Goal: Task Accomplishment & Management: Manage account settings

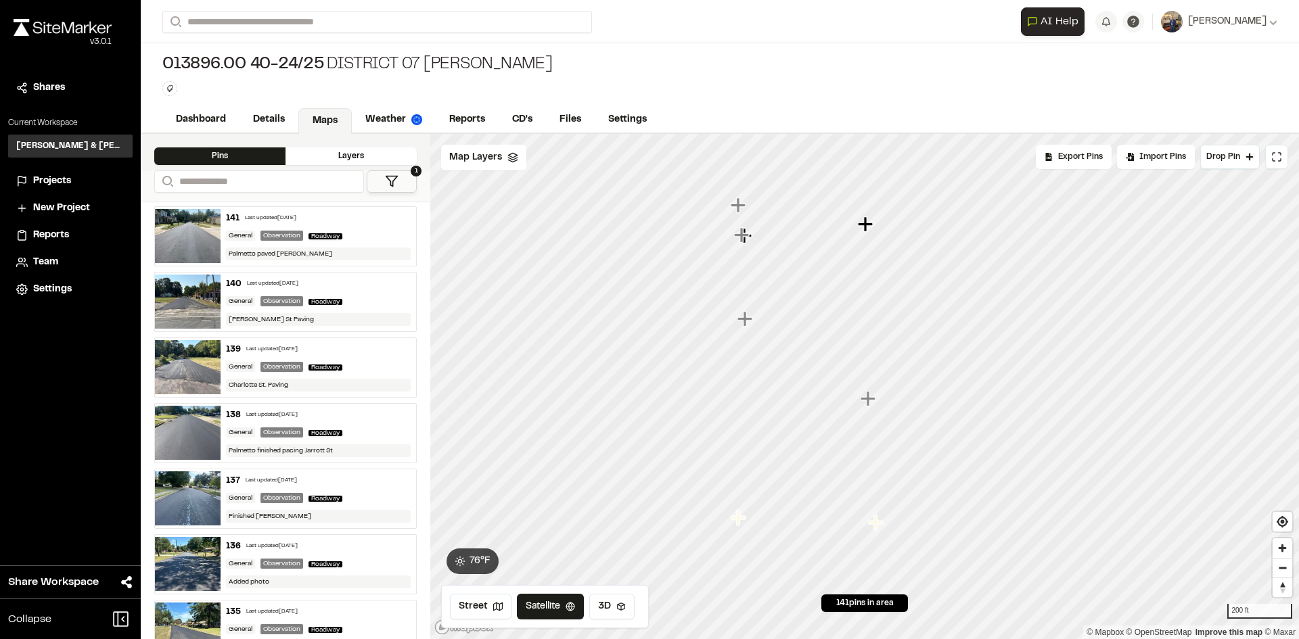
click at [355, 416] on div "138 Last updated [DATE]" at bounding box center [318, 415] width 185 height 12
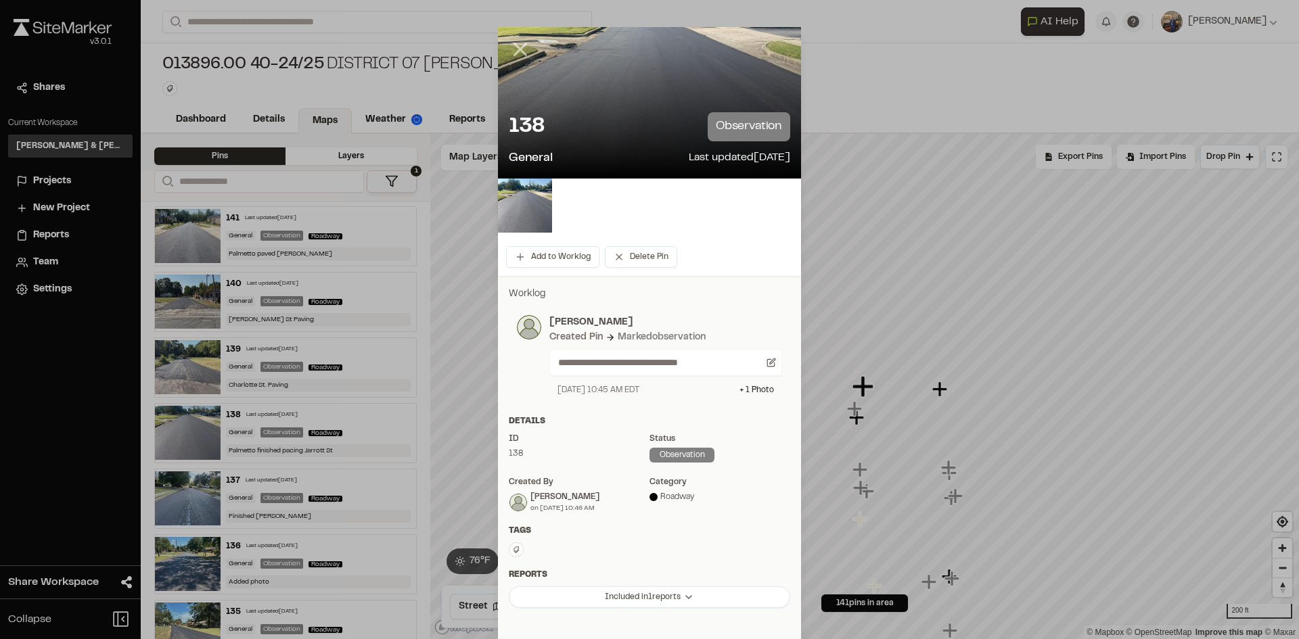
click at [510, 47] on icon at bounding box center [520, 49] width 23 height 23
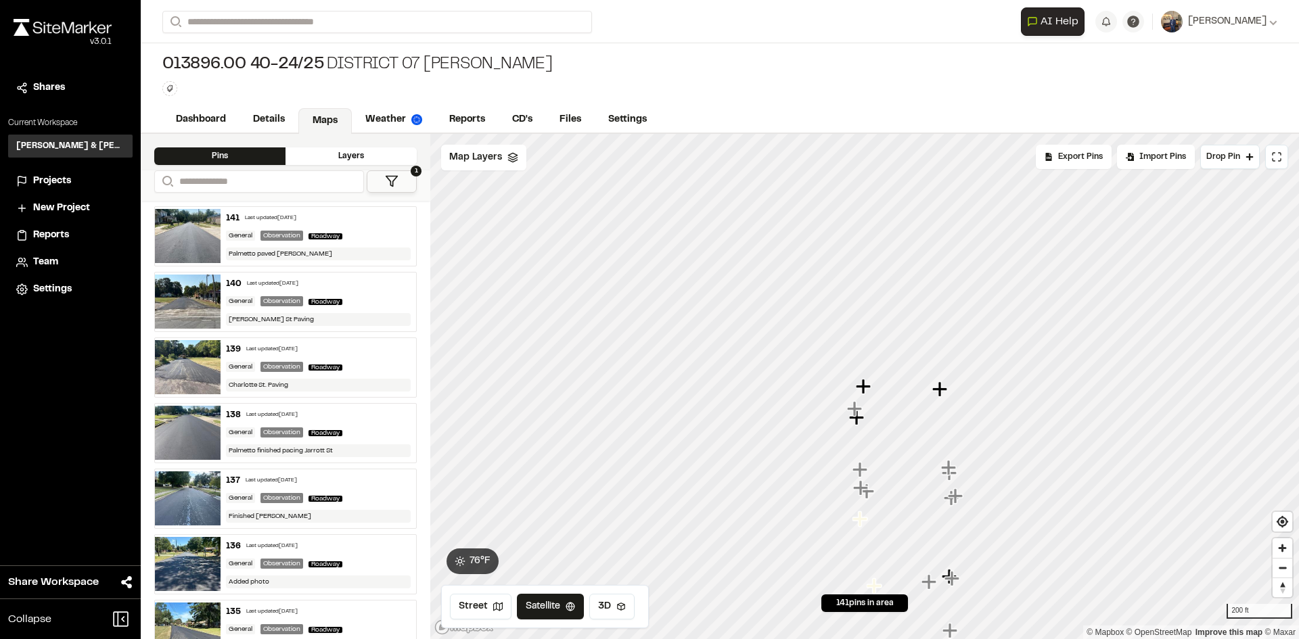
click at [193, 424] on img at bounding box center [188, 433] width 66 height 54
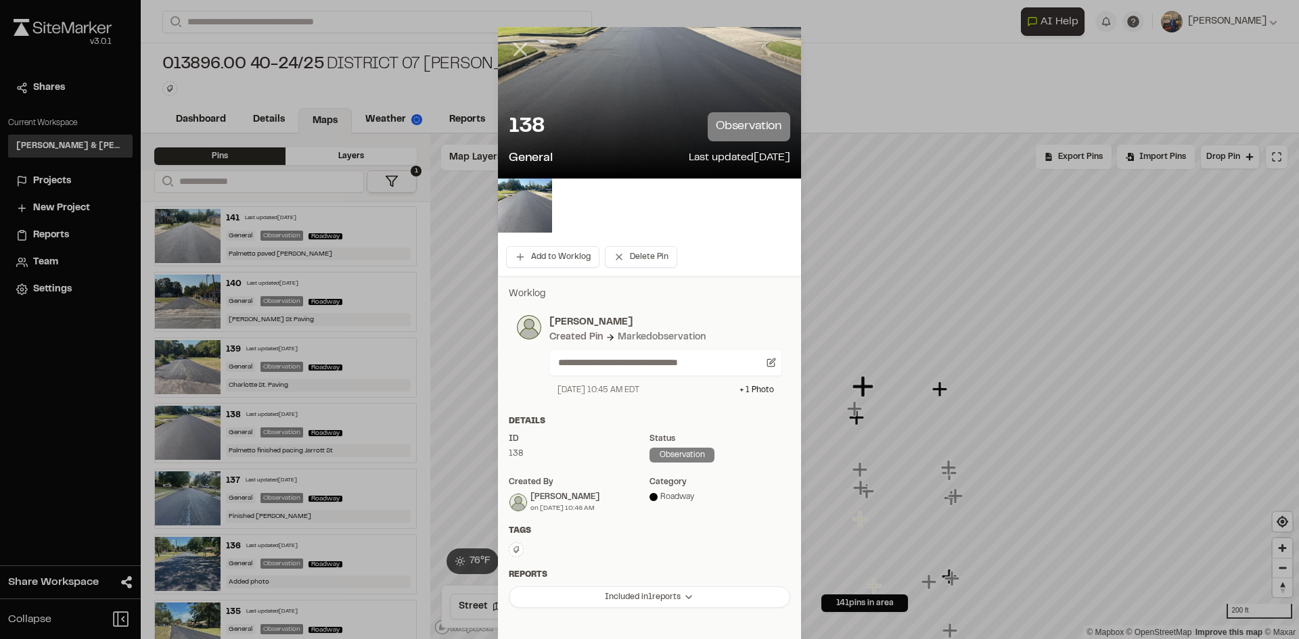
click at [522, 53] on icon at bounding box center [520, 49] width 23 height 23
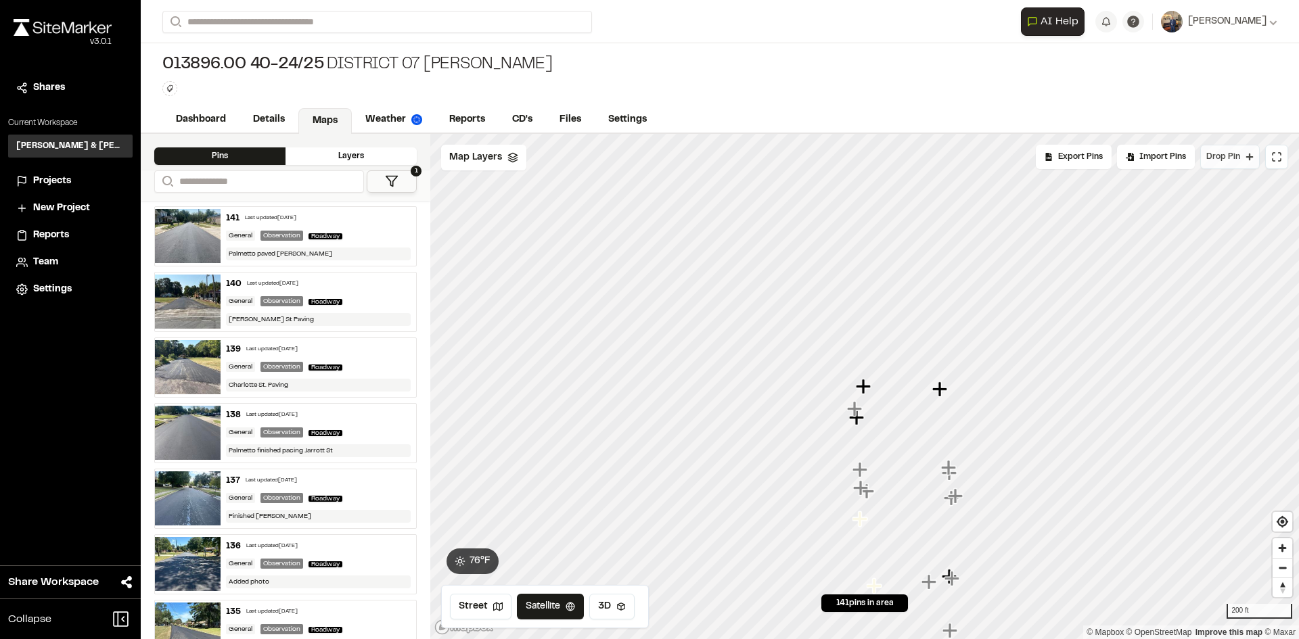
click at [1234, 153] on span "Drop Pin" at bounding box center [1223, 157] width 34 height 12
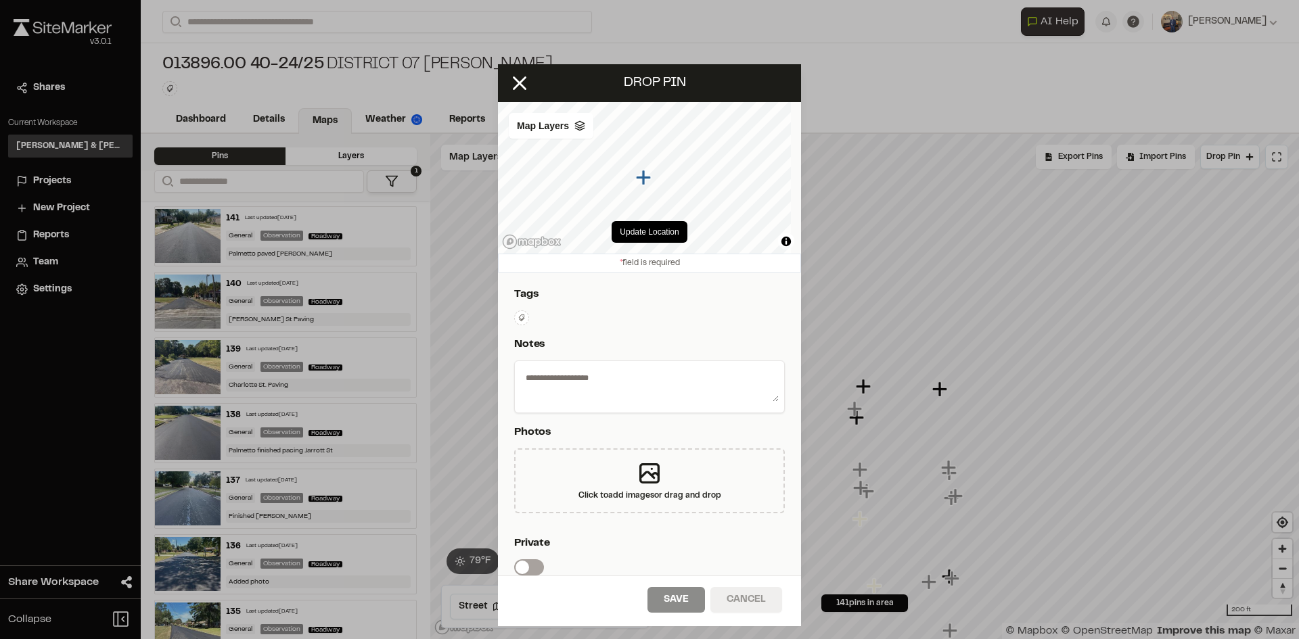
click at [737, 596] on button "Cancel" at bounding box center [746, 600] width 72 height 26
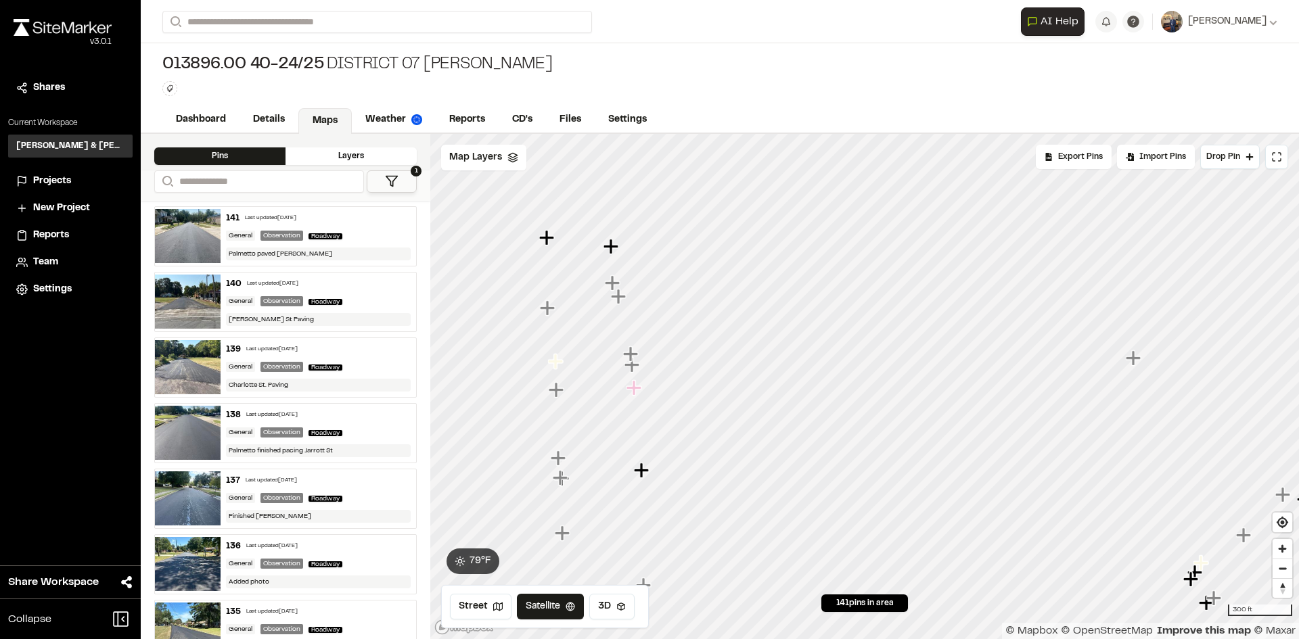
click at [613, 247] on icon "Map marker" at bounding box center [611, 246] width 15 height 15
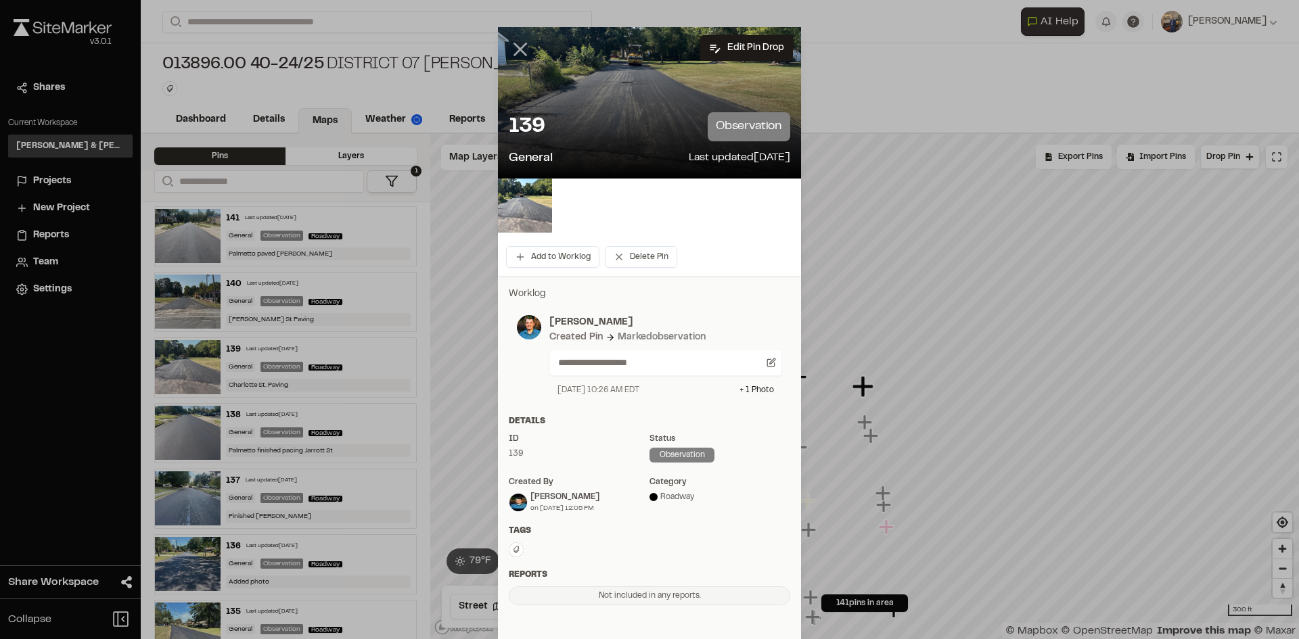
click at [515, 53] on line at bounding box center [521, 50] width 12 height 12
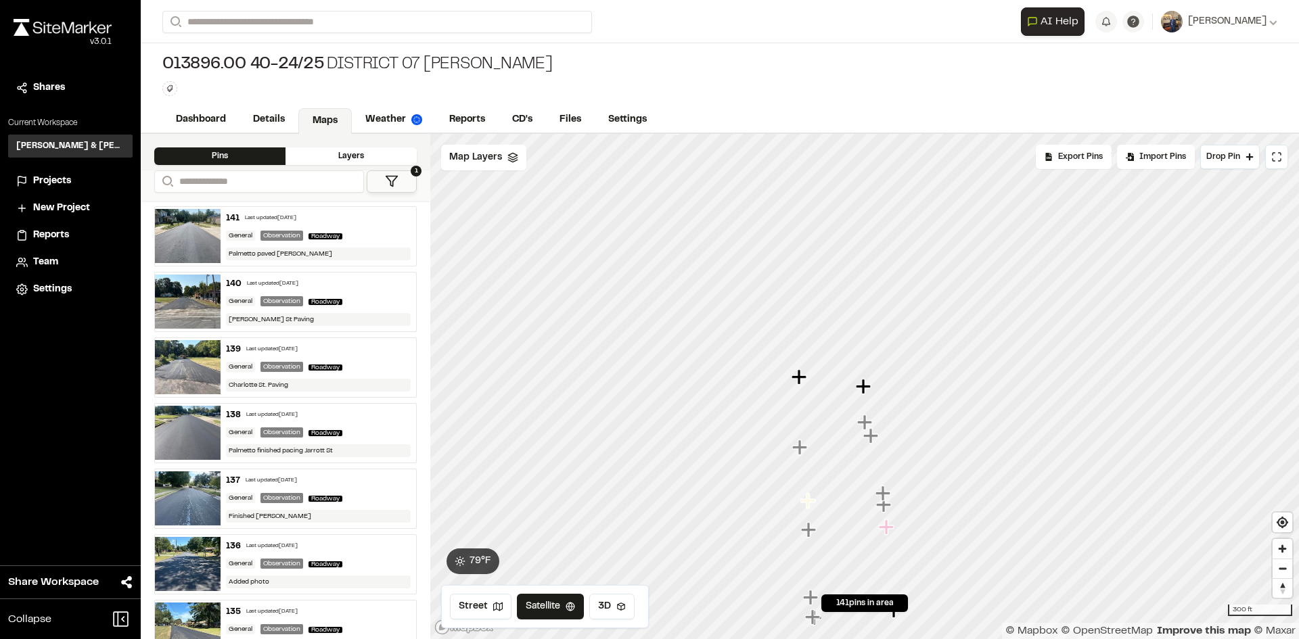
click at [886, 530] on icon "Map marker" at bounding box center [886, 527] width 15 height 15
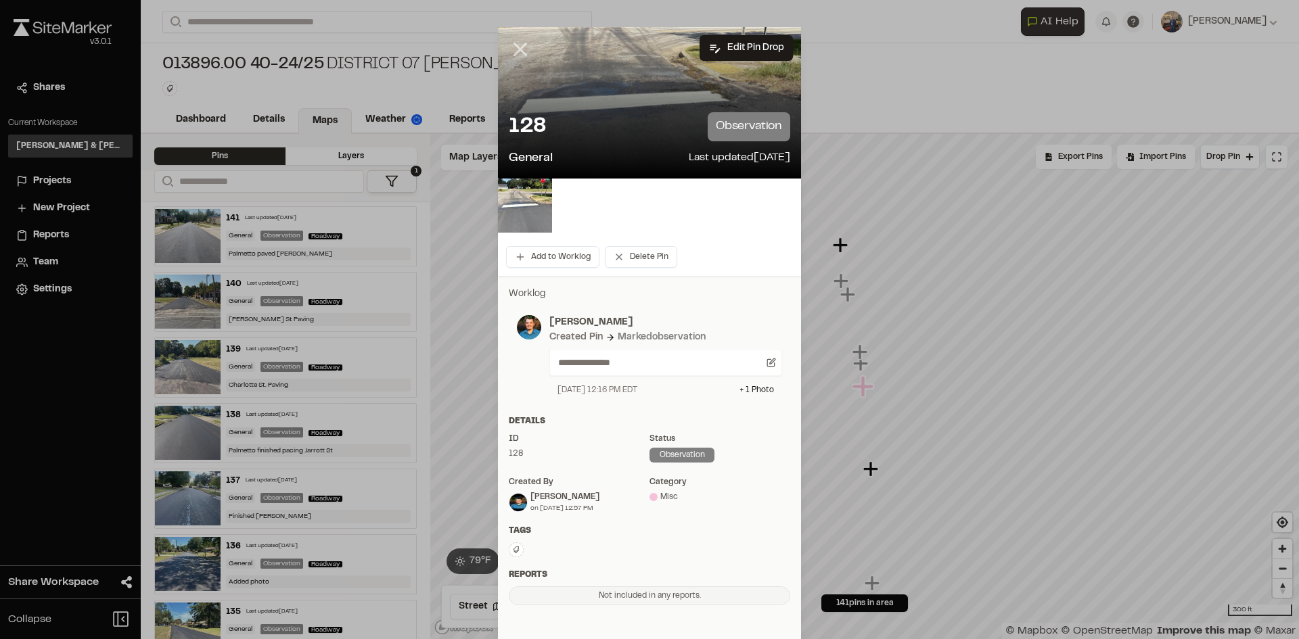
click at [522, 52] on icon at bounding box center [520, 49] width 23 height 23
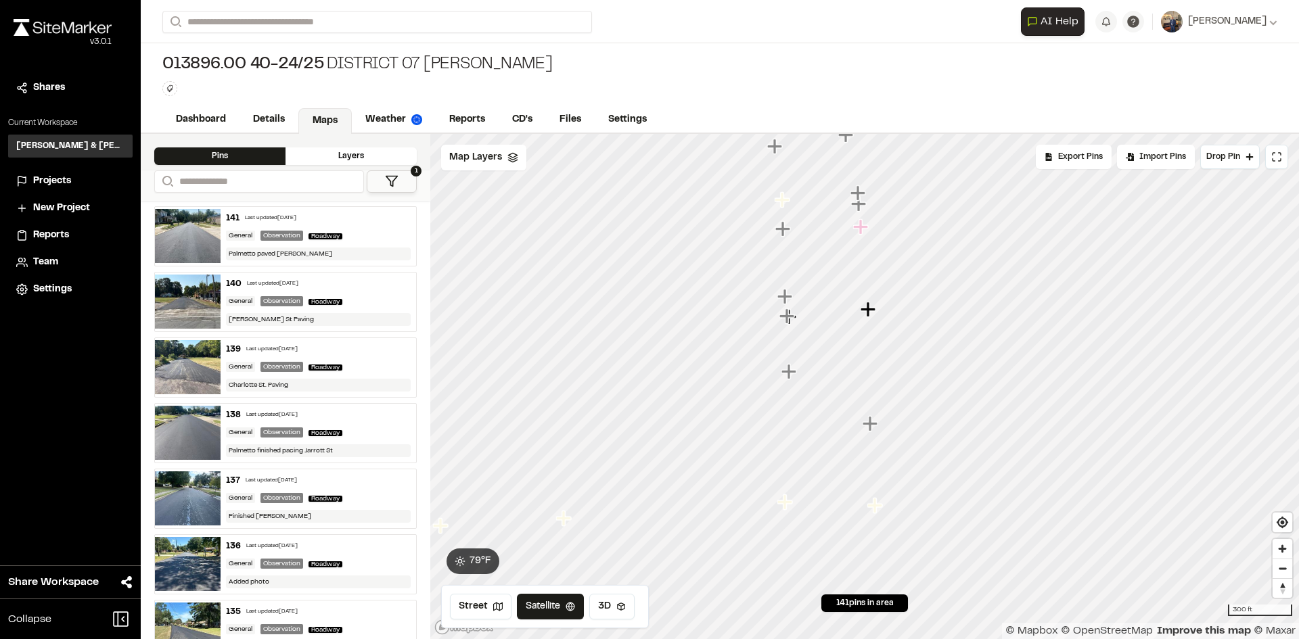
click at [865, 430] on icon "Map marker" at bounding box center [872, 424] width 18 height 18
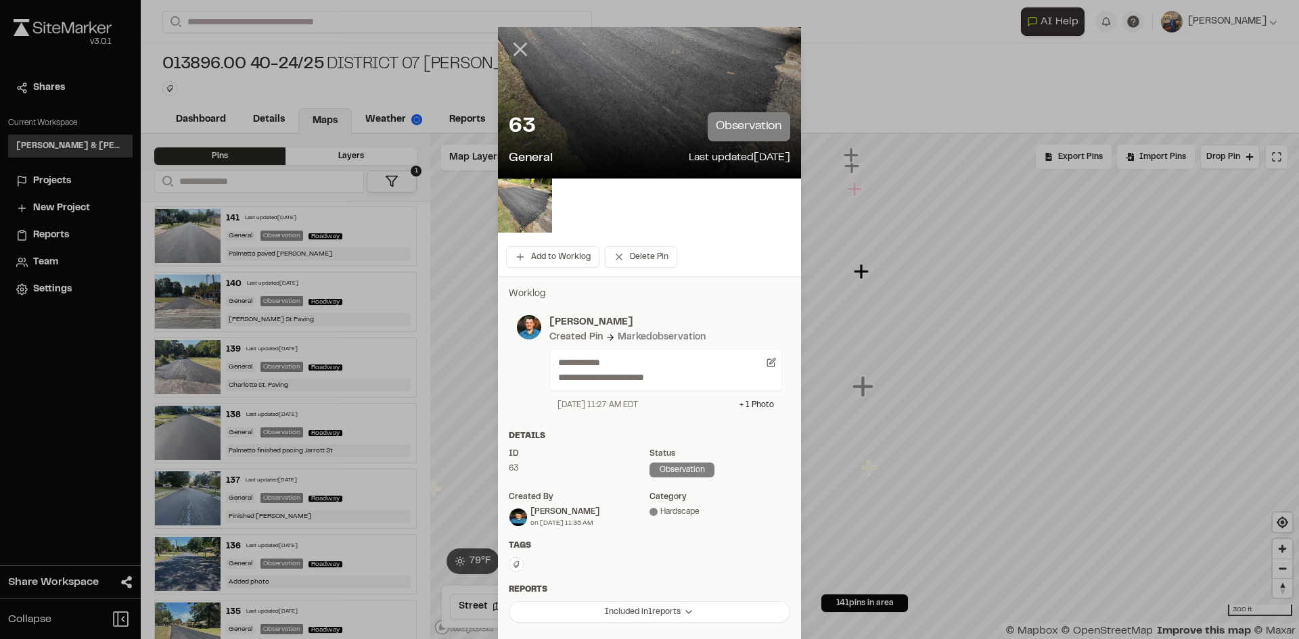
click at [511, 51] on icon at bounding box center [520, 49] width 23 height 23
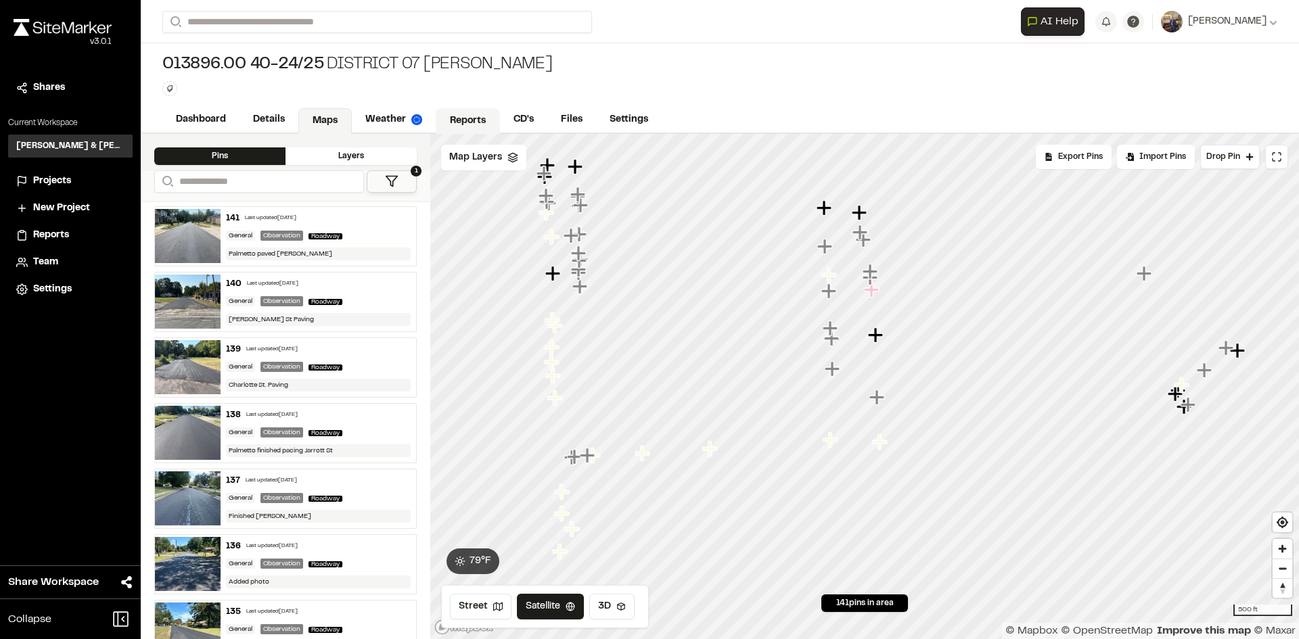
click at [474, 114] on link "Reports" at bounding box center [468, 121] width 64 height 26
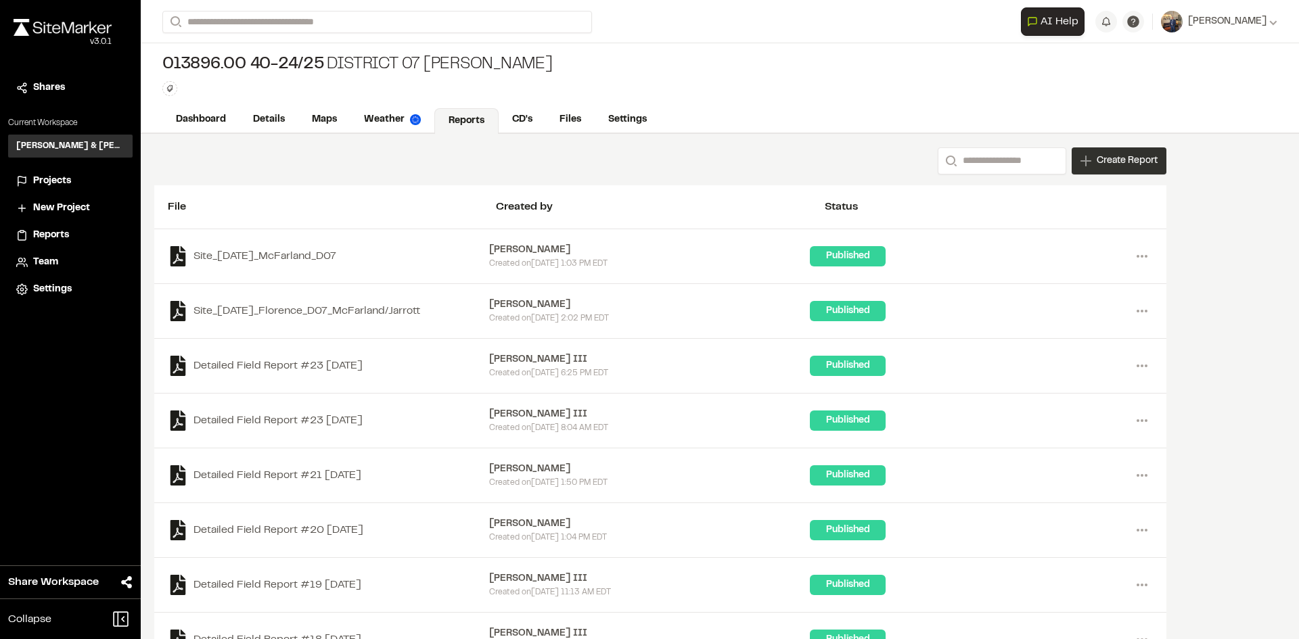
click at [1126, 155] on span "Create Report" at bounding box center [1127, 161] width 61 height 15
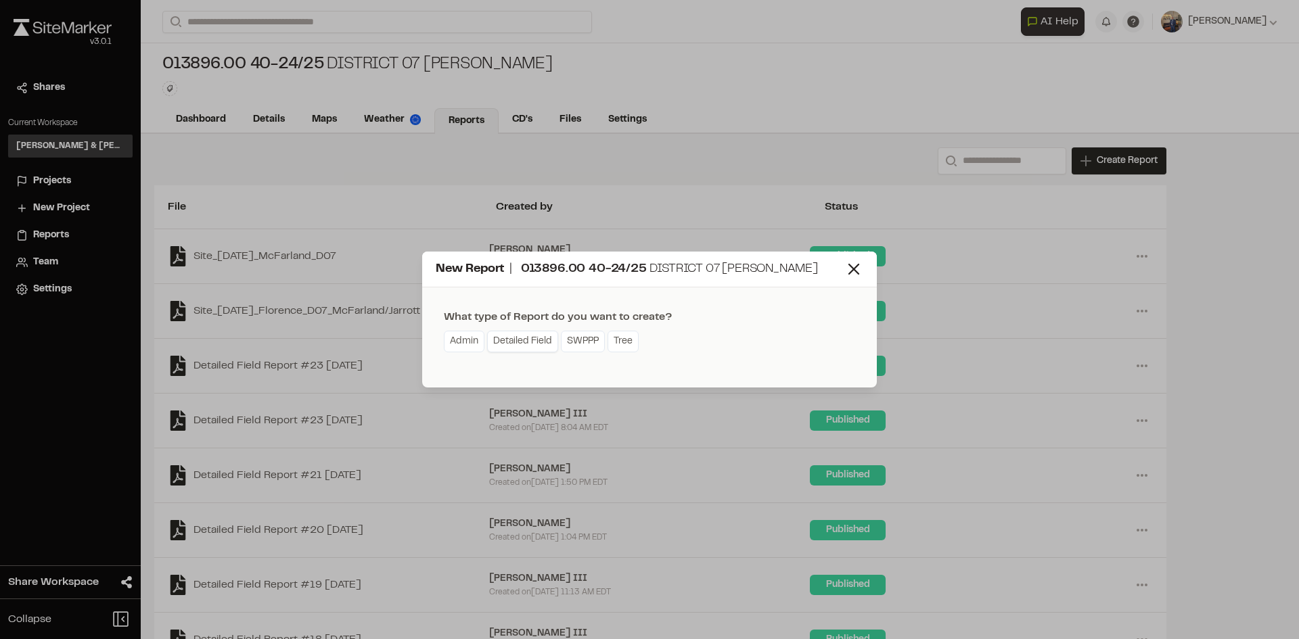
click at [519, 346] on link "Detailed Field" at bounding box center [522, 342] width 71 height 22
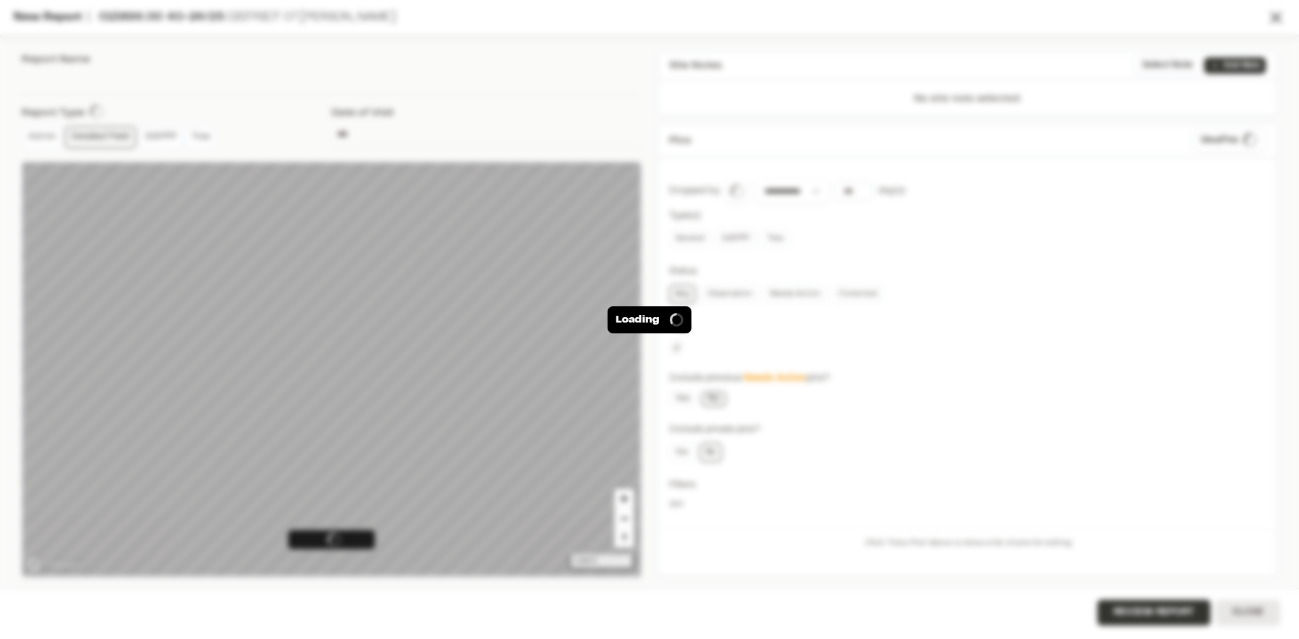
type input "**********"
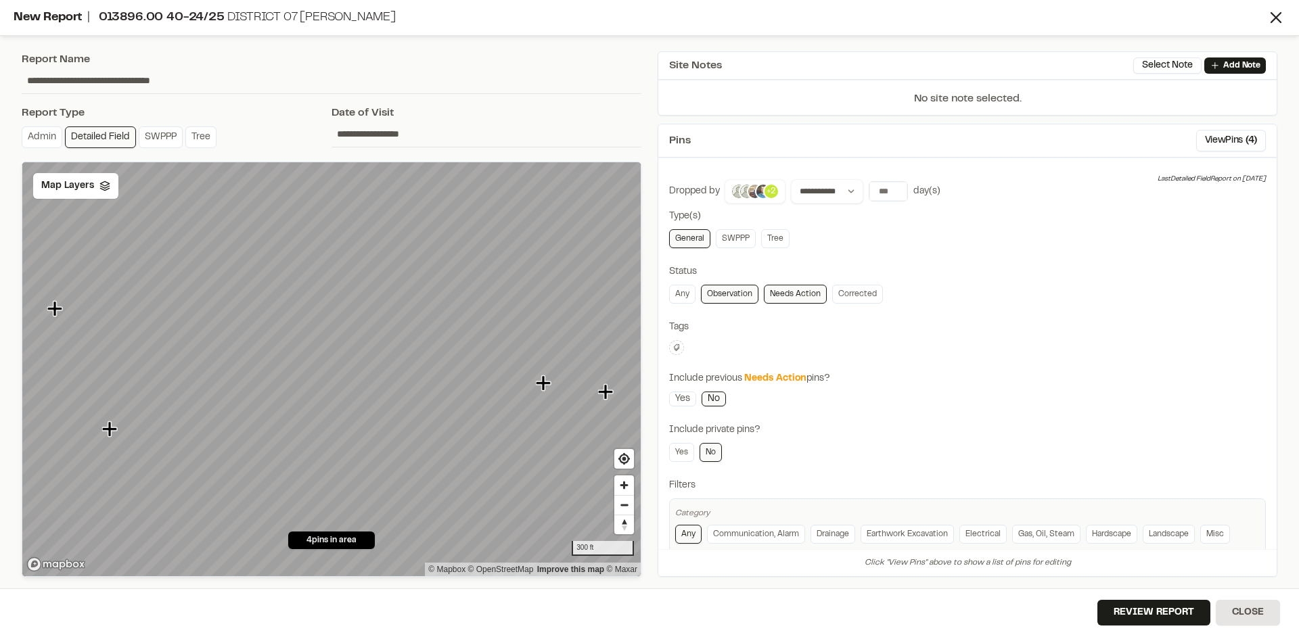
click at [769, 191] on p "+2" at bounding box center [771, 191] width 9 height 12
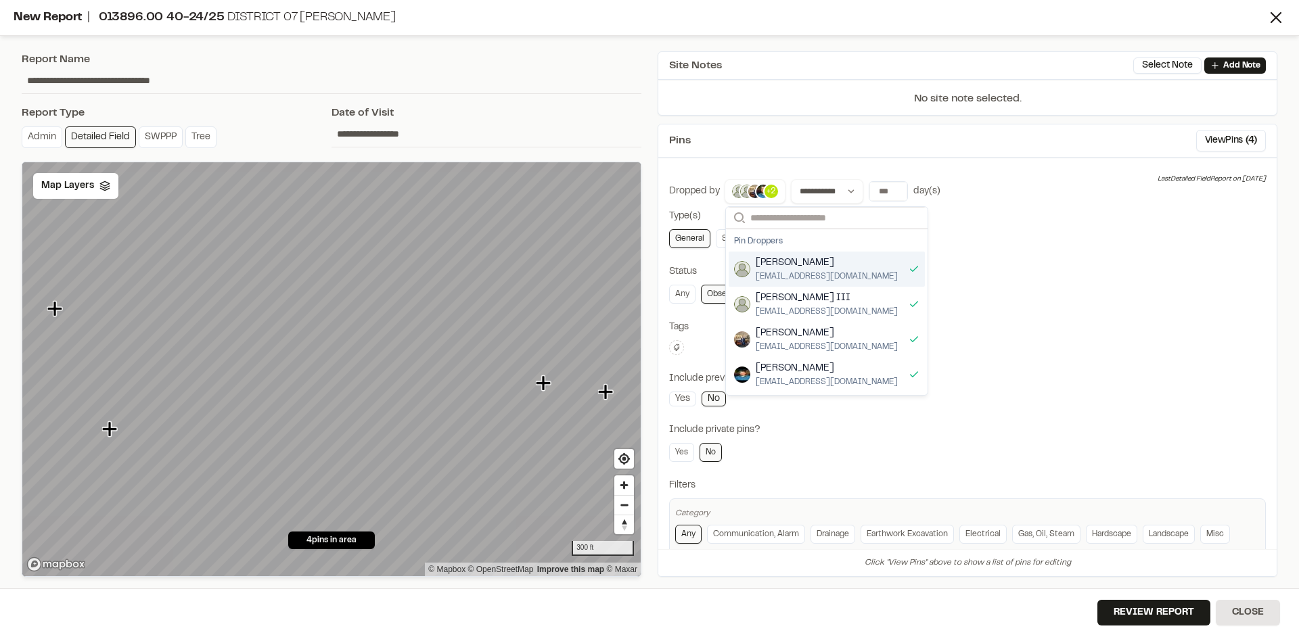
click at [917, 265] on div "[PERSON_NAME] [EMAIL_ADDRESS][DOMAIN_NAME]" at bounding box center [827, 269] width 196 height 35
click at [914, 301] on div "[PERSON_NAME] III [EMAIL_ADDRESS][DOMAIN_NAME]" at bounding box center [827, 304] width 196 height 35
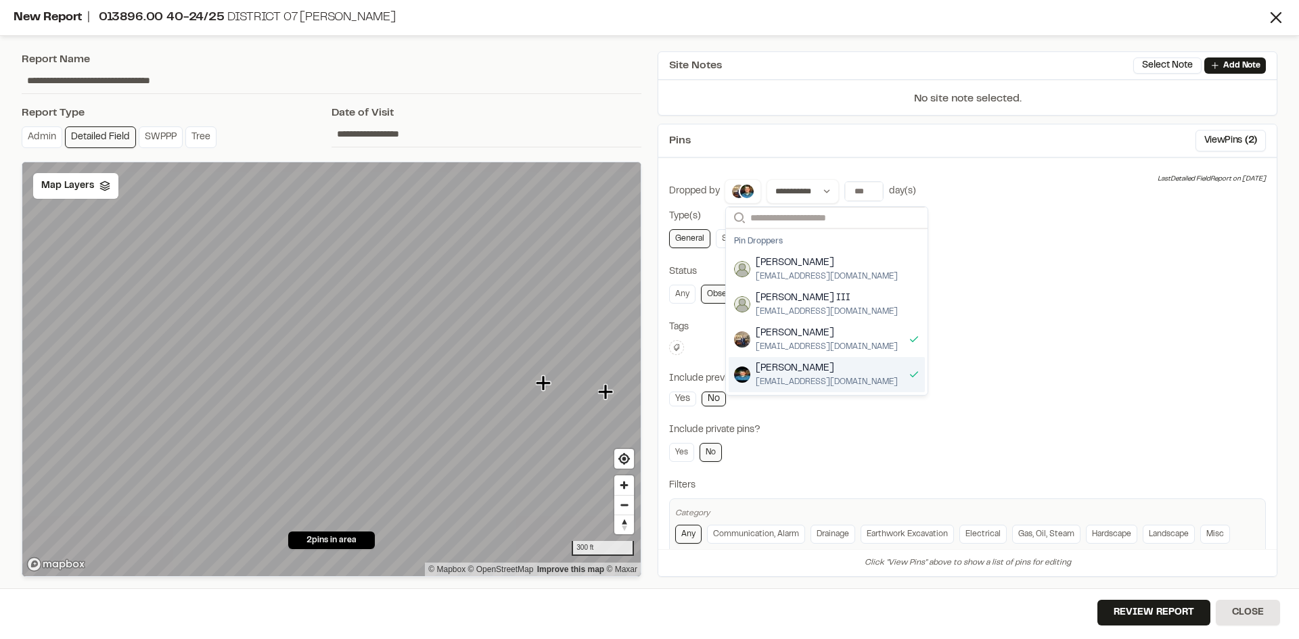
click at [913, 371] on div "[PERSON_NAME] [EMAIL_ADDRESS][DOMAIN_NAME]" at bounding box center [827, 374] width 196 height 35
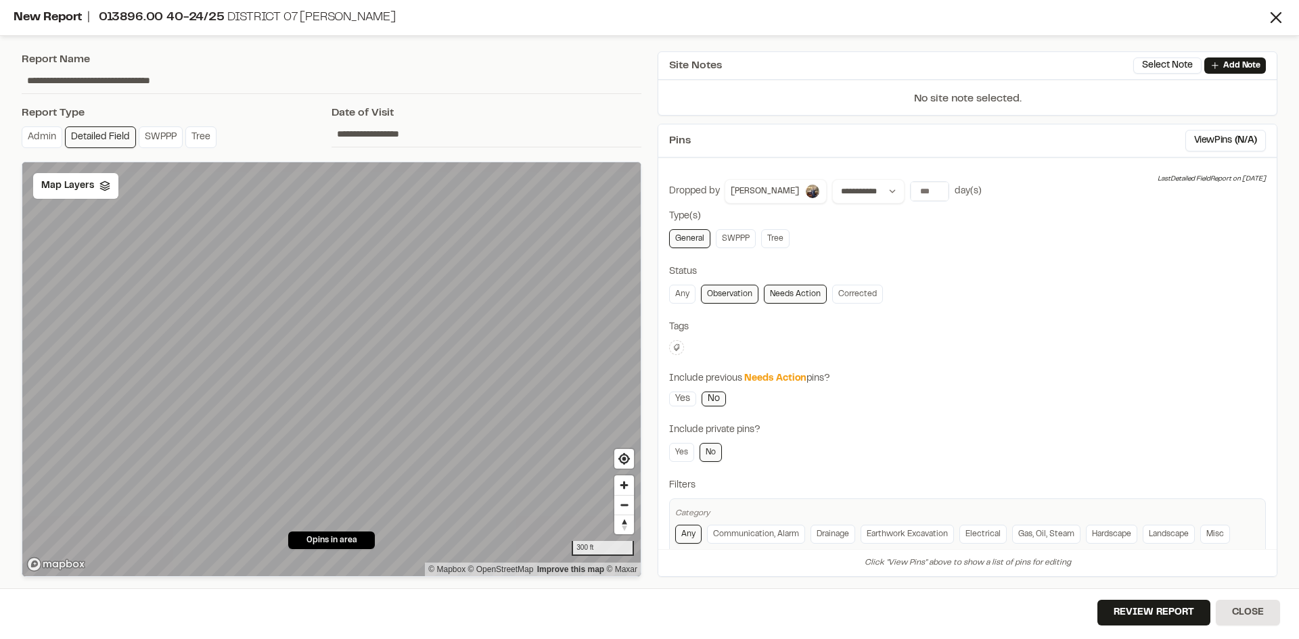
click at [991, 323] on div "Tags" at bounding box center [967, 327] width 597 height 15
click at [797, 296] on link "Needs Action" at bounding box center [795, 294] width 63 height 19
click at [878, 194] on select "**********" at bounding box center [868, 191] width 72 height 24
click at [832, 179] on select "**********" at bounding box center [868, 191] width 72 height 24
click at [876, 192] on select "**********" at bounding box center [868, 191] width 72 height 24
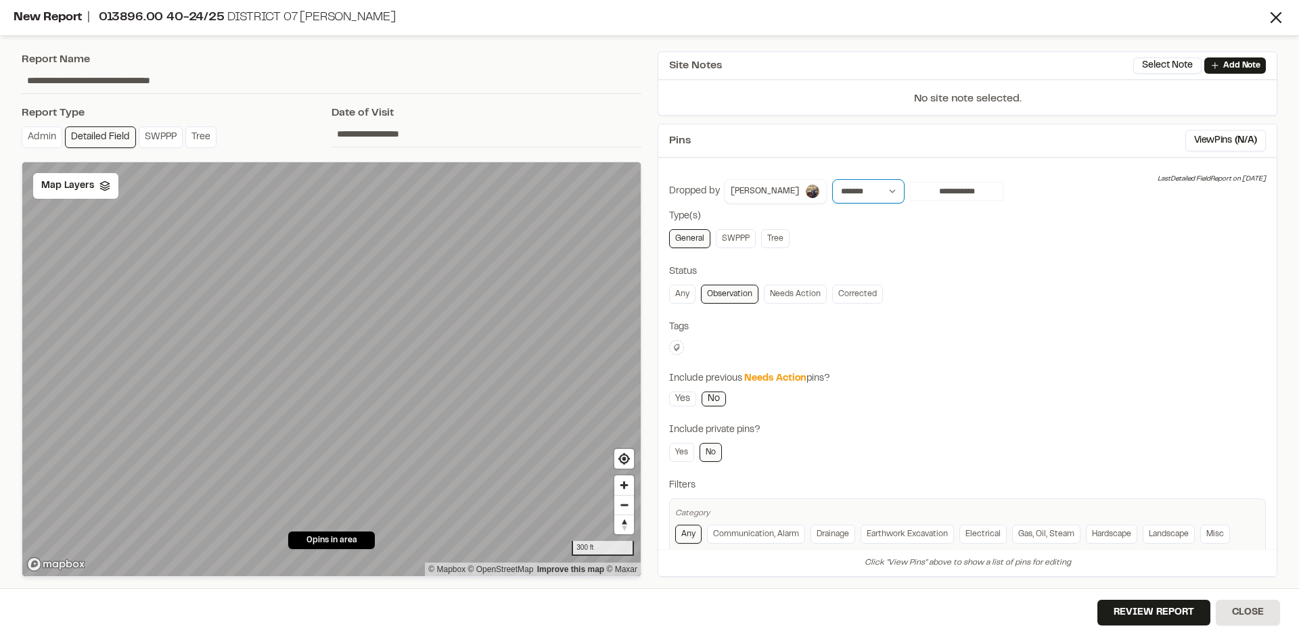
click at [832, 179] on select "**********" at bounding box center [868, 191] width 72 height 24
click at [943, 194] on input "**********" at bounding box center [956, 191] width 93 height 19
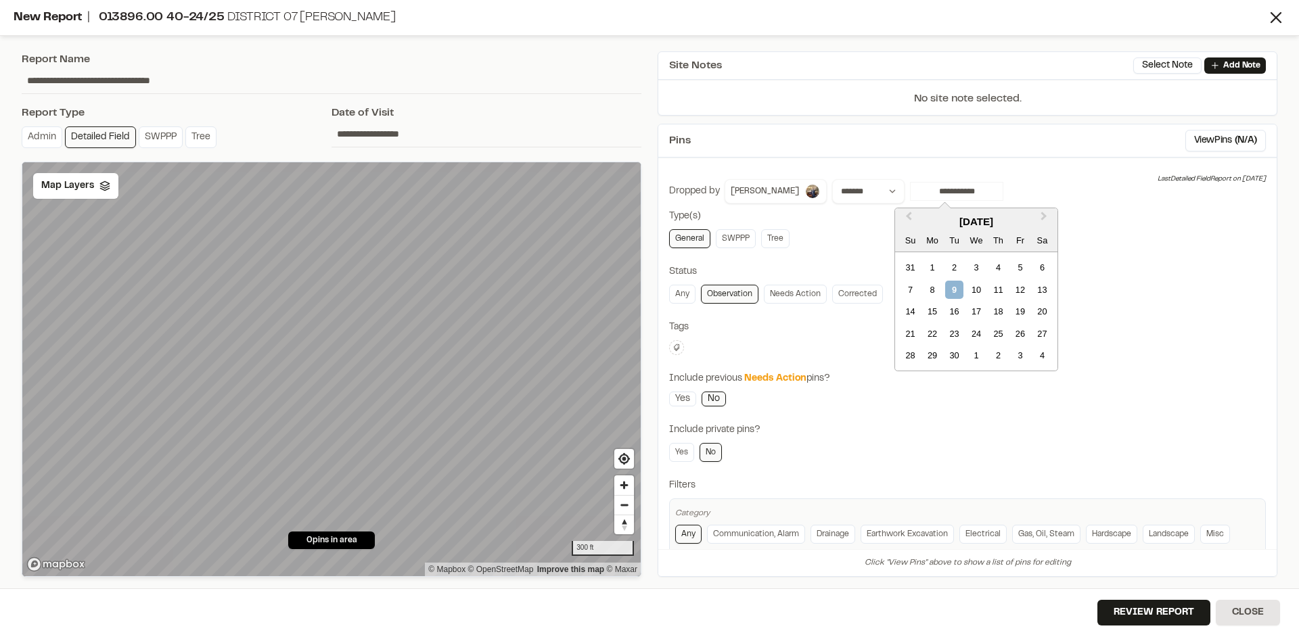
click at [852, 250] on div "**********" at bounding box center [967, 379] width 597 height 401
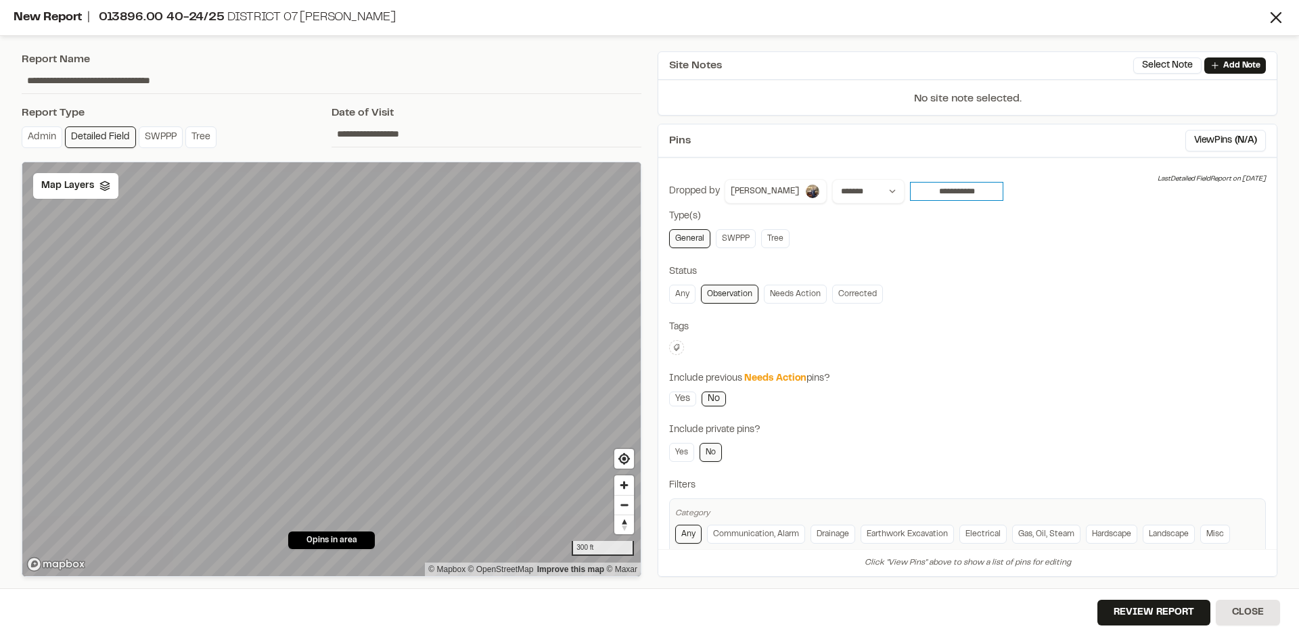
click at [968, 191] on input "**********" at bounding box center [956, 191] width 93 height 19
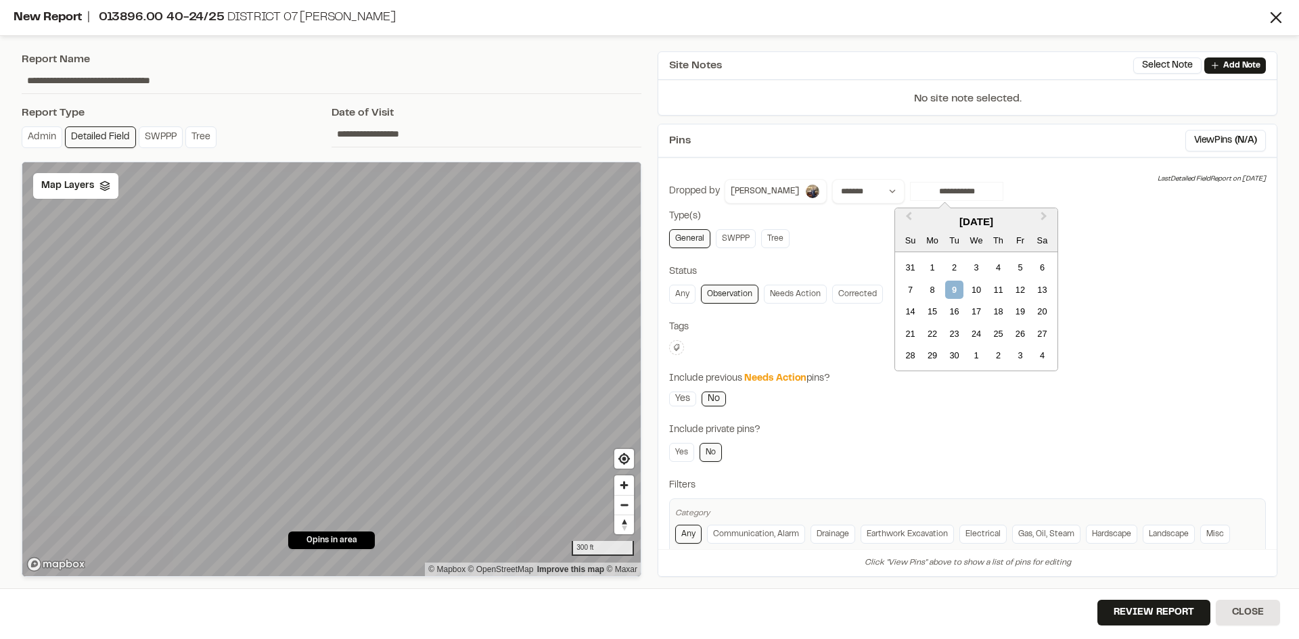
click at [865, 241] on div "General SWPPP Tree" at bounding box center [967, 238] width 597 height 19
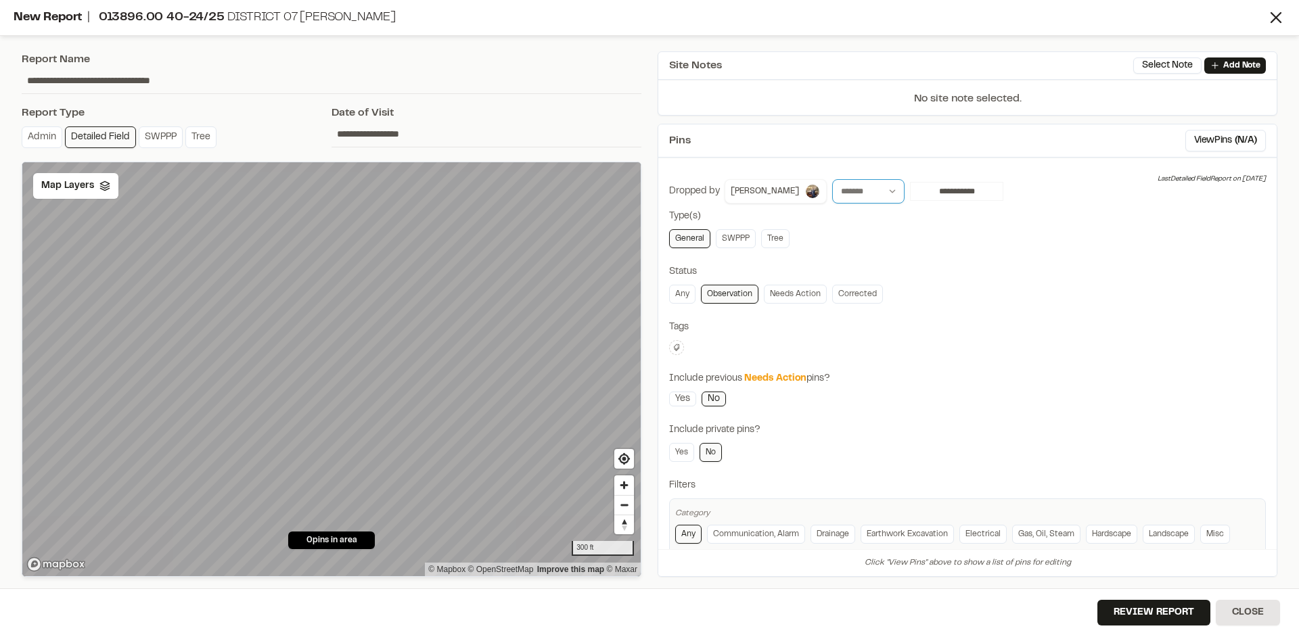
click at [861, 193] on select "**********" at bounding box center [868, 191] width 72 height 24
click at [832, 179] on select "**********" at bounding box center [868, 191] width 72 height 24
click at [879, 189] on select "**********" at bounding box center [868, 191] width 72 height 24
select select "*****"
click at [832, 179] on select "**********" at bounding box center [868, 191] width 72 height 24
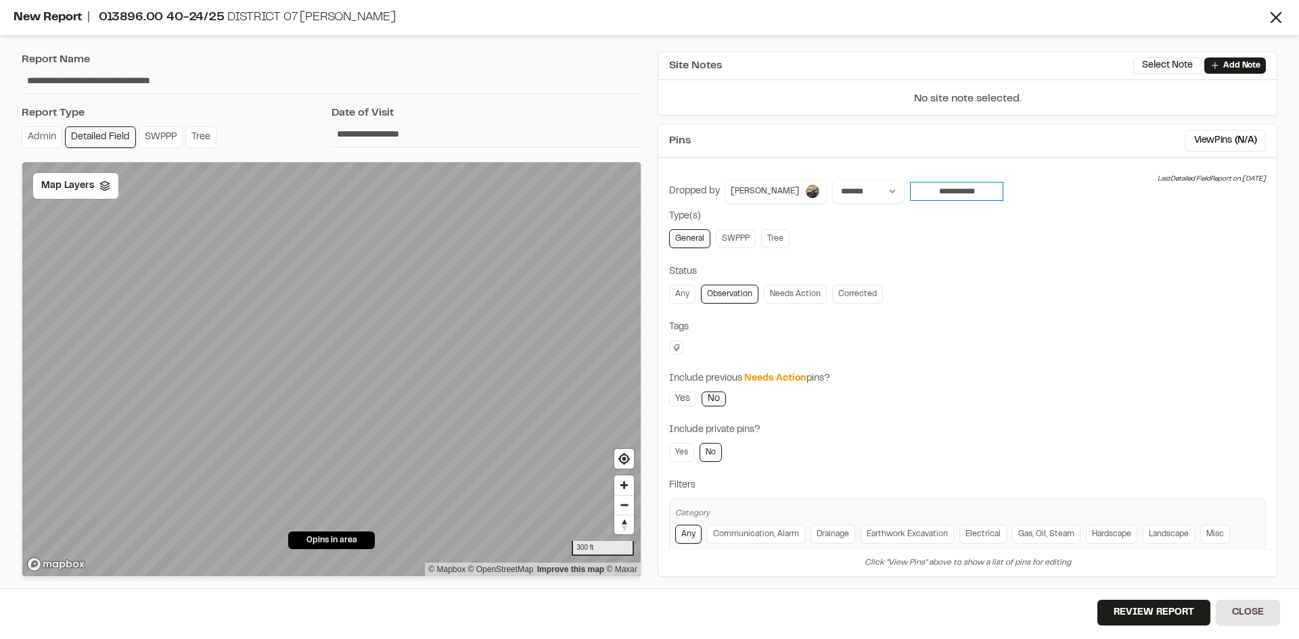
click at [938, 194] on input "**********" at bounding box center [956, 191] width 93 height 19
click at [865, 271] on div "Status" at bounding box center [967, 272] width 597 height 15
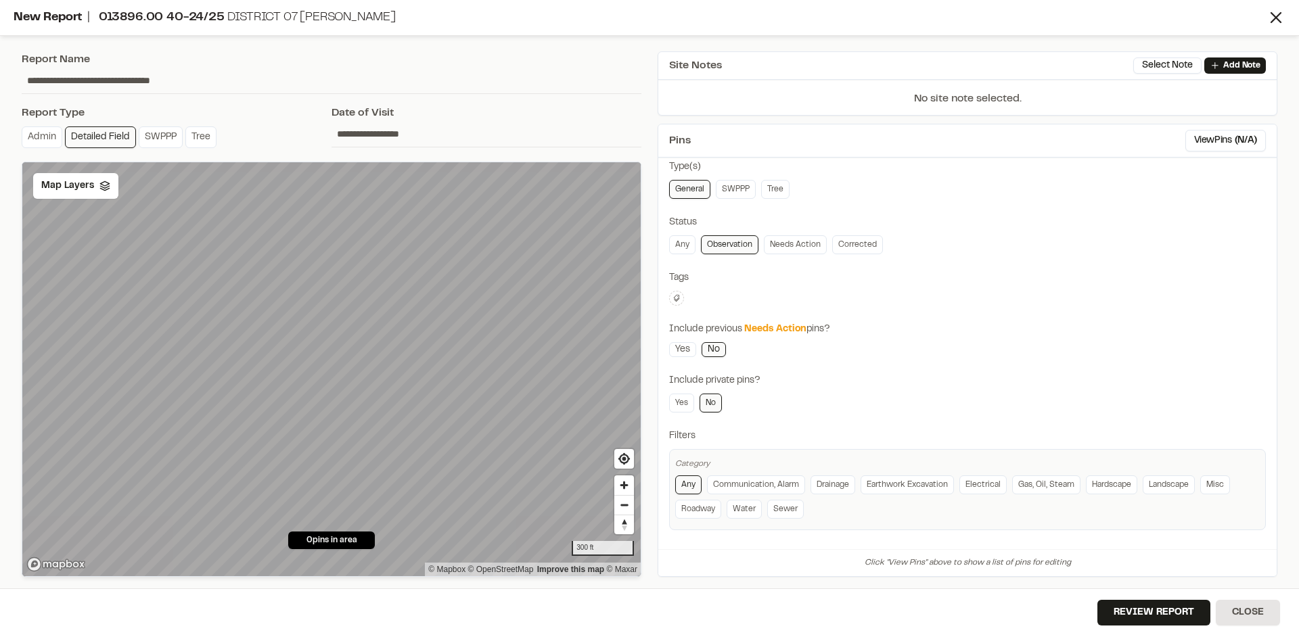
click at [677, 300] on icon at bounding box center [677, 298] width 8 height 8
click at [761, 273] on div at bounding box center [649, 319] width 1299 height 639
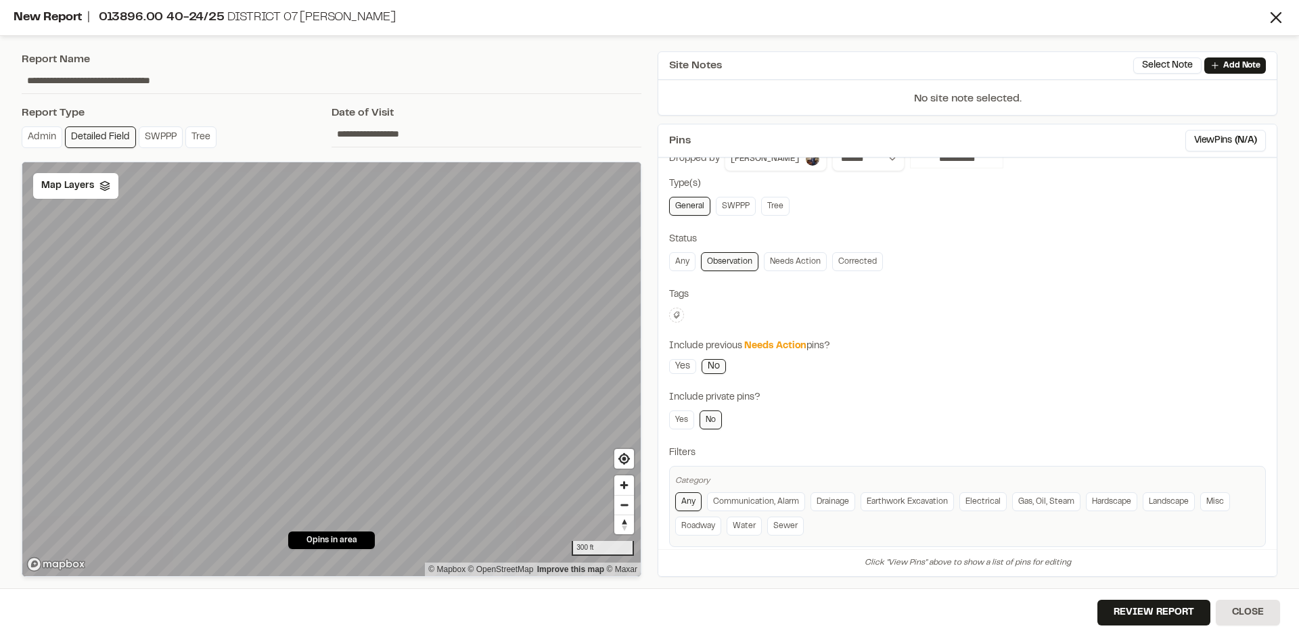
scroll to position [49, 0]
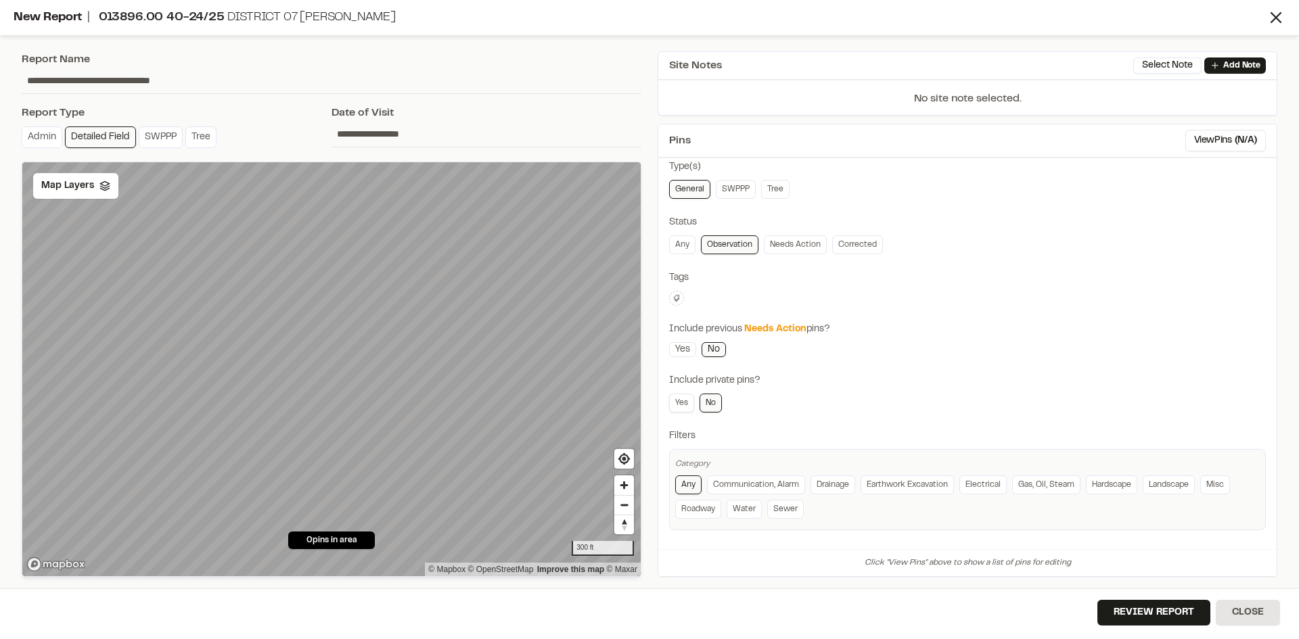
click at [683, 403] on link "Yes" at bounding box center [681, 403] width 25 height 19
click at [699, 512] on link "Roadway" at bounding box center [698, 509] width 46 height 19
click at [1135, 611] on button "Review Report" at bounding box center [1153, 613] width 113 height 26
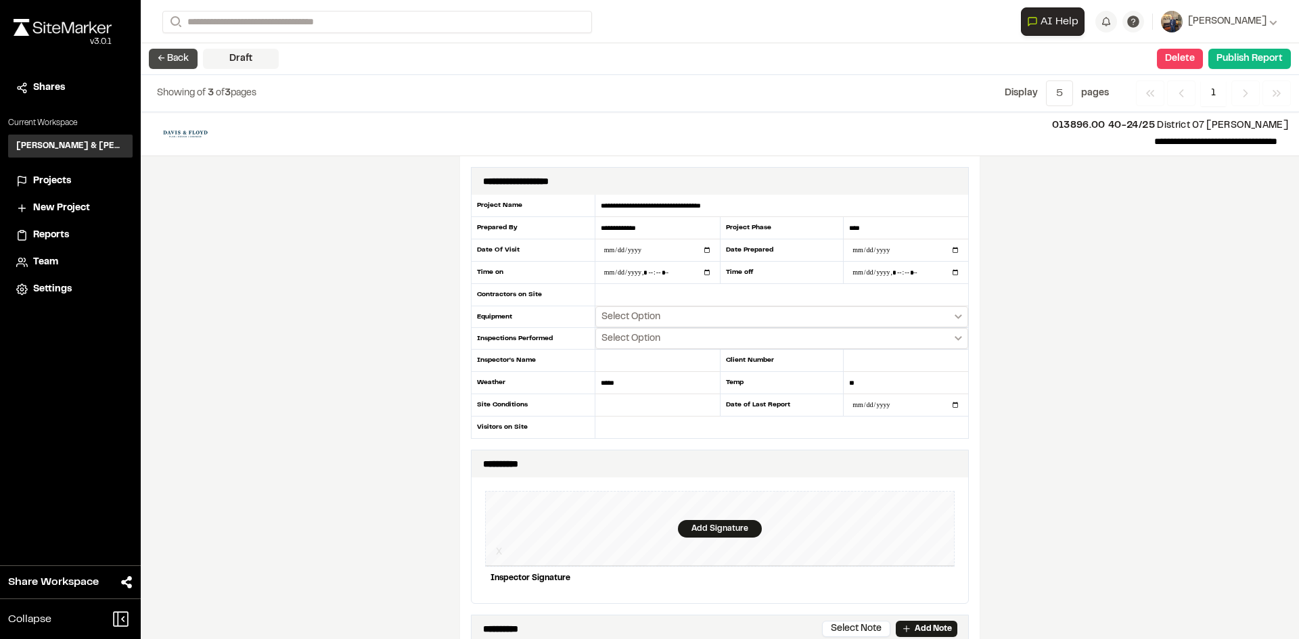
click at [170, 62] on button "← Back" at bounding box center [173, 59] width 49 height 20
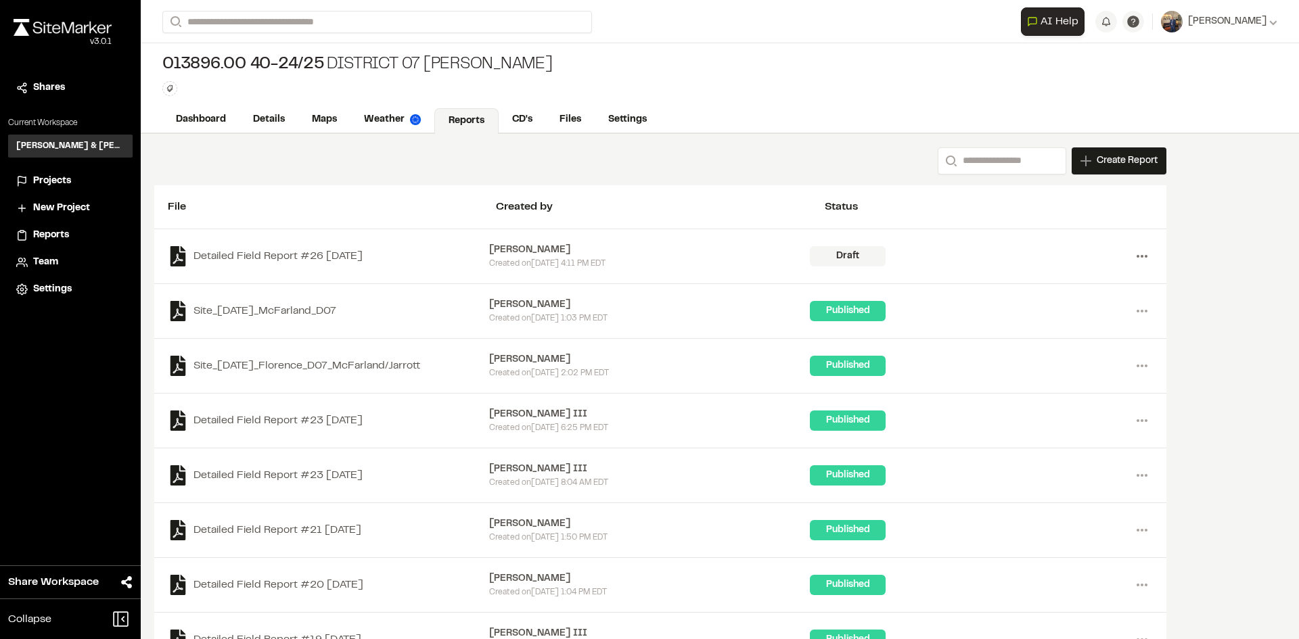
click at [1141, 257] on icon at bounding box center [1142, 257] width 22 height 22
click at [1051, 302] on link "Delete" at bounding box center [1094, 305] width 118 height 20
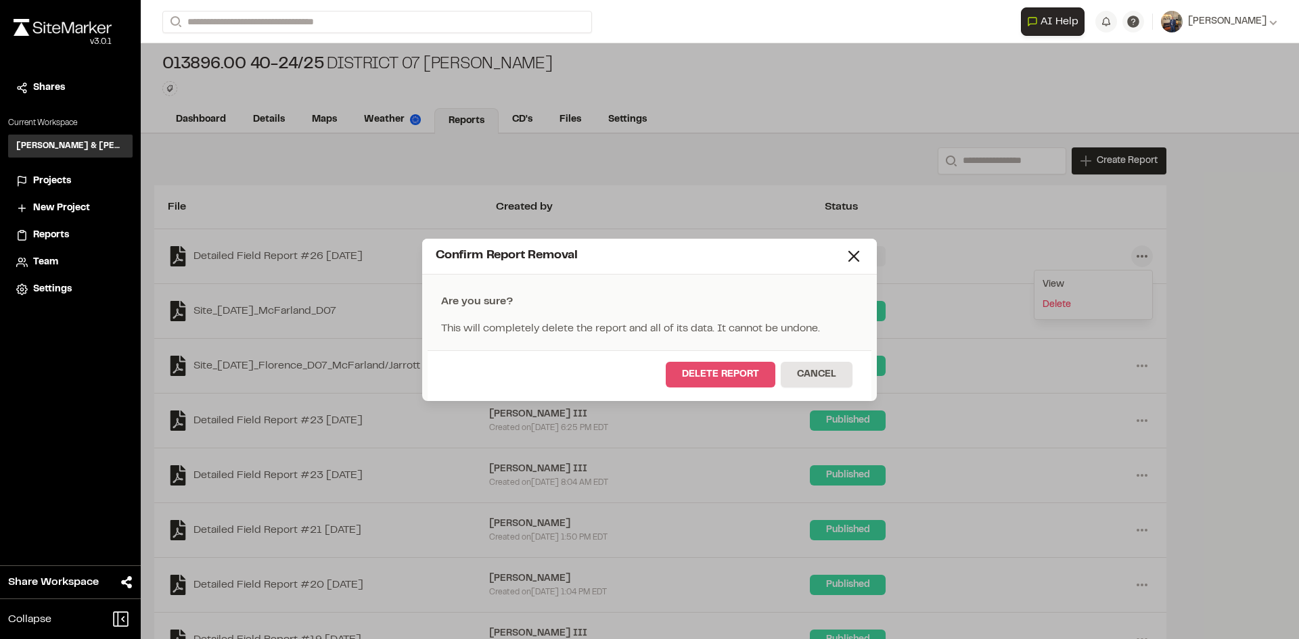
click at [733, 368] on button "Delete Report" at bounding box center [721, 375] width 110 height 26
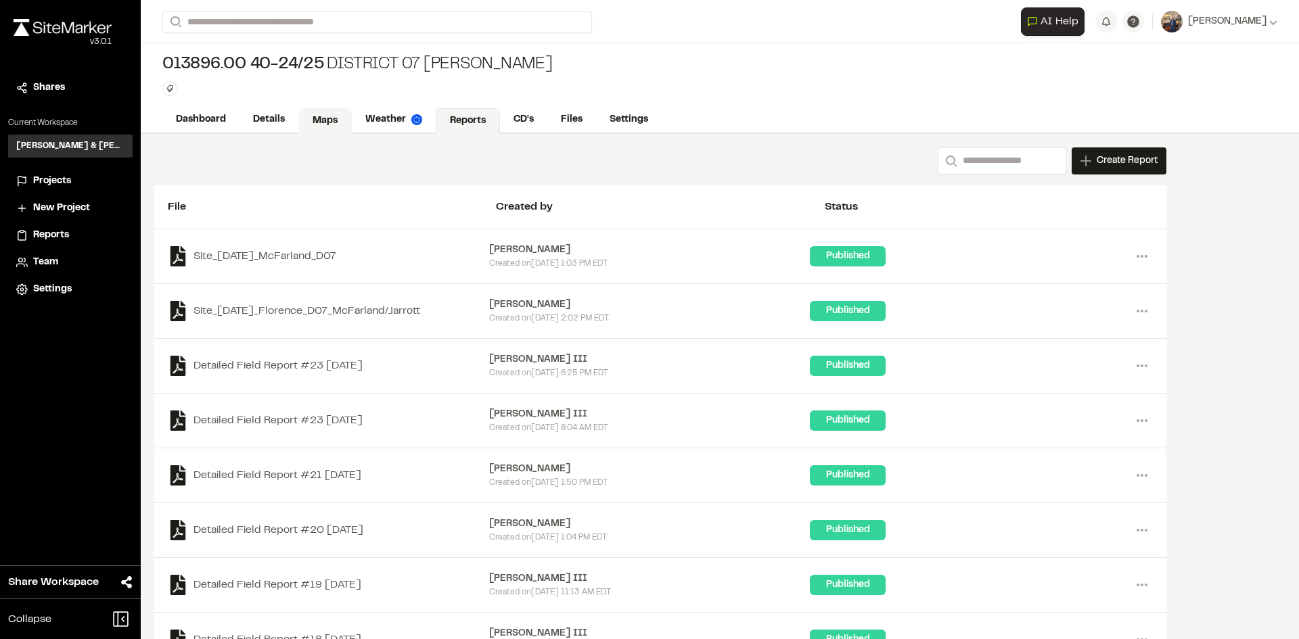
click at [319, 118] on link "Maps" at bounding box center [324, 121] width 53 height 26
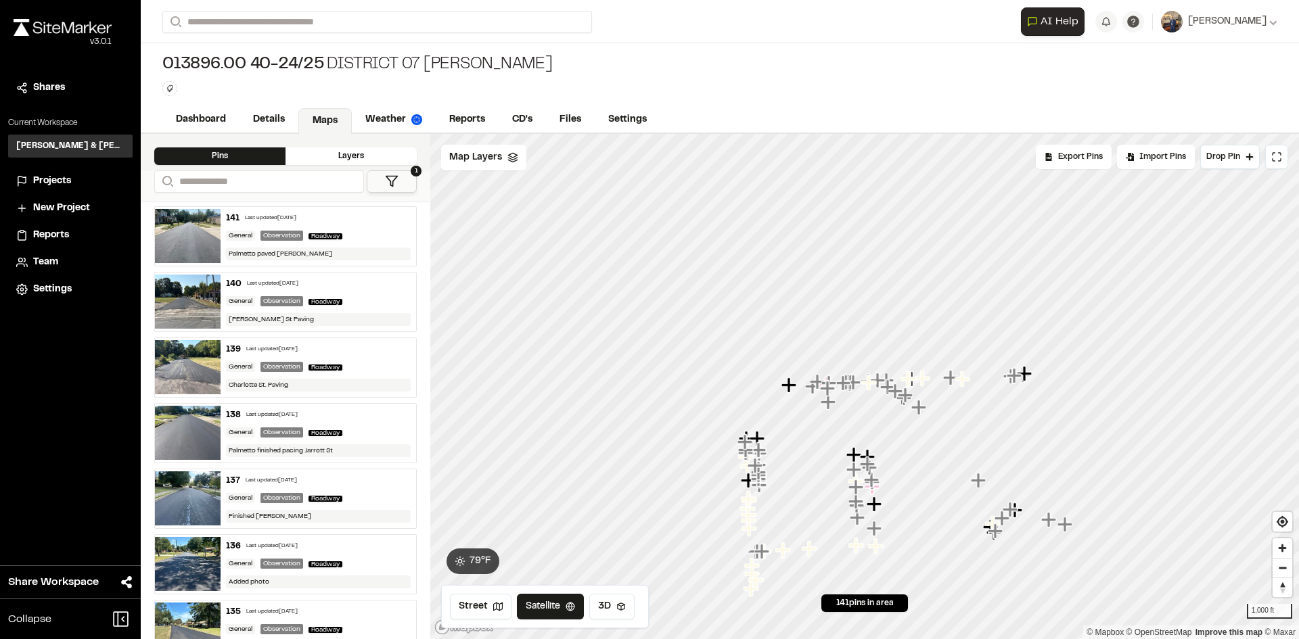
click at [49, 175] on span "Projects" at bounding box center [52, 181] width 38 height 15
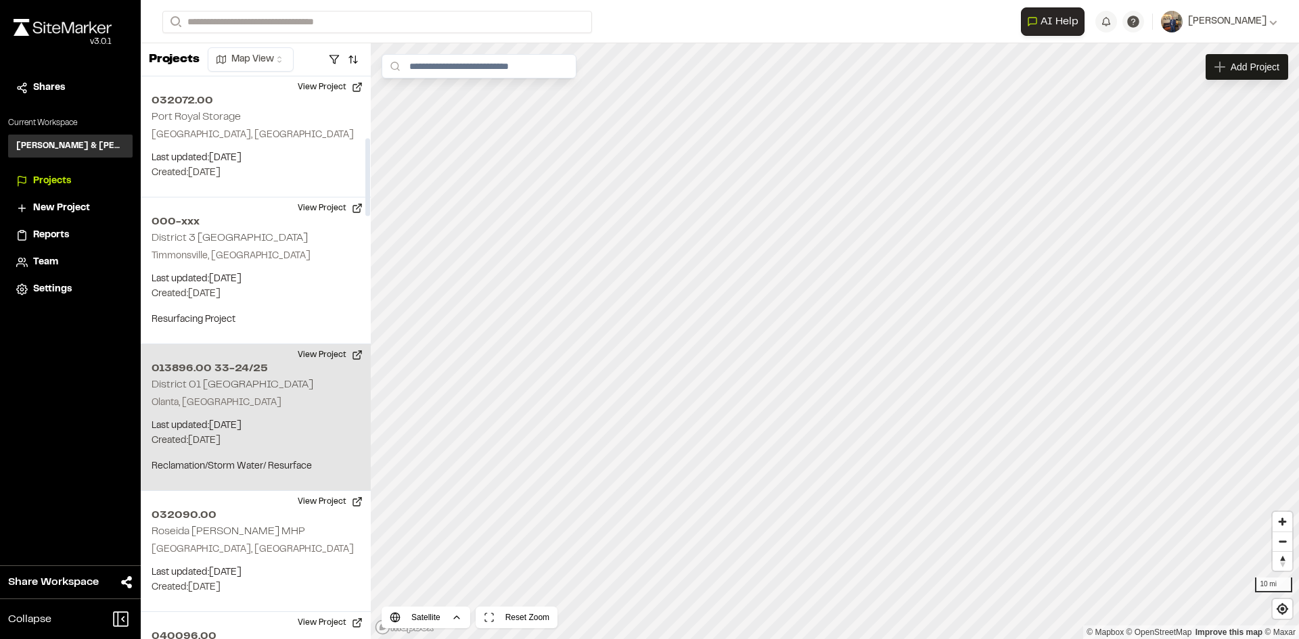
scroll to position [474, 0]
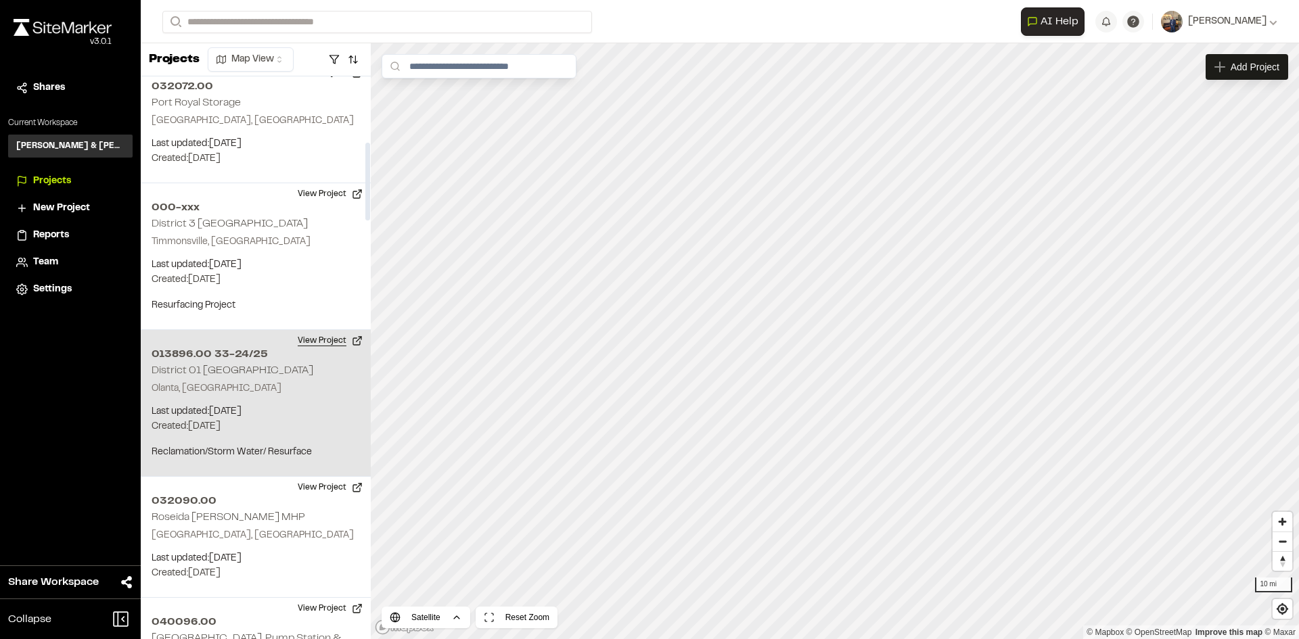
click at [322, 339] on button "View Project" at bounding box center [330, 341] width 81 height 22
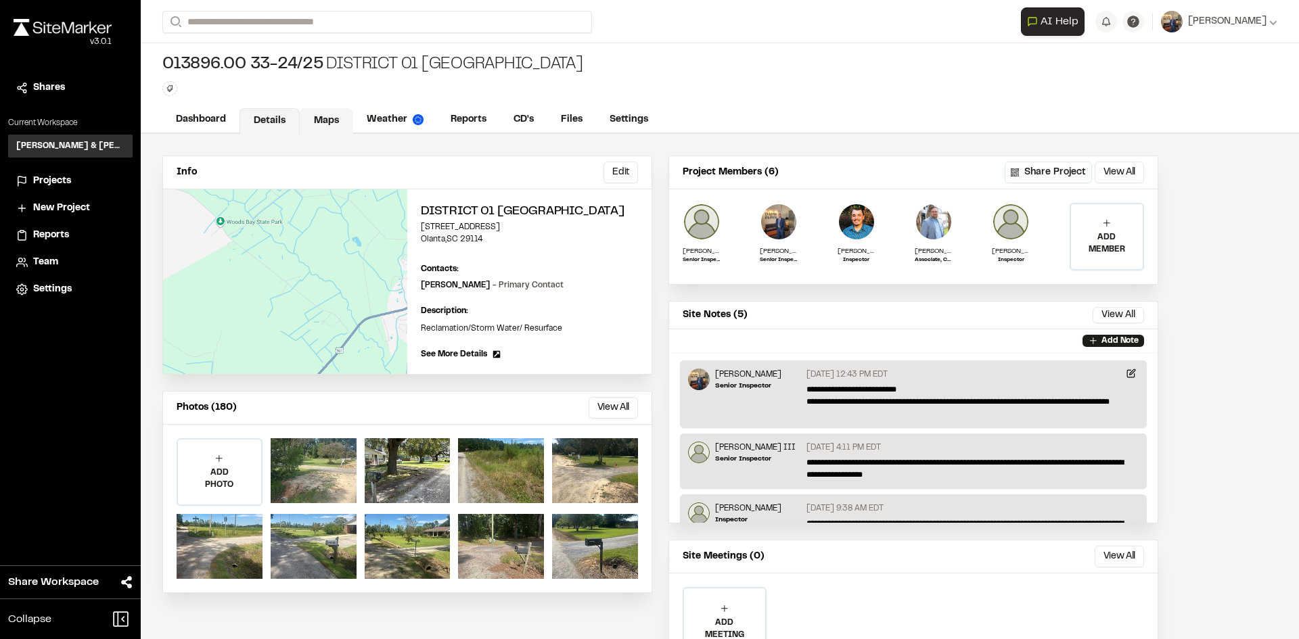
click at [333, 112] on link "Maps" at bounding box center [326, 121] width 53 height 26
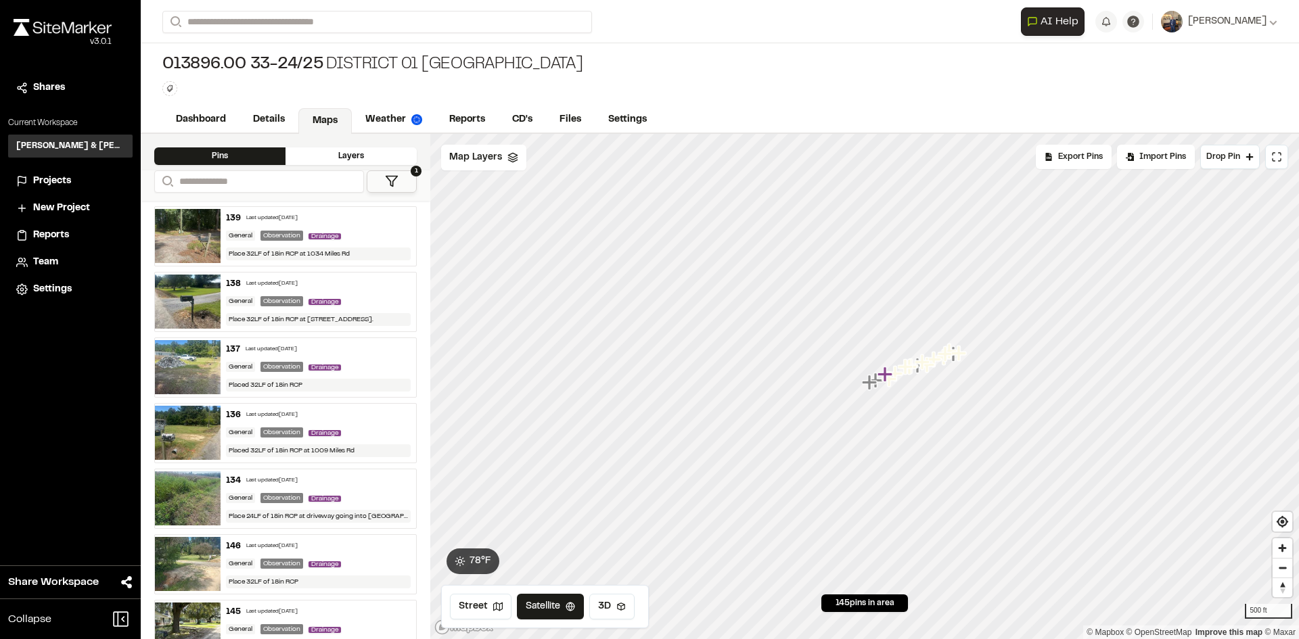
click at [321, 212] on div "139 Last updated Sep 9, 2025" at bounding box center [318, 218] width 185 height 12
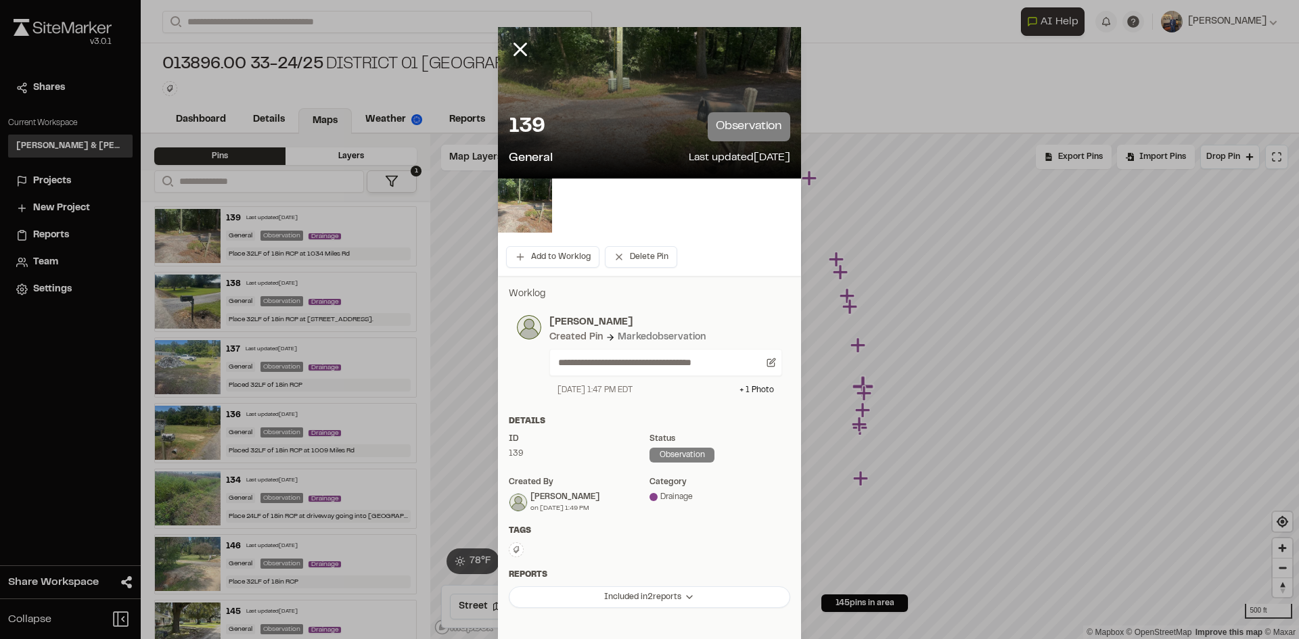
click at [520, 53] on icon at bounding box center [520, 49] width 23 height 23
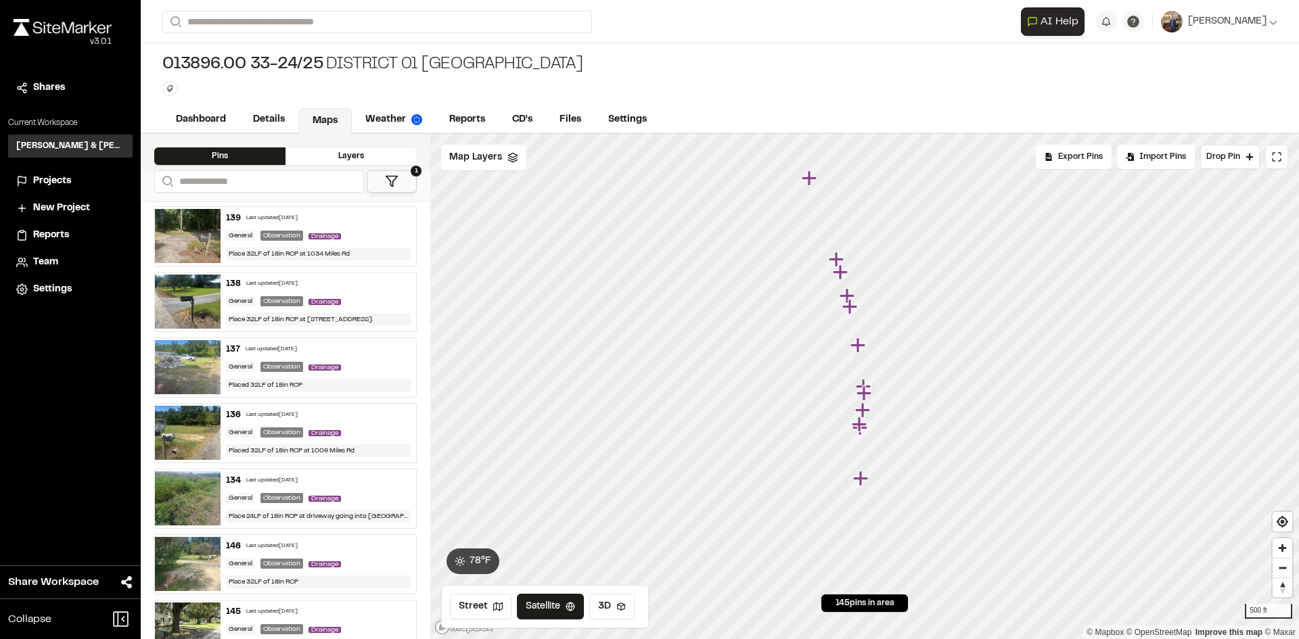
click at [366, 281] on div "138 Last updated Sep 9, 2025" at bounding box center [318, 284] width 185 height 12
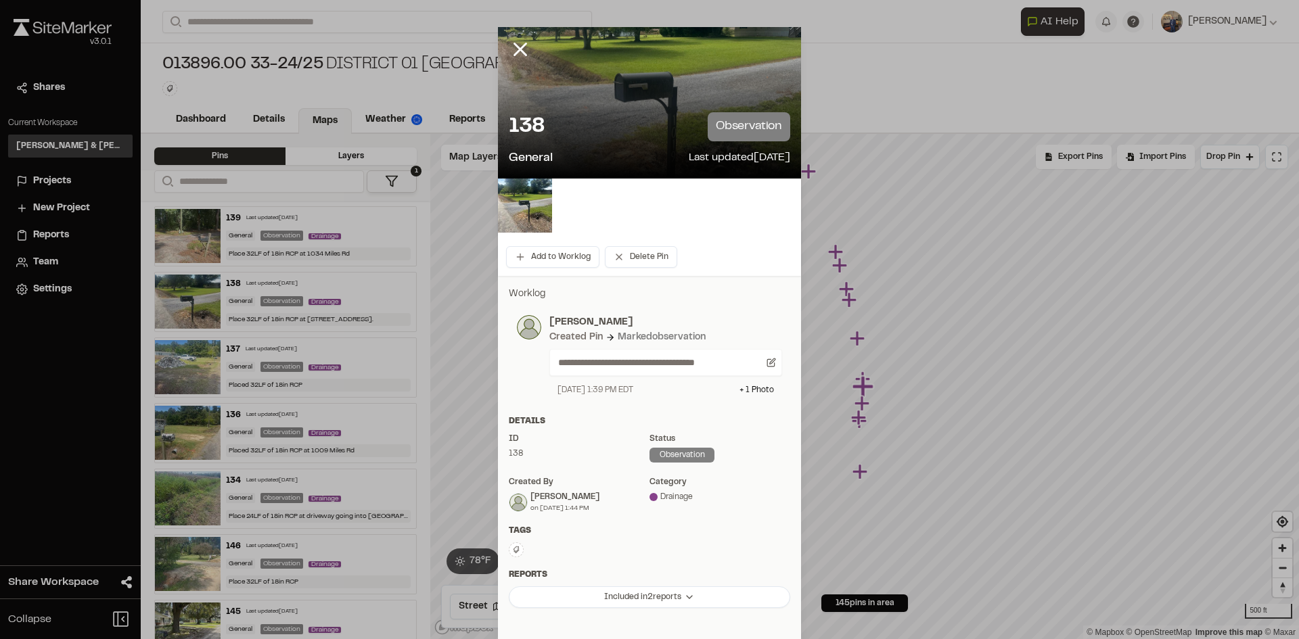
click at [520, 51] on icon at bounding box center [520, 49] width 23 height 23
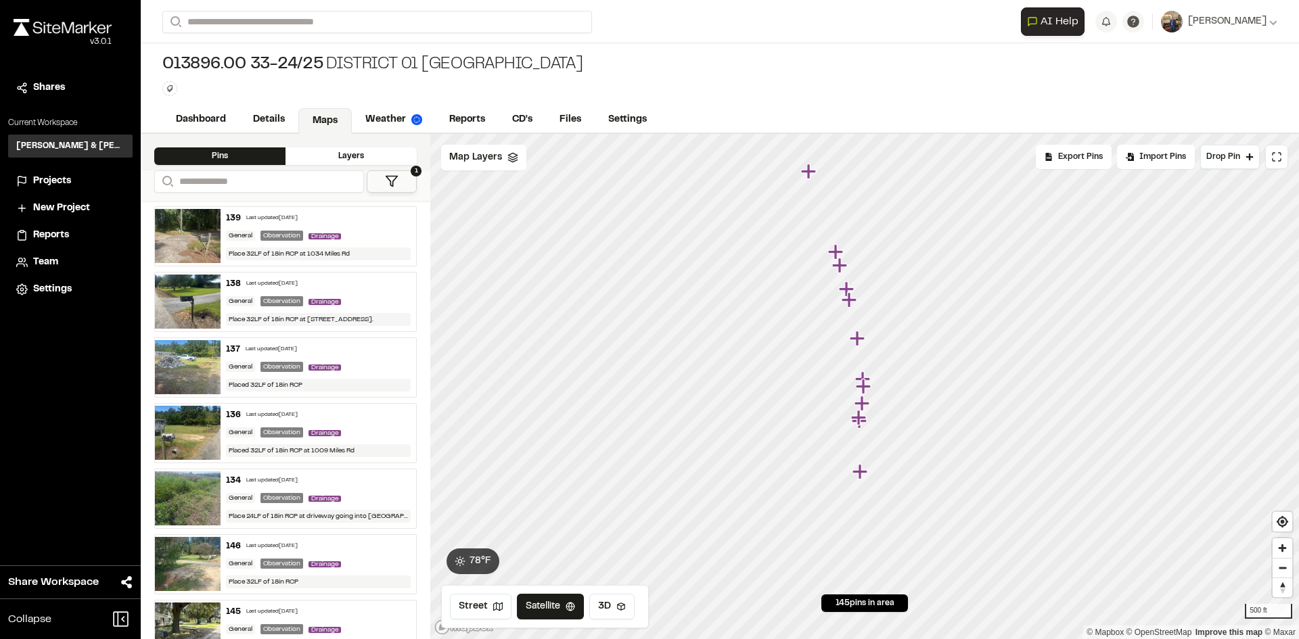
click at [356, 344] on div "137 Last updated Sep 9, 2025" at bounding box center [318, 350] width 185 height 12
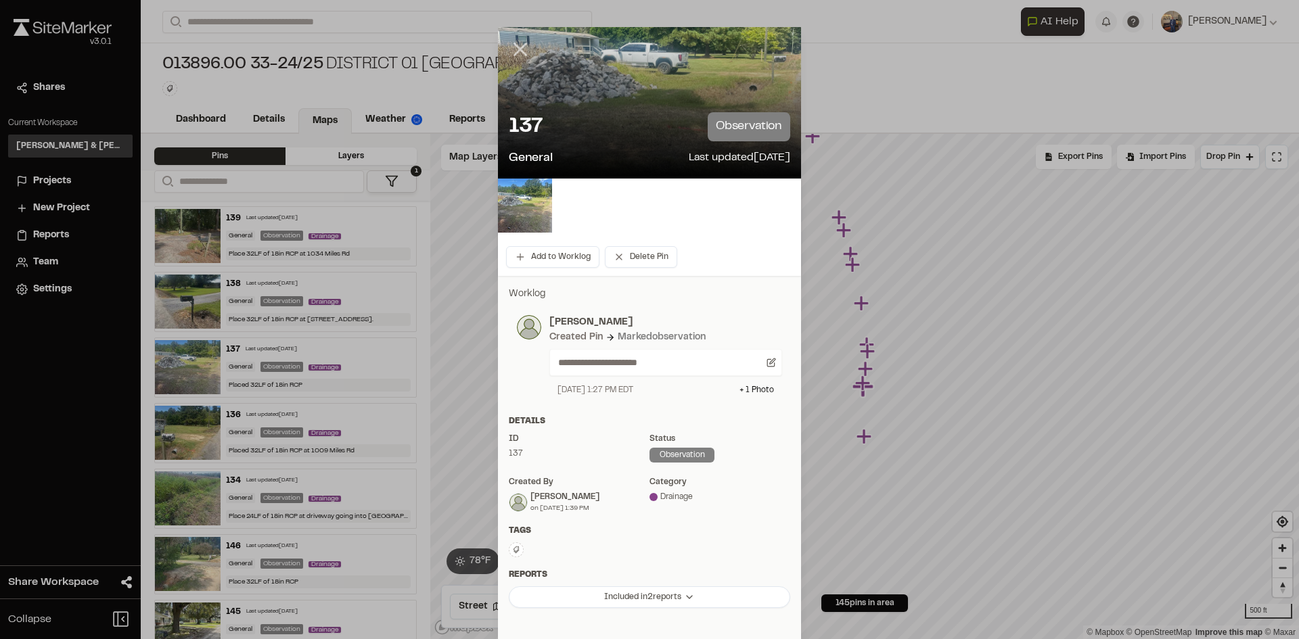
click at [515, 43] on icon at bounding box center [520, 49] width 23 height 23
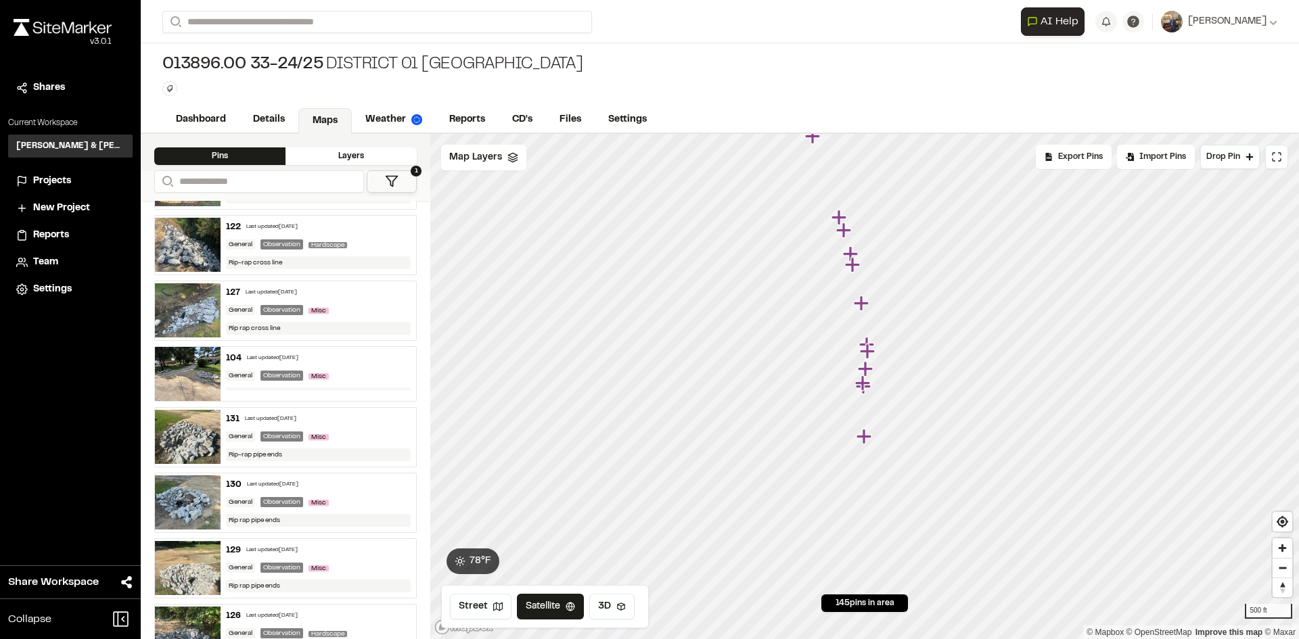
scroll to position [1218, 0]
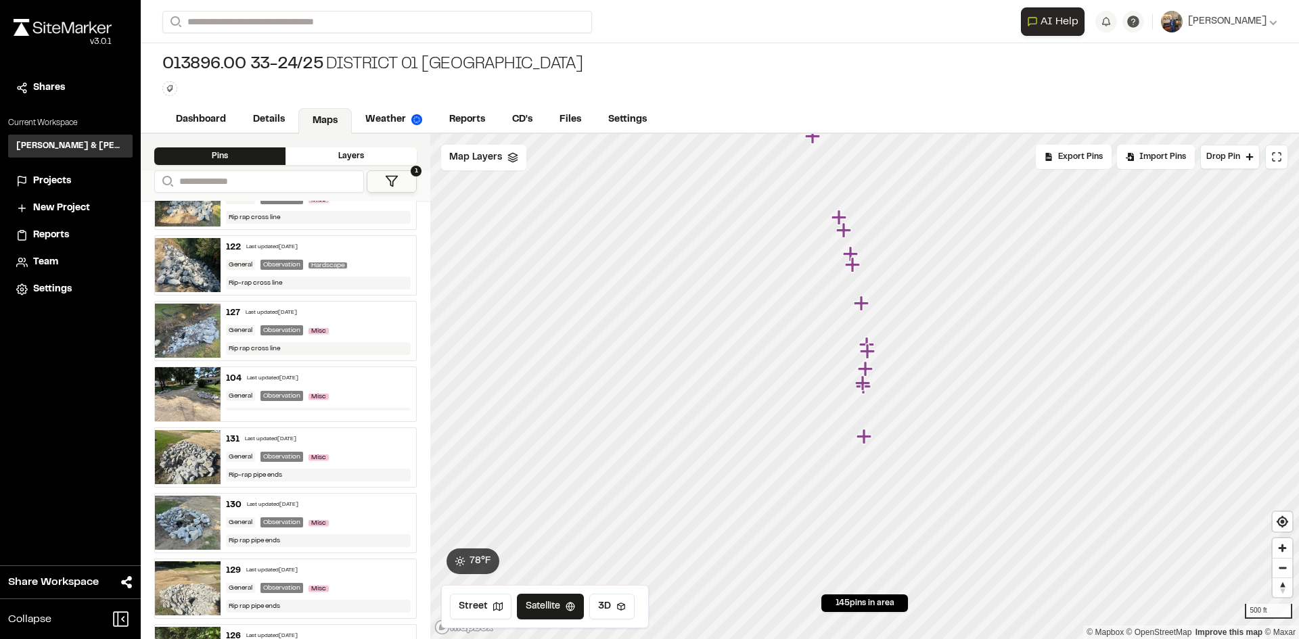
click at [365, 385] on div "104 Last updated Sep 9, 2025 General Observation Misc" at bounding box center [319, 394] width 196 height 54
click at [362, 321] on div "127 Last updated Sep 9, 2025 General Observation Misc Rip rap cross line" at bounding box center [319, 331] width 196 height 59
click at [364, 249] on div "122 Last updated Sep 9, 2025" at bounding box center [318, 248] width 185 height 12
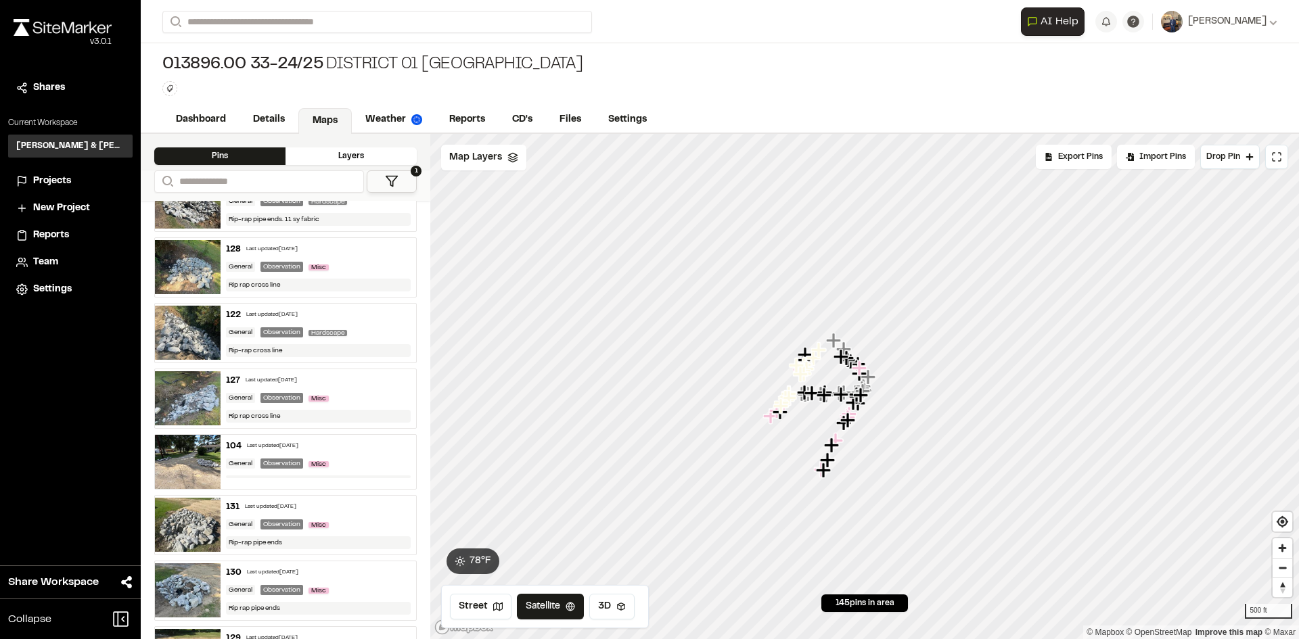
scroll to position [1083, 0]
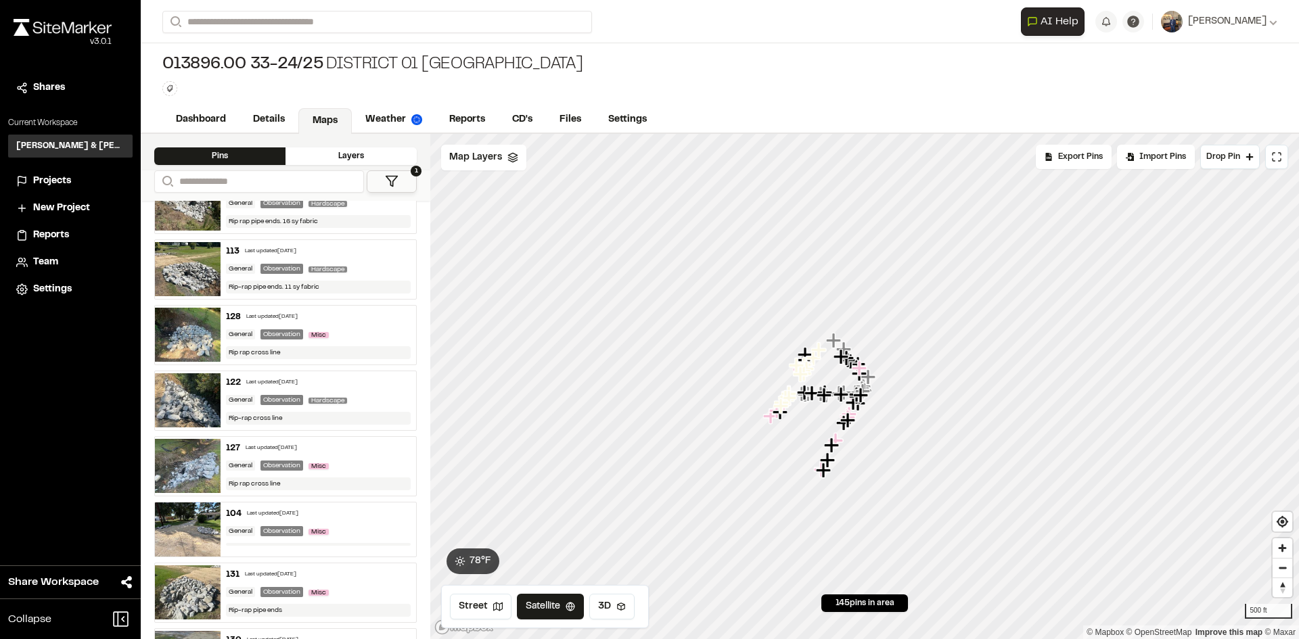
click at [355, 322] on div "128 Last updated Sep 9, 2025 General Observation Misc Rip rap cross line" at bounding box center [319, 335] width 196 height 59
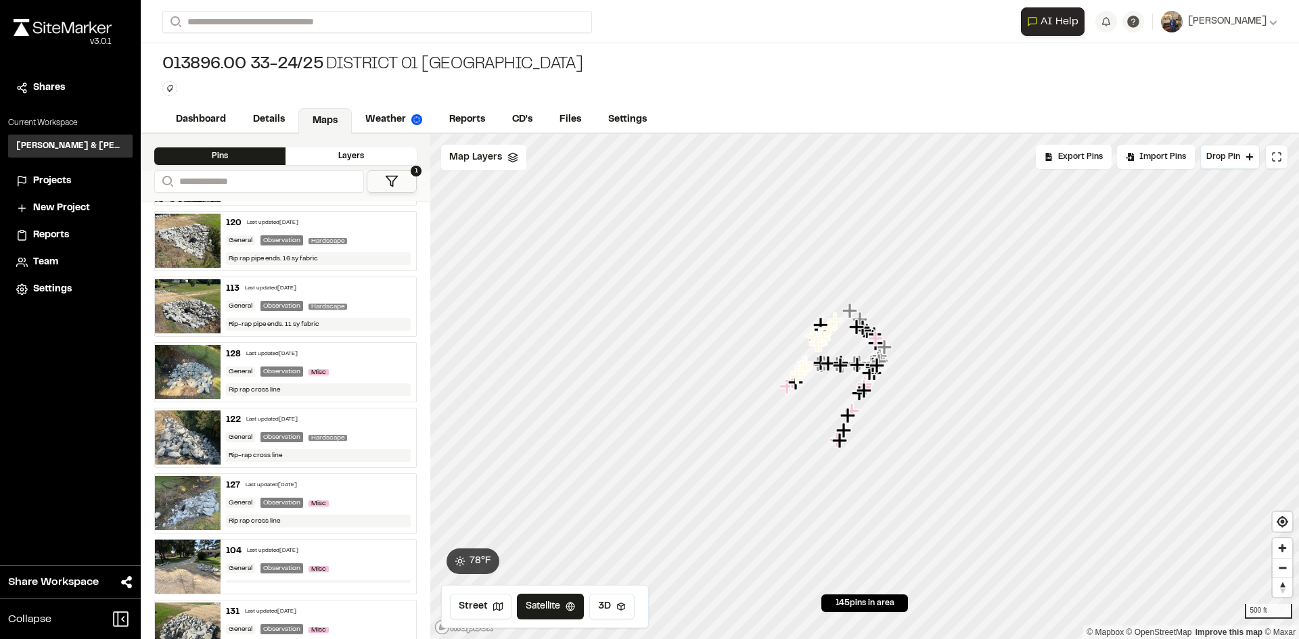
scroll to position [1015, 0]
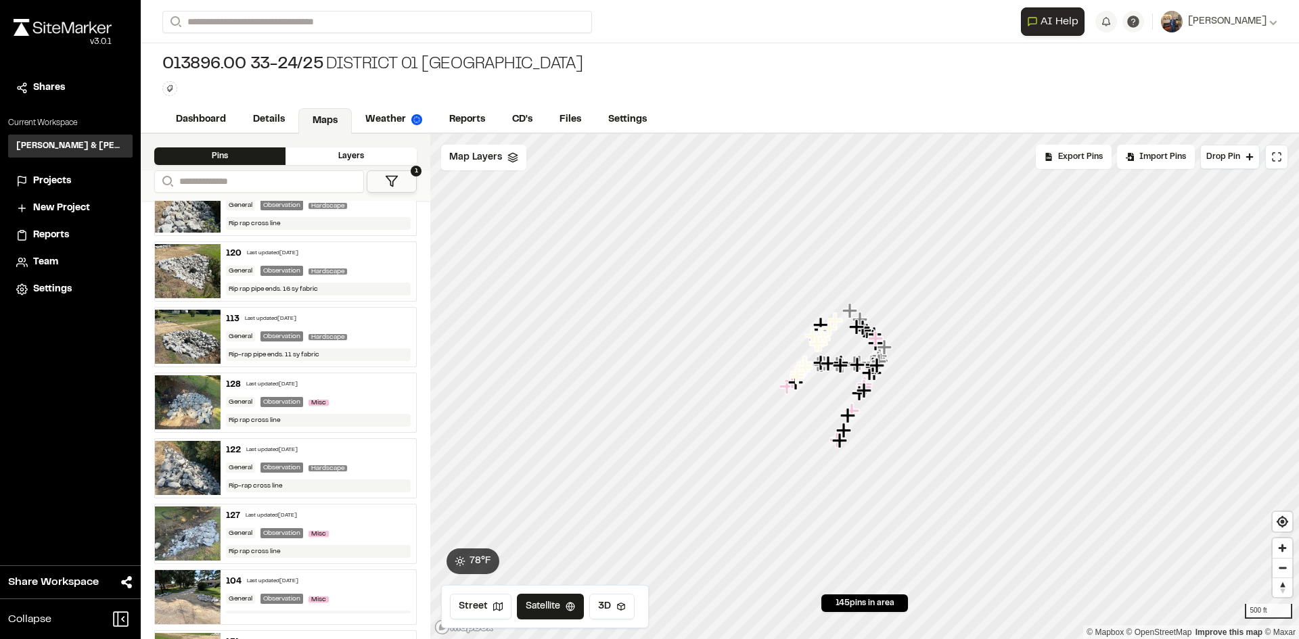
click at [356, 321] on div "113 Last updated Sep 9, 2025" at bounding box center [318, 319] width 185 height 12
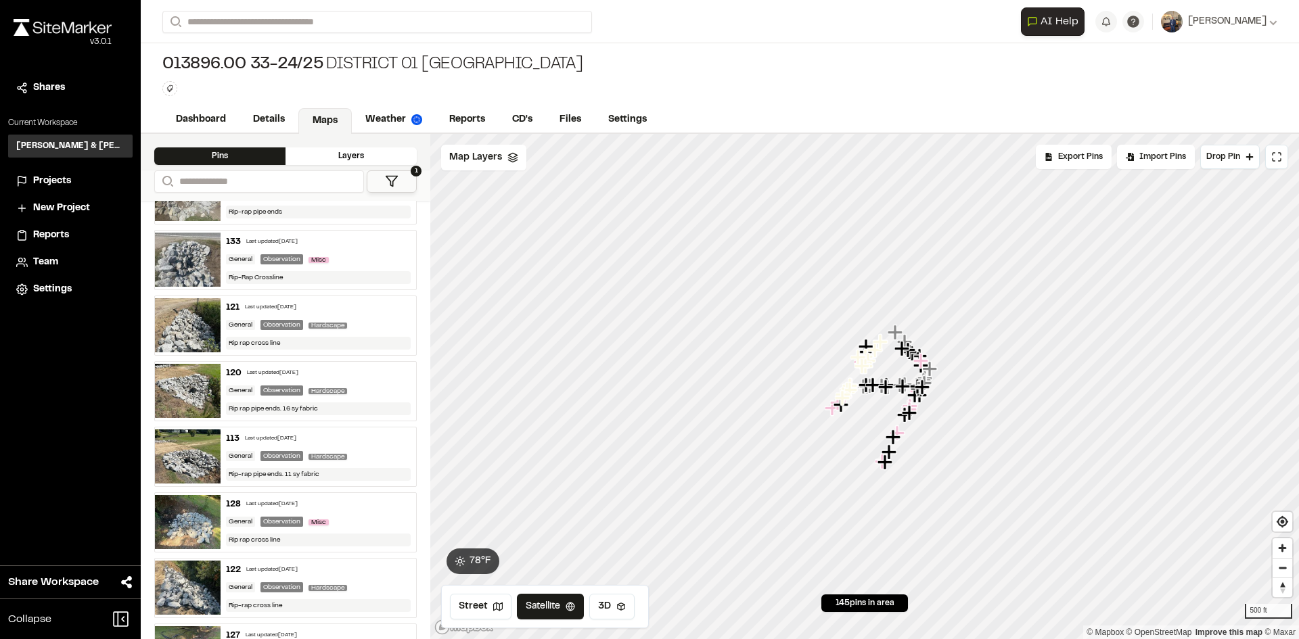
scroll to position [880, 0]
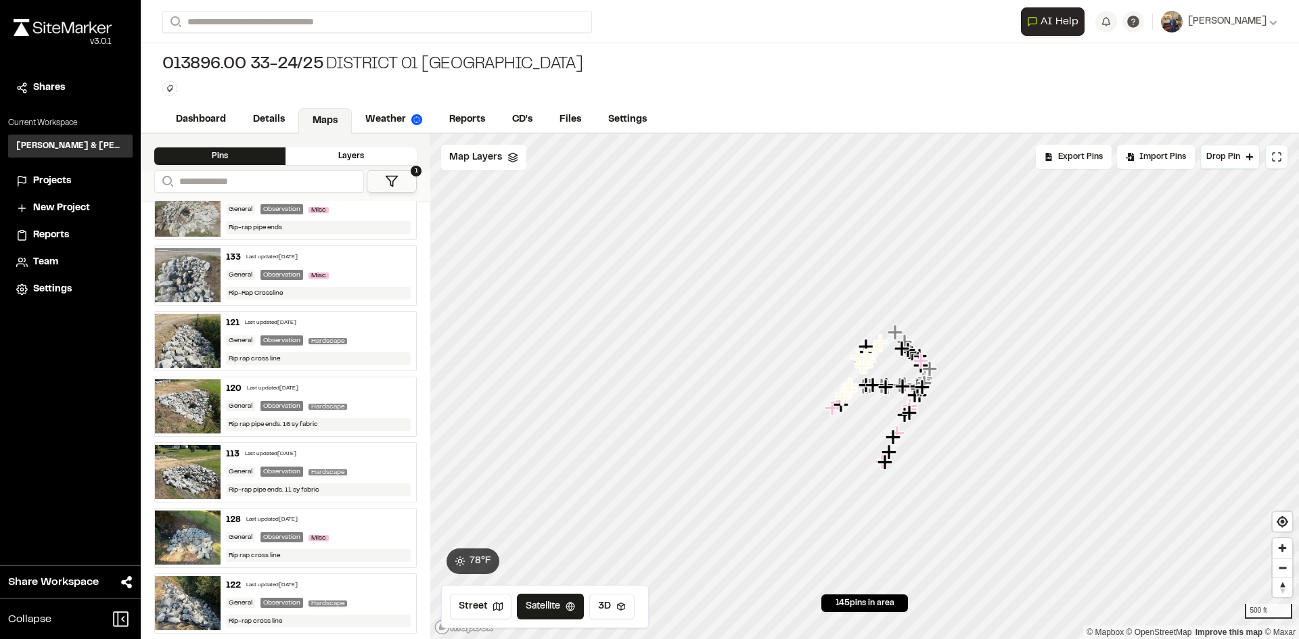
click at [345, 380] on div "120 Last updated Sep 9, 2025 General Observation Hardscape Rip rap pipe ends. 1…" at bounding box center [319, 407] width 196 height 59
click at [372, 312] on div "121 Last updated Sep 9, 2025 General Observation Hardscape Rip rap cross line" at bounding box center [319, 341] width 196 height 59
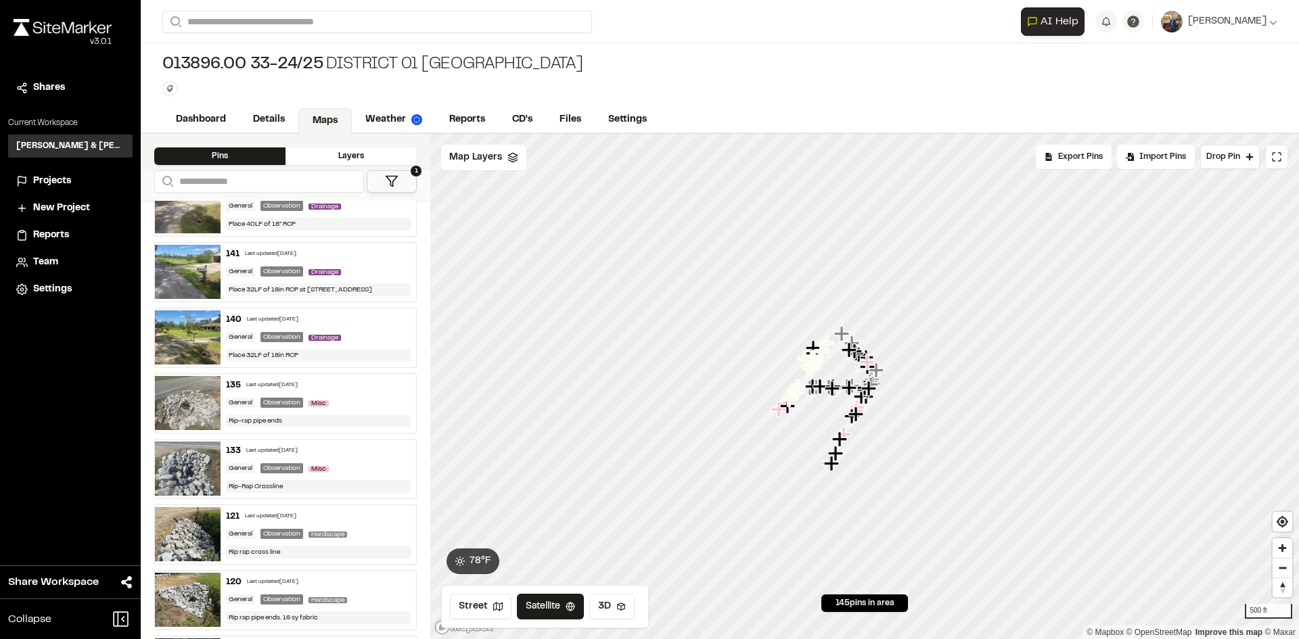
scroll to position [677, 0]
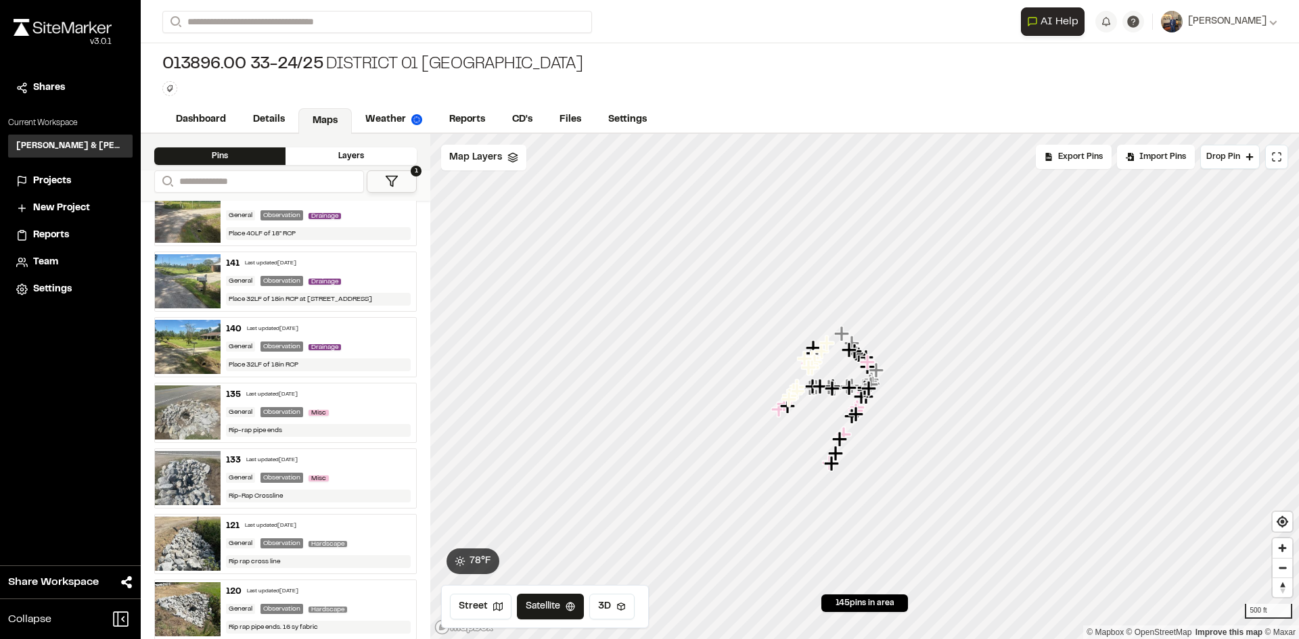
click at [363, 326] on div "140 Last updated Sep 9, 2025" at bounding box center [318, 329] width 185 height 12
click at [355, 389] on div "135 Last updated Sep 9, 2025" at bounding box center [318, 395] width 185 height 12
click at [344, 462] on div "133 Last updated Sep 9, 2025" at bounding box center [318, 461] width 185 height 12
click at [346, 524] on div "121 Last updated Sep 9, 2025" at bounding box center [318, 526] width 185 height 12
click at [358, 473] on div "General Observation Misc" at bounding box center [318, 478] width 185 height 12
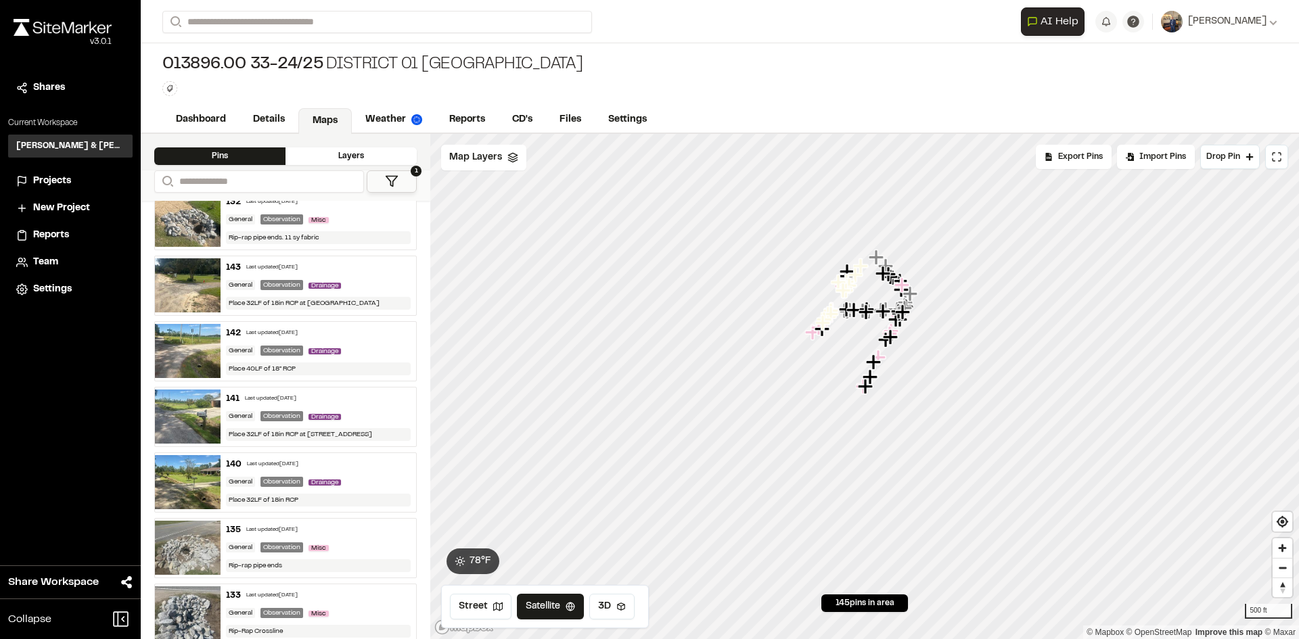
scroll to position [557, 0]
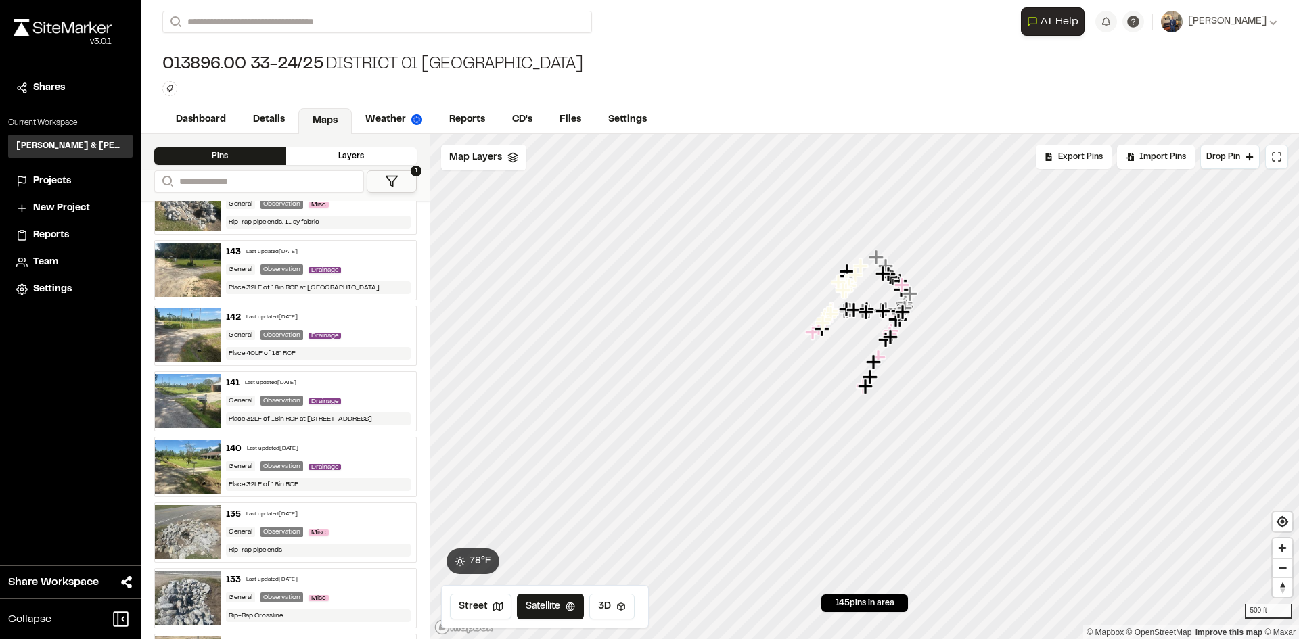
click at [348, 592] on div "General Observation Misc" at bounding box center [318, 598] width 185 height 12
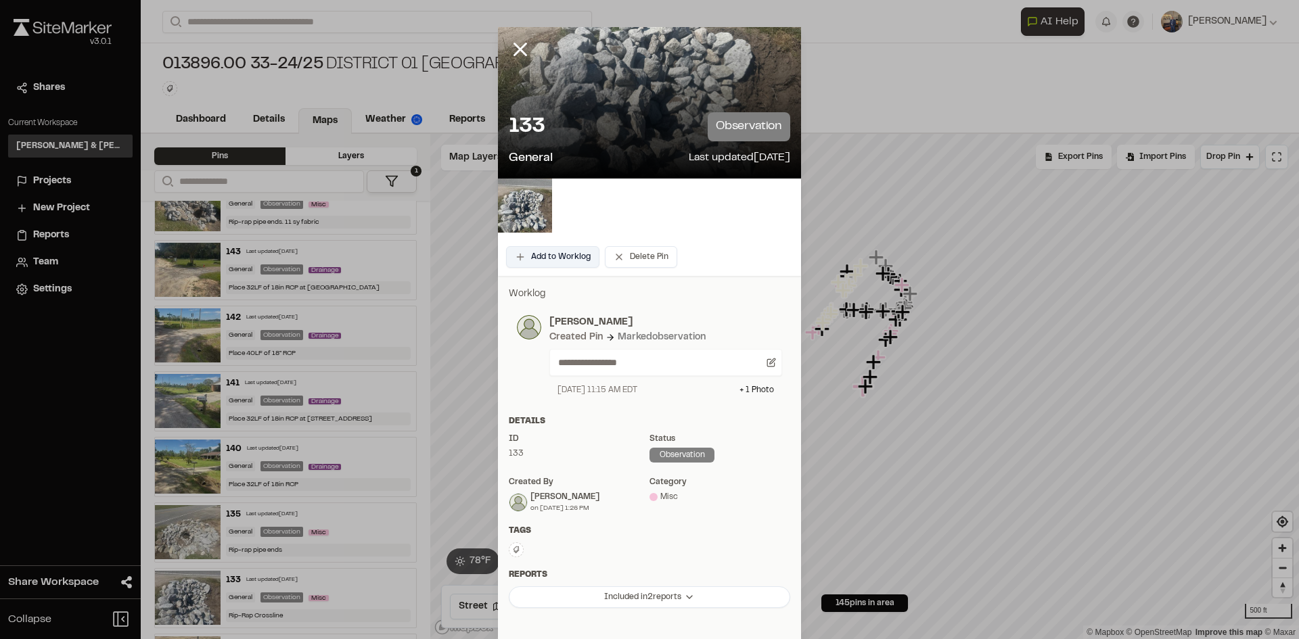
click at [560, 259] on button "Add to Worklog" at bounding box center [552, 257] width 93 height 22
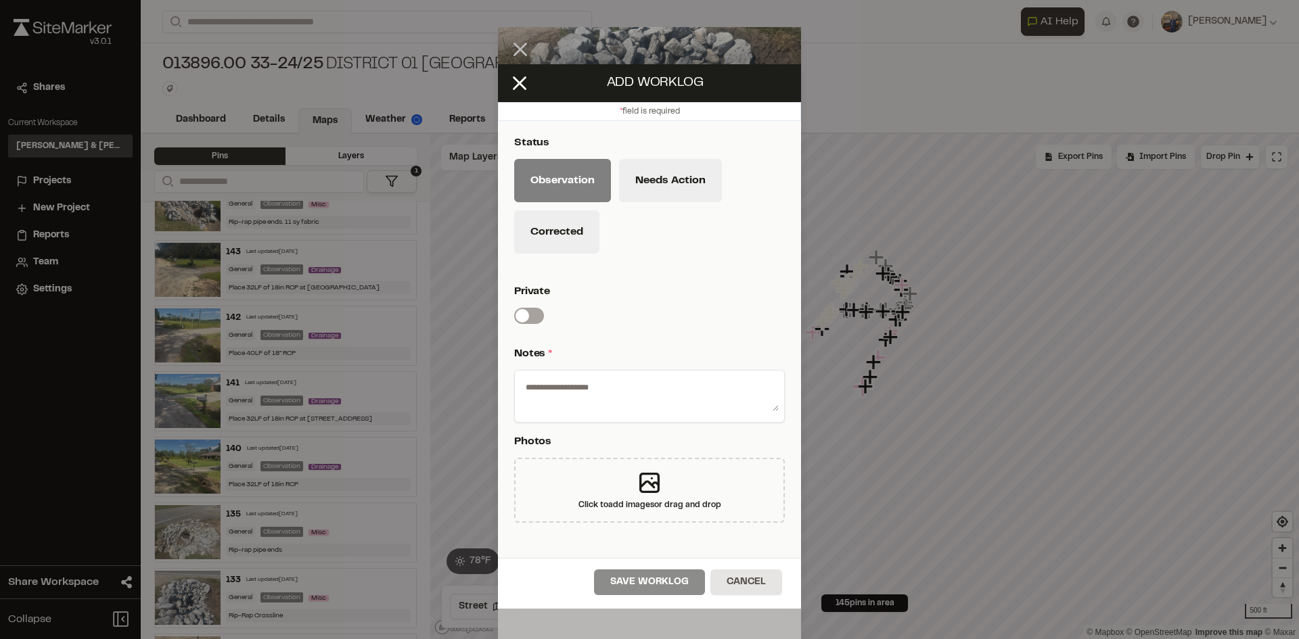
click at [531, 317] on label "Switch label" at bounding box center [529, 316] width 30 height 16
click at [529, 313] on span at bounding box center [523, 316] width 14 height 14
click at [516, 83] on icon at bounding box center [519, 83] width 23 height 23
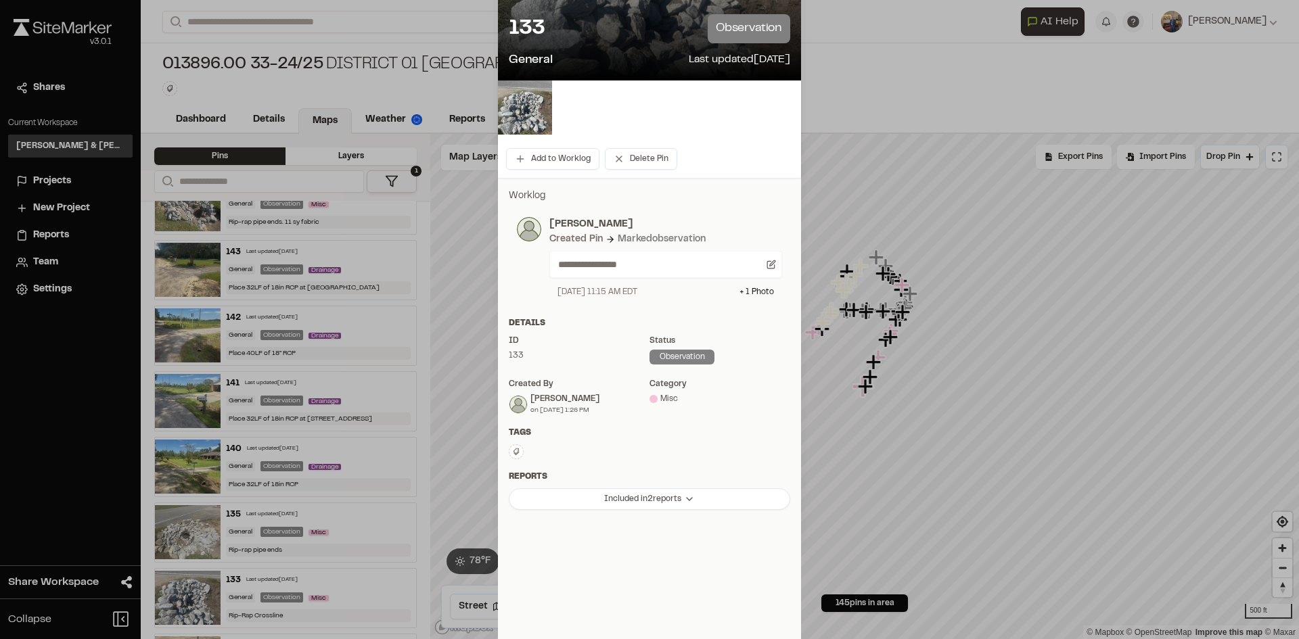
scroll to position [99, 0]
click at [633, 502] on html "**********" at bounding box center [649, 319] width 1299 height 639
click at [572, 447] on div "Type Enter or comma to add tag." at bounding box center [649, 452] width 281 height 16
click at [658, 505] on html "**********" at bounding box center [649, 319] width 1299 height 639
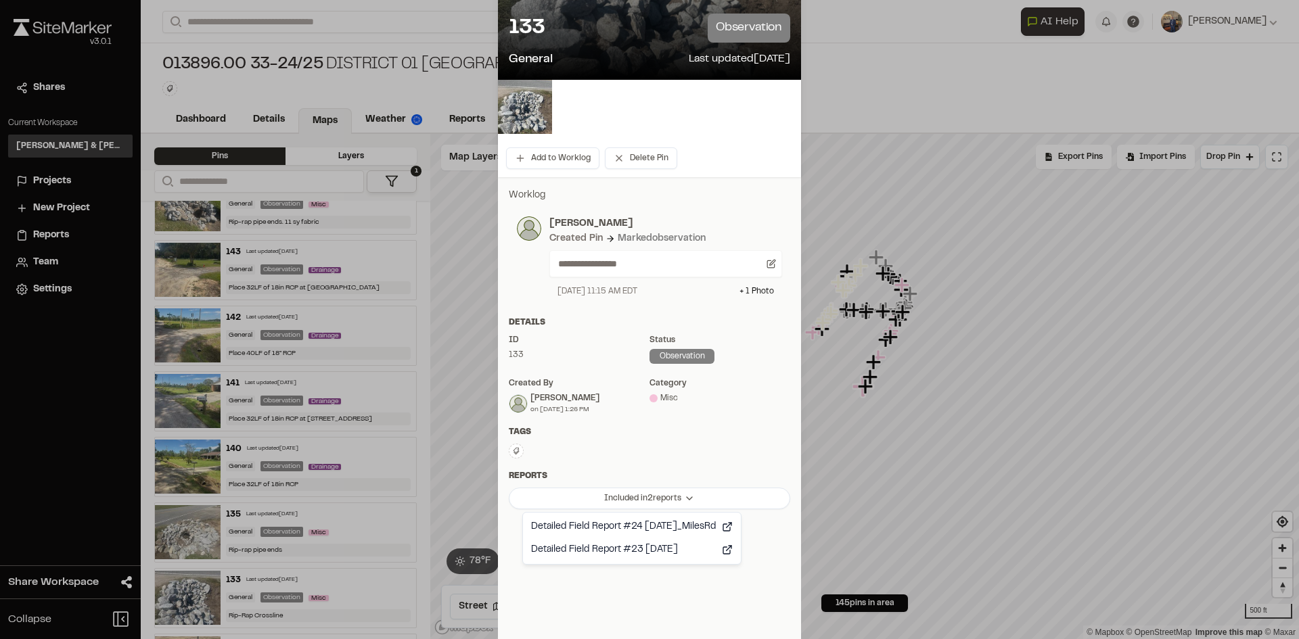
click at [673, 439] on html "**********" at bounding box center [649, 319] width 1299 height 639
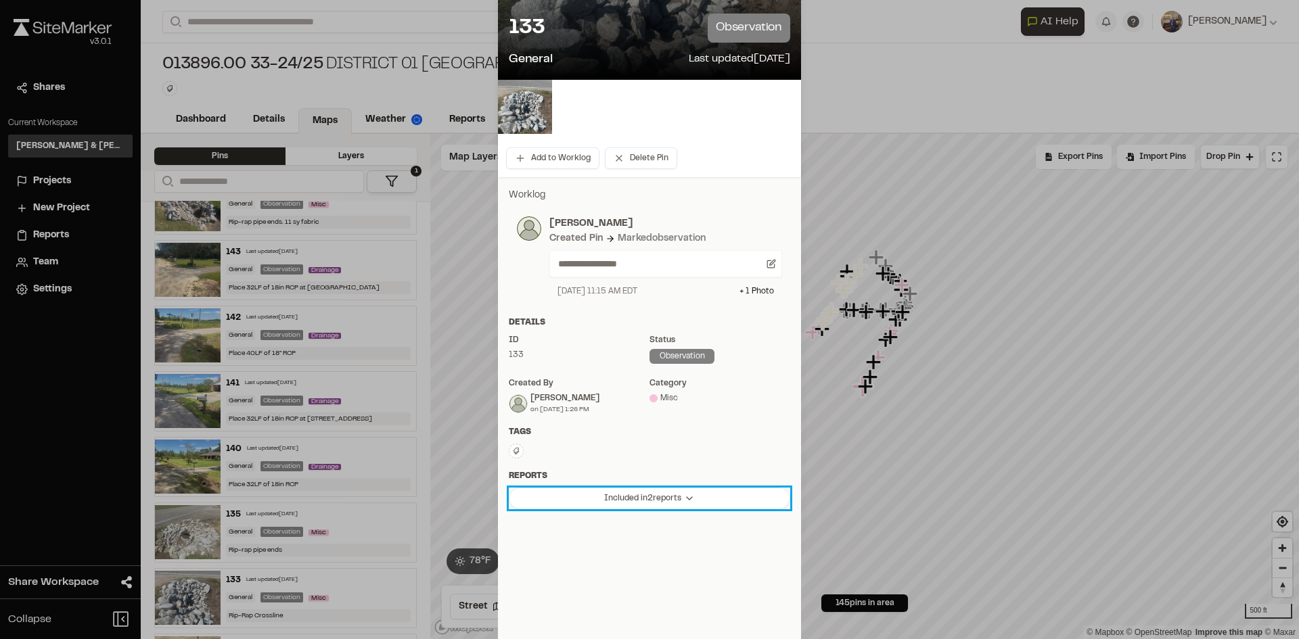
scroll to position [0, 0]
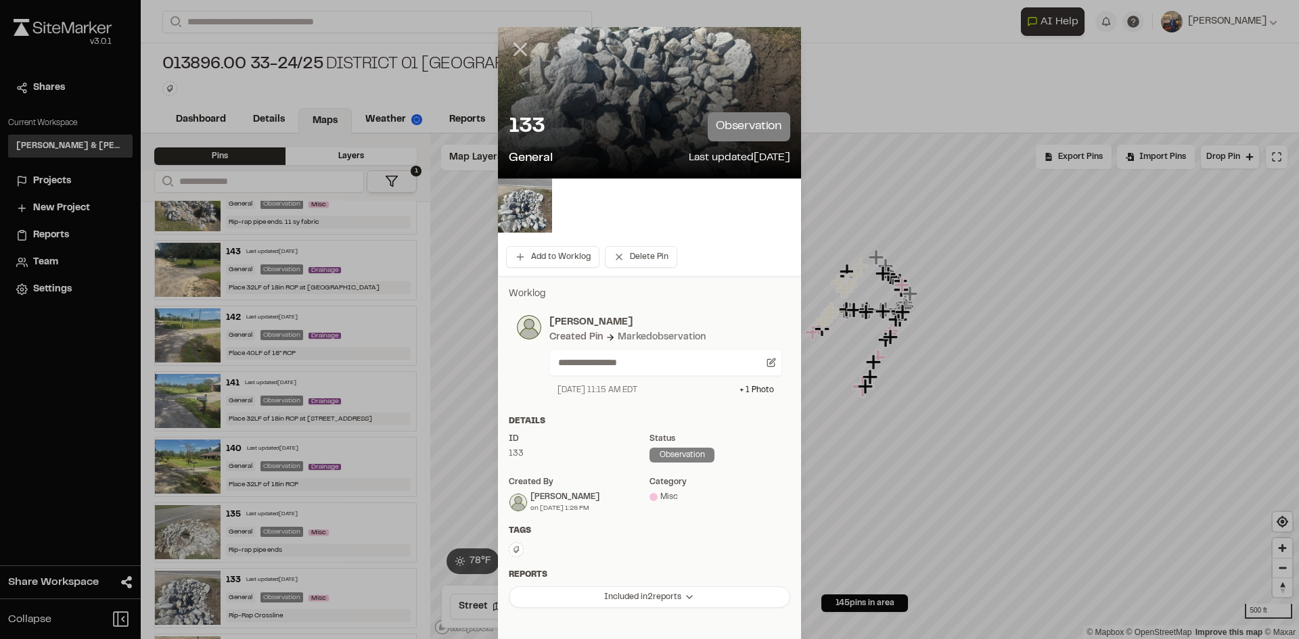
click at [515, 47] on line at bounding box center [521, 50] width 12 height 12
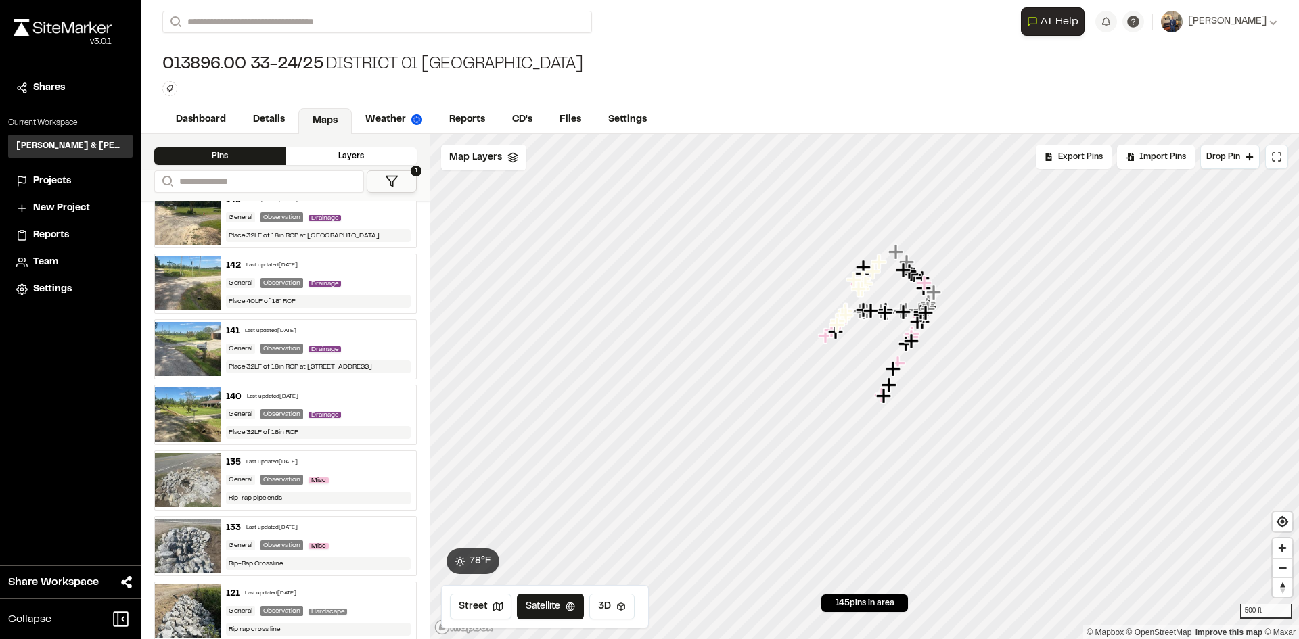
scroll to position [541, 0]
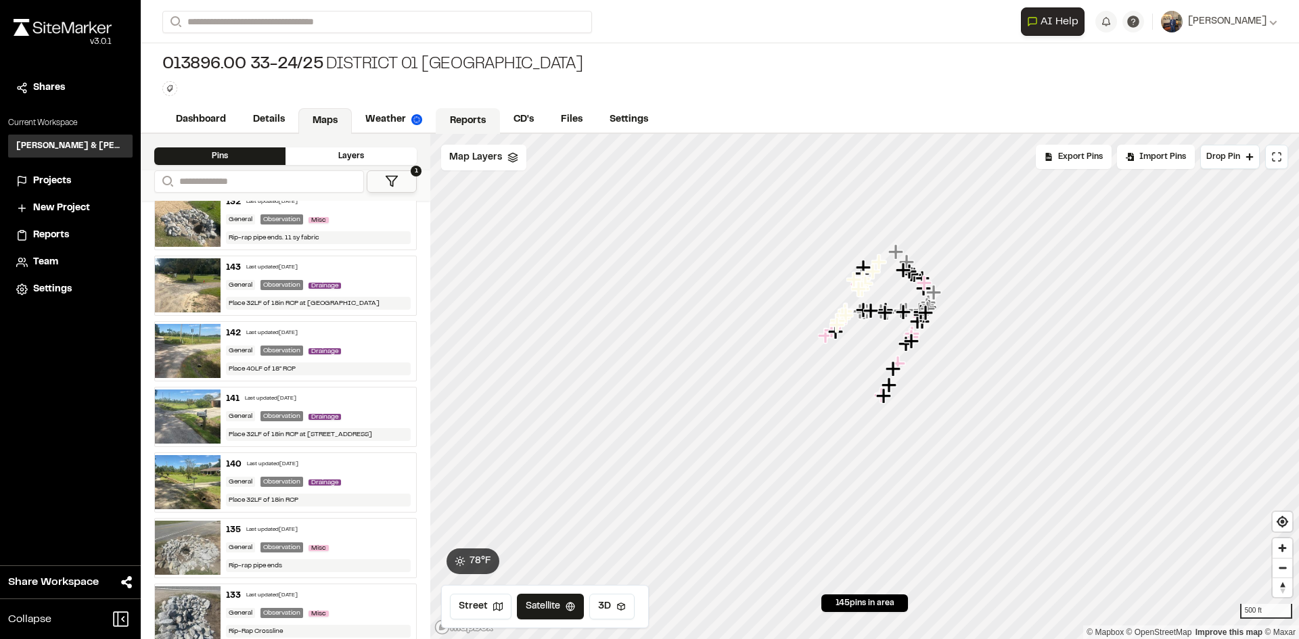
click at [469, 116] on link "Reports" at bounding box center [468, 121] width 64 height 26
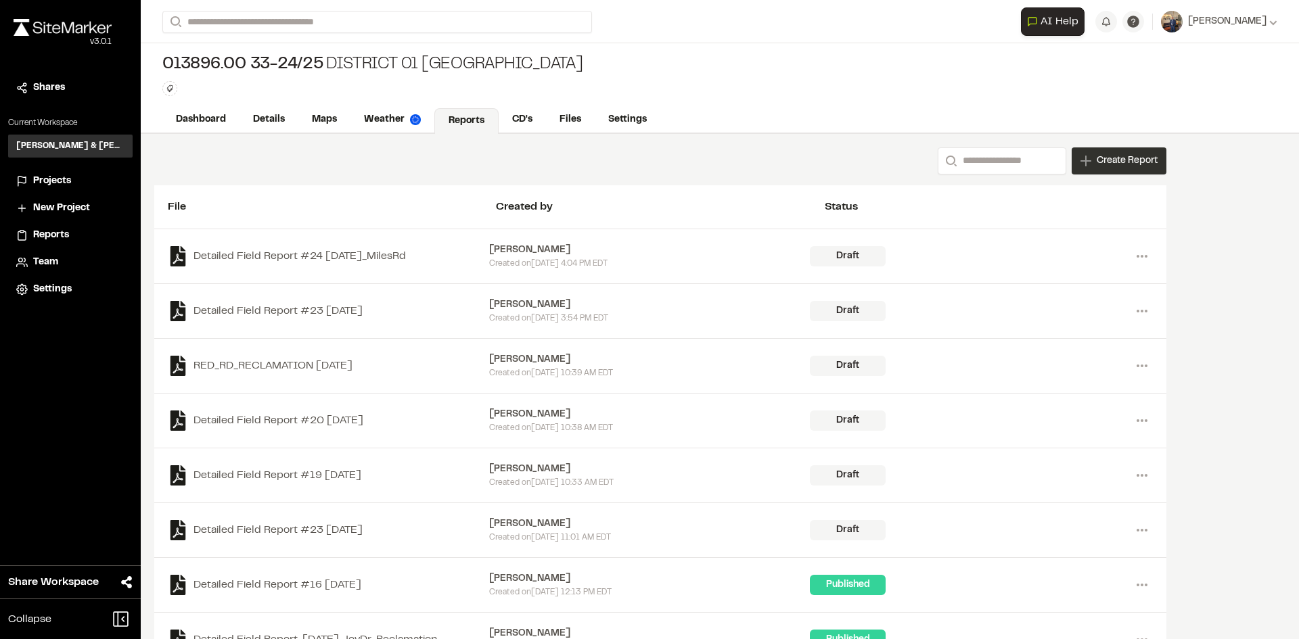
click at [1088, 158] on icon at bounding box center [1086, 161] width 11 height 11
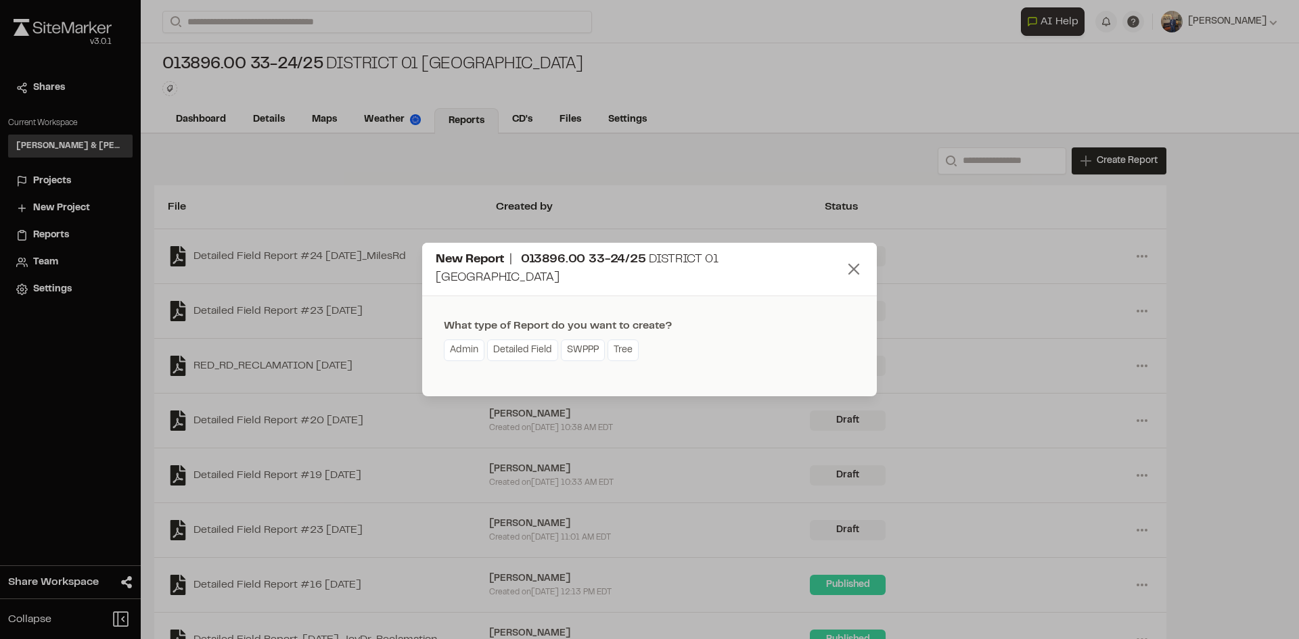
click at [860, 261] on icon at bounding box center [853, 269] width 19 height 19
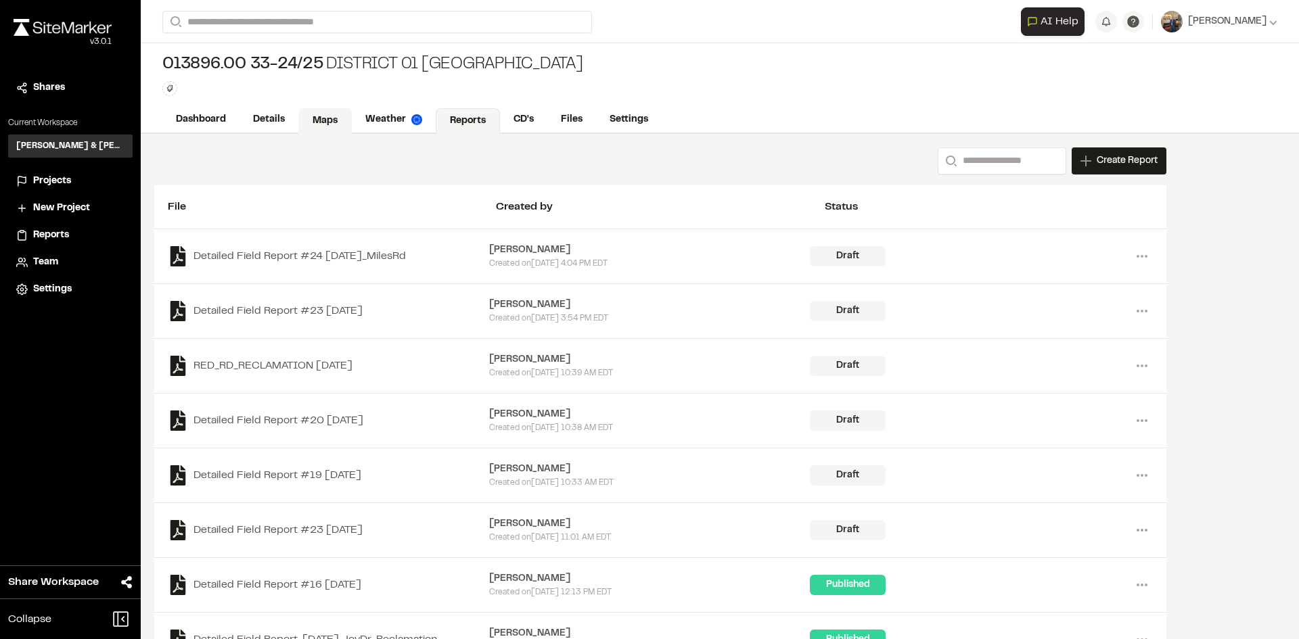
click at [334, 116] on link "Maps" at bounding box center [324, 121] width 53 height 26
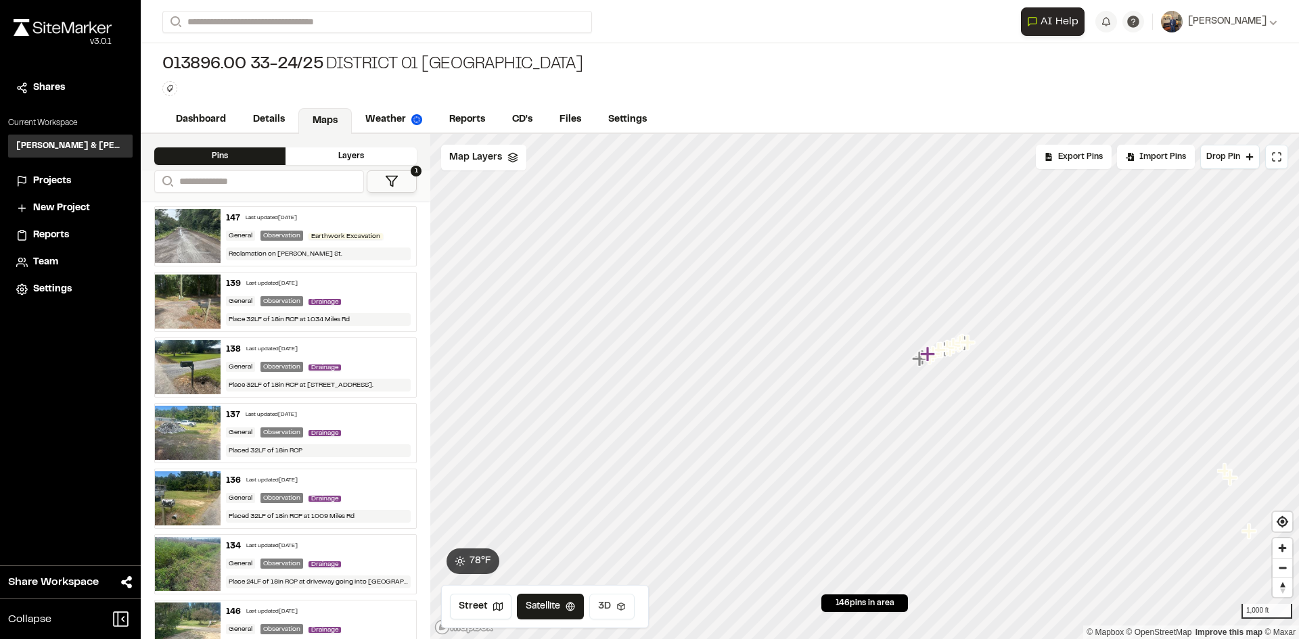
click at [610, 606] on button "3D" at bounding box center [611, 607] width 45 height 26
click at [542, 612] on button "Satellite" at bounding box center [552, 607] width 70 height 26
click at [212, 118] on link "Dashboard" at bounding box center [201, 121] width 78 height 26
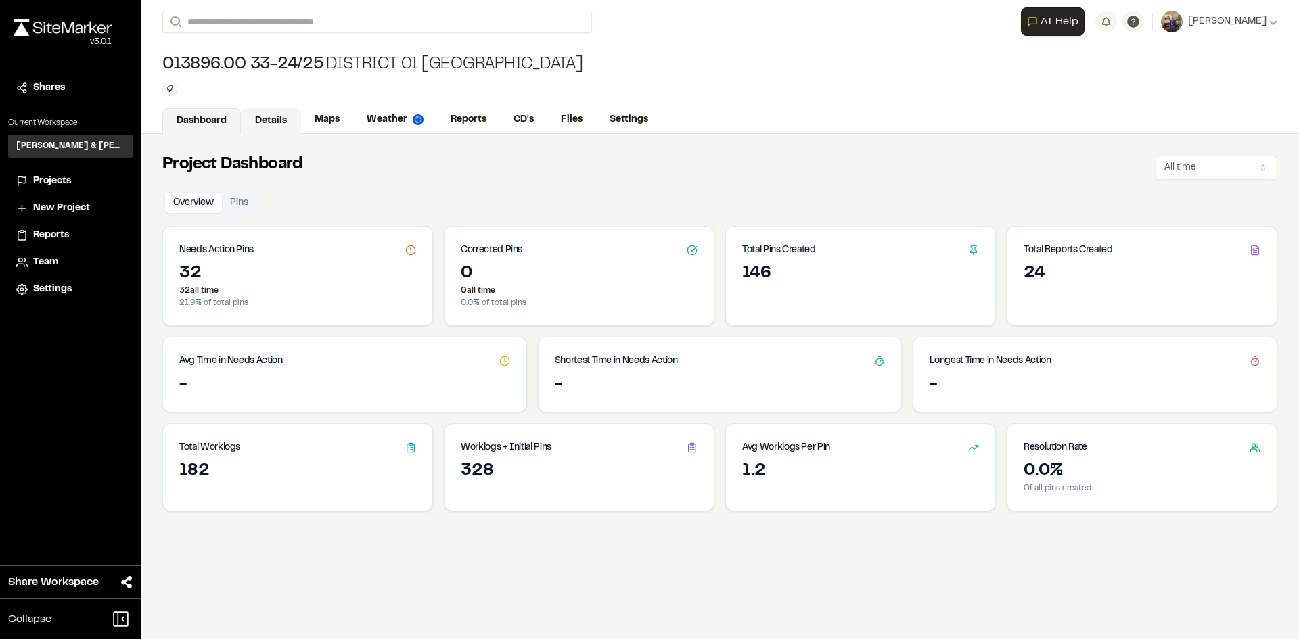
click at [275, 116] on link "Details" at bounding box center [271, 121] width 60 height 26
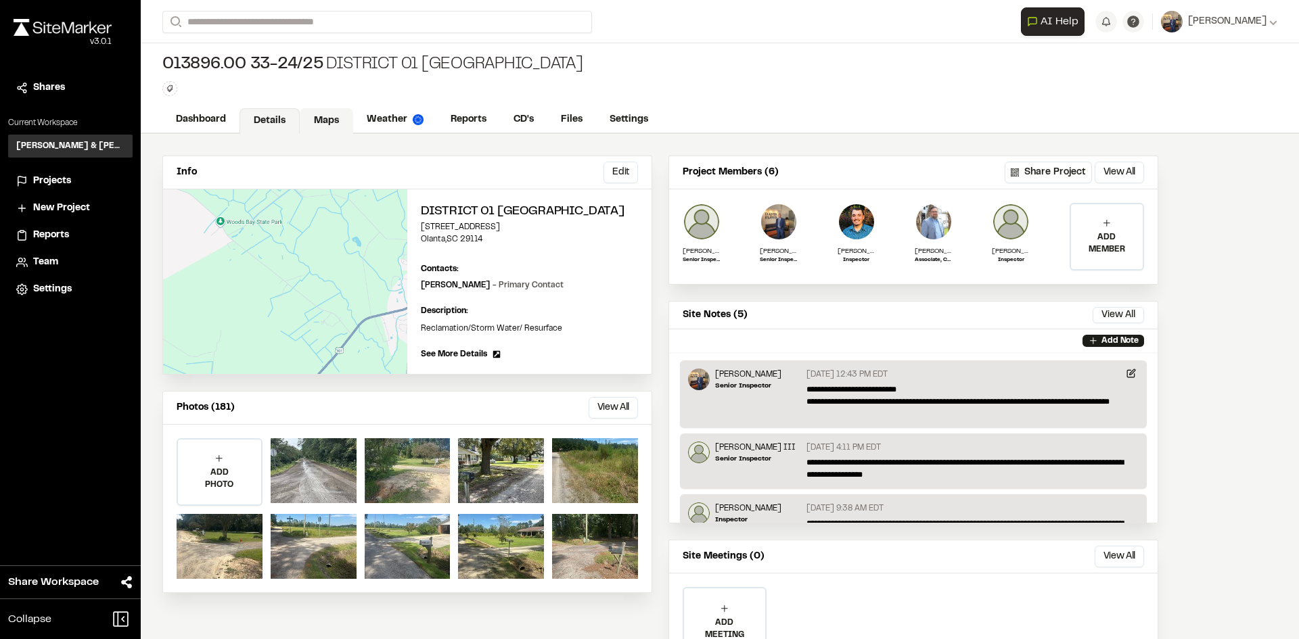
click at [322, 126] on link "Maps" at bounding box center [326, 121] width 53 height 26
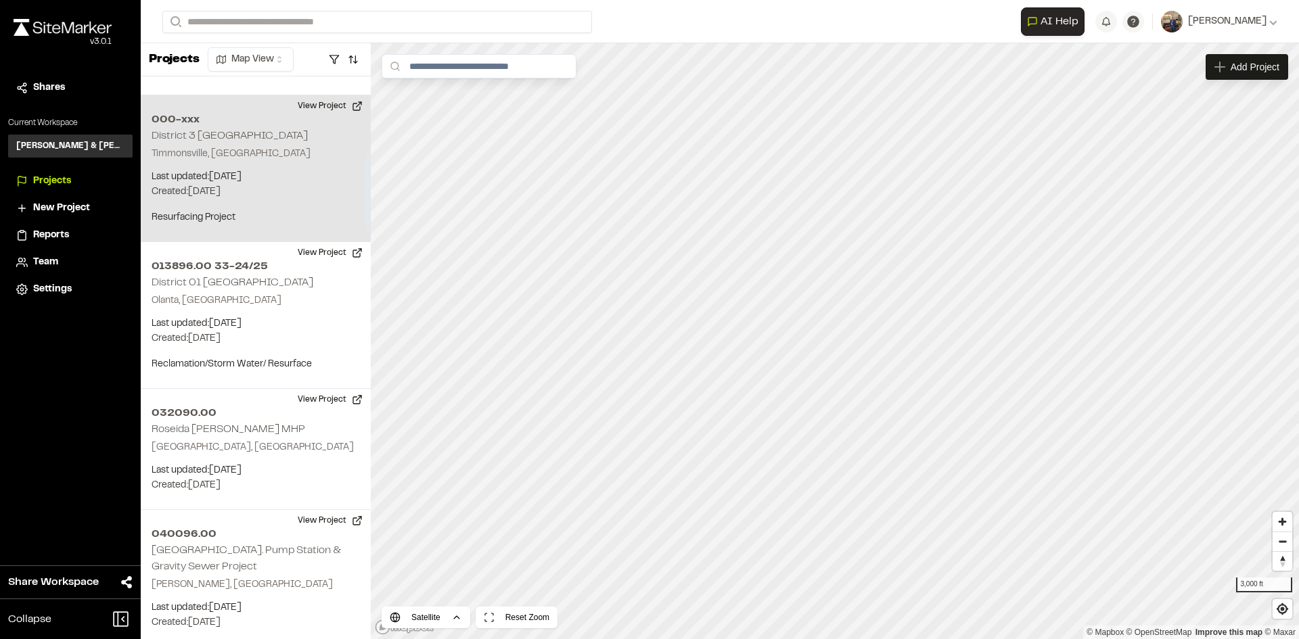
scroll to position [541, 0]
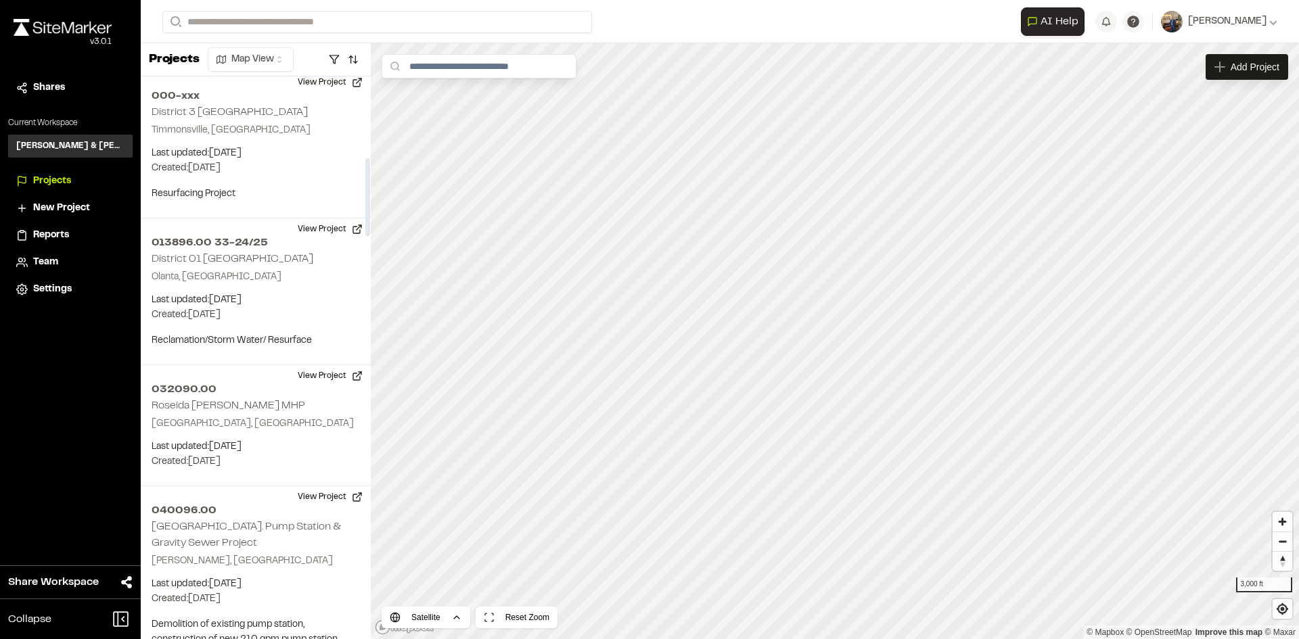
drag, startPoint x: 369, startPoint y: 187, endPoint x: 365, endPoint y: 194, distance: 7.6
click at [365, 194] on div at bounding box center [367, 197] width 5 height 78
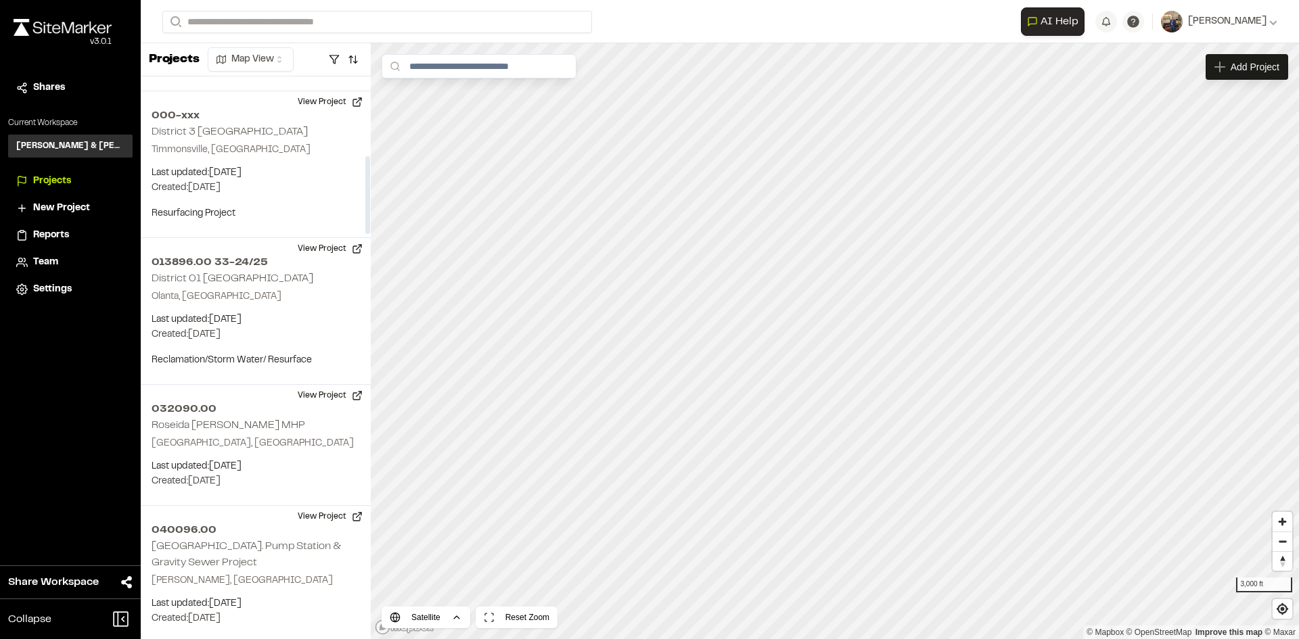
scroll to position [581, 0]
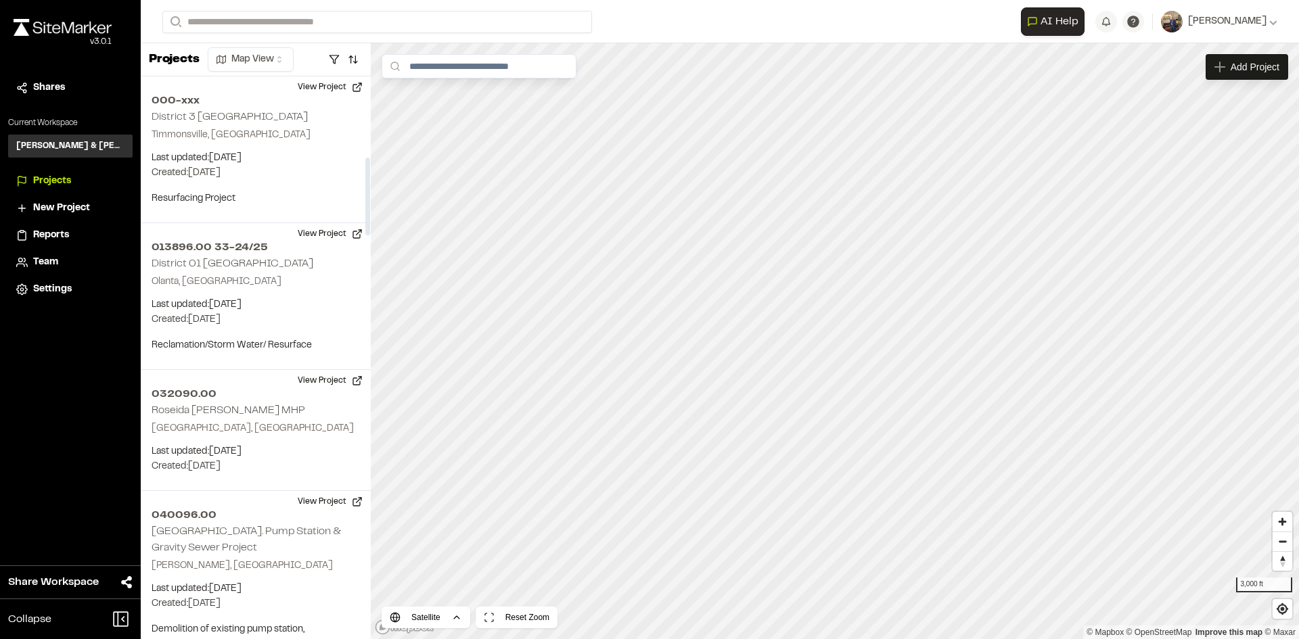
click at [365, 185] on div at bounding box center [367, 197] width 5 height 78
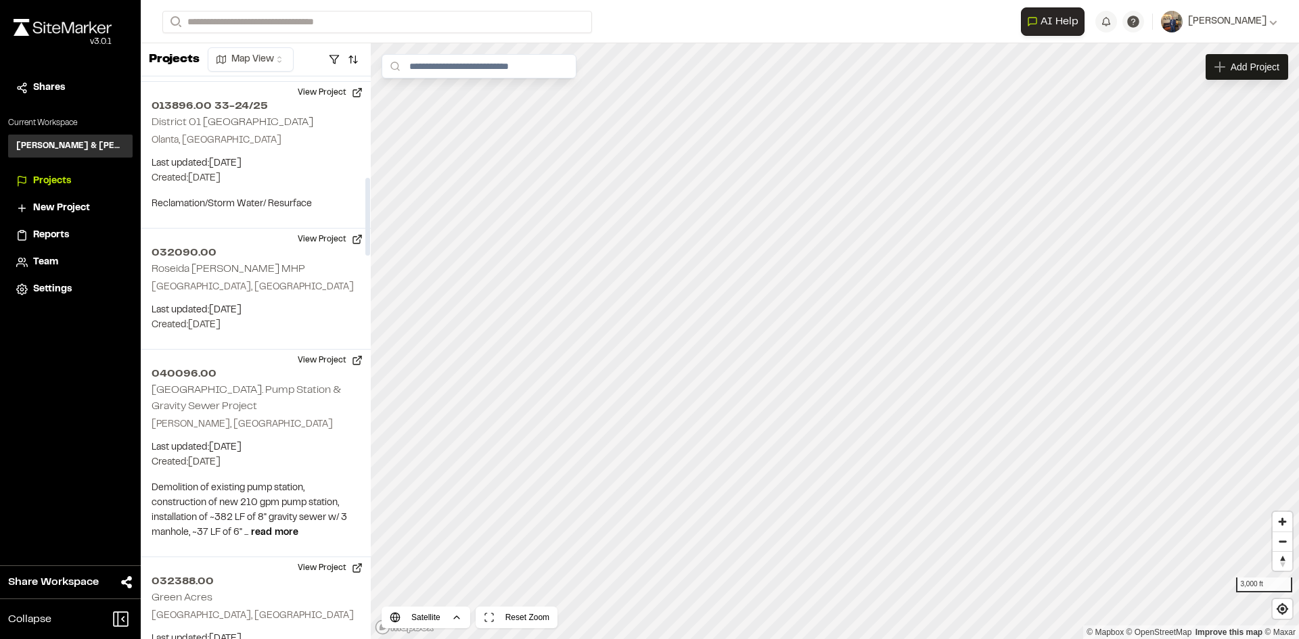
scroll to position [727, 0]
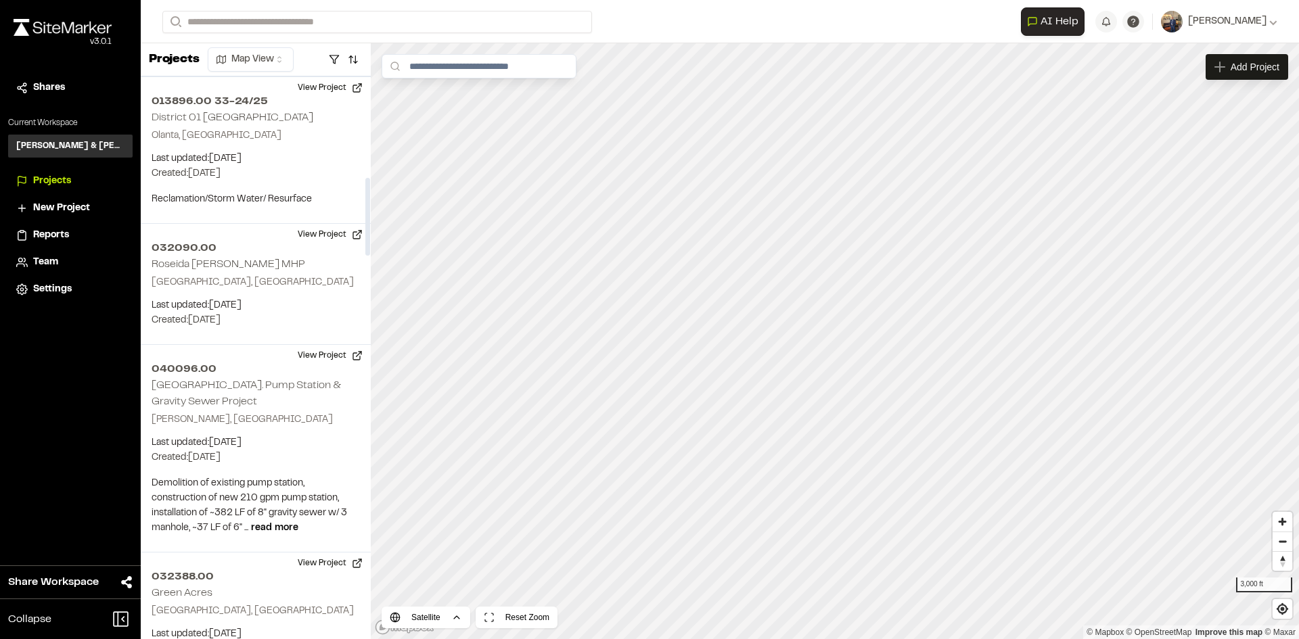
drag, startPoint x: 369, startPoint y: 206, endPoint x: 363, endPoint y: 227, distance: 21.0
click at [365, 227] on div at bounding box center [367, 217] width 5 height 78
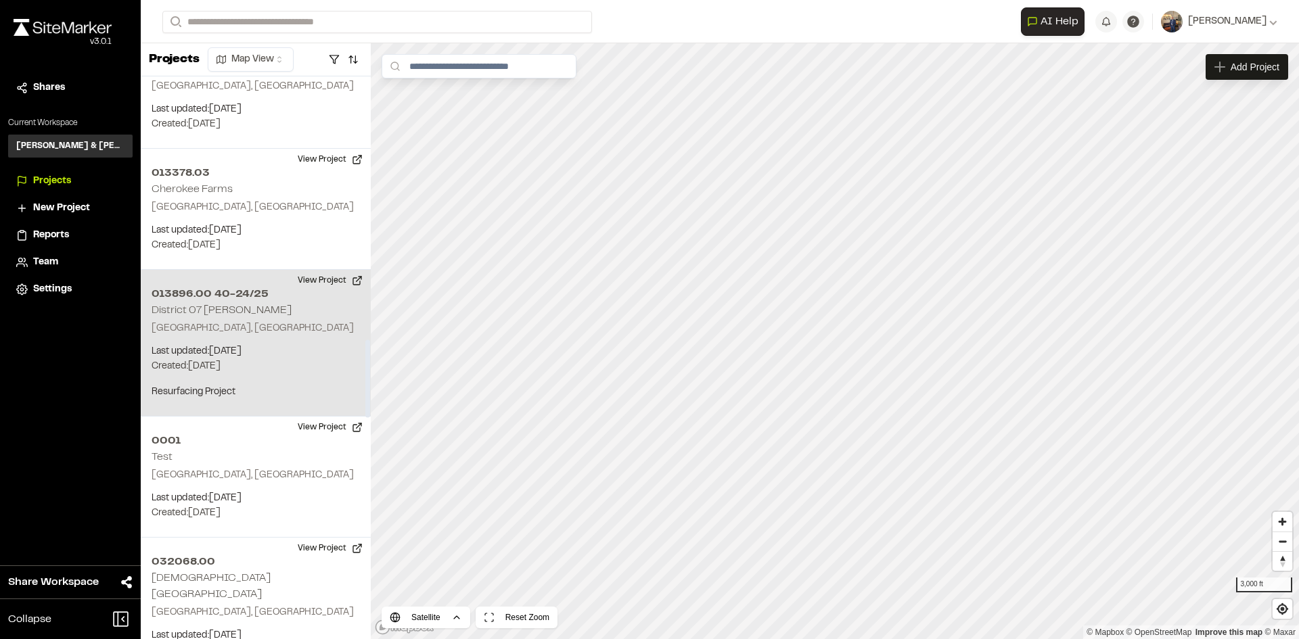
scroll to position [1895, 0]
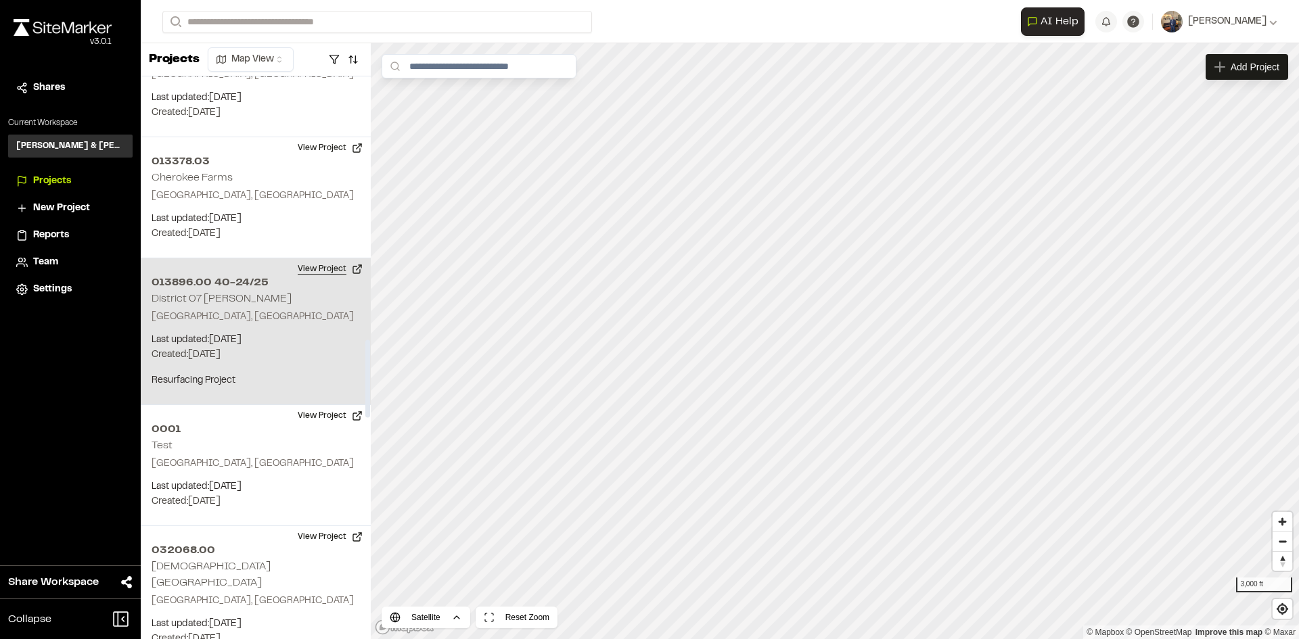
click at [318, 267] on button "View Project" at bounding box center [330, 269] width 81 height 22
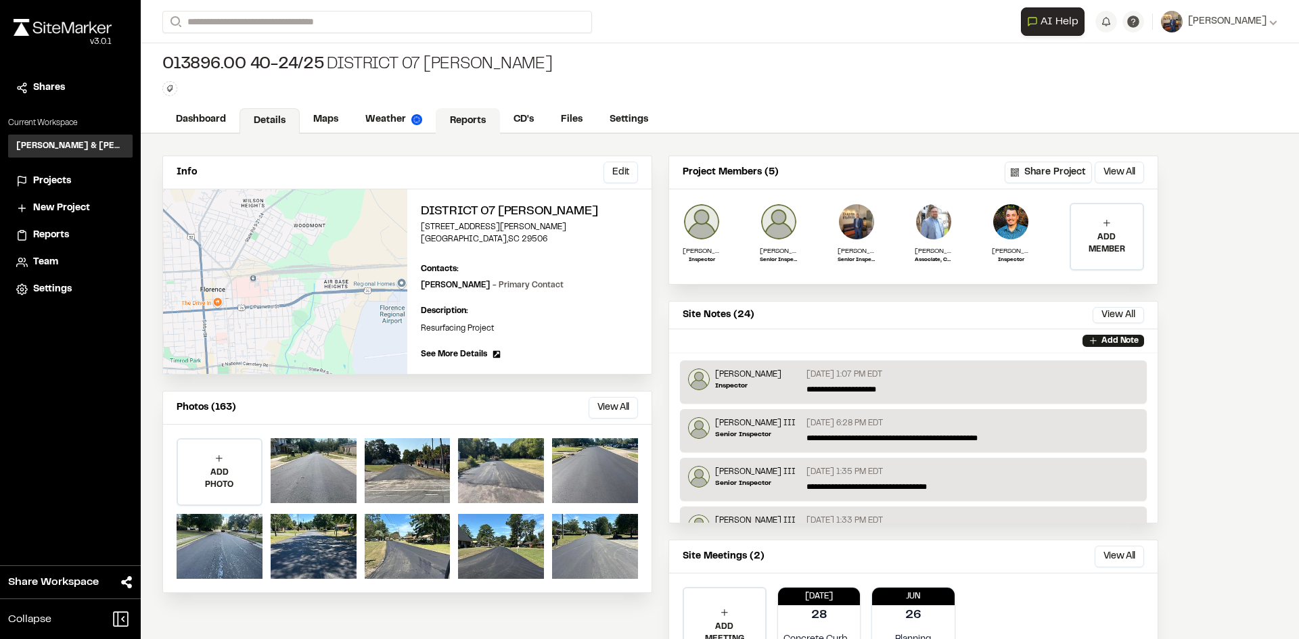
click at [474, 115] on link "Reports" at bounding box center [468, 121] width 64 height 26
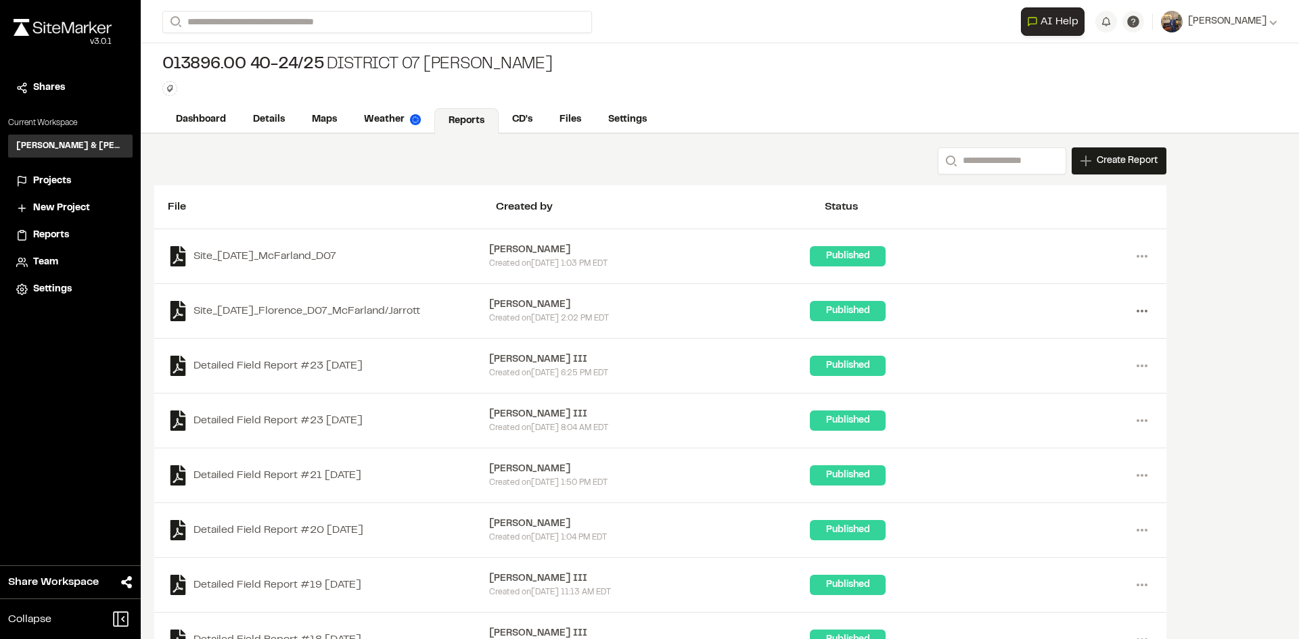
click at [1133, 310] on icon at bounding box center [1142, 311] width 22 height 22
click at [1133, 309] on icon at bounding box center [1142, 311] width 22 height 22
click at [1145, 256] on icon at bounding box center [1142, 257] width 22 height 22
click at [1145, 257] on icon at bounding box center [1142, 257] width 22 height 22
click at [327, 114] on link "Maps" at bounding box center [324, 121] width 53 height 26
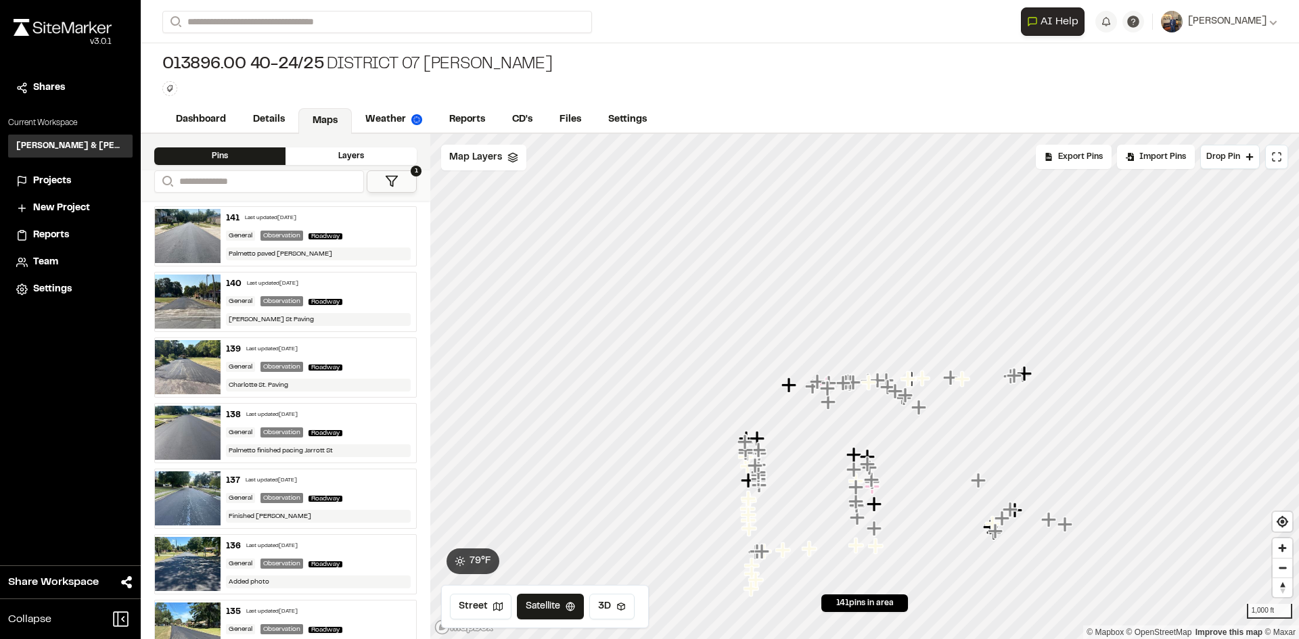
click at [359, 357] on div "139 Last updated Sep 5, 2025 General Observation Roadway Charlotte St. Paving" at bounding box center [319, 367] width 196 height 59
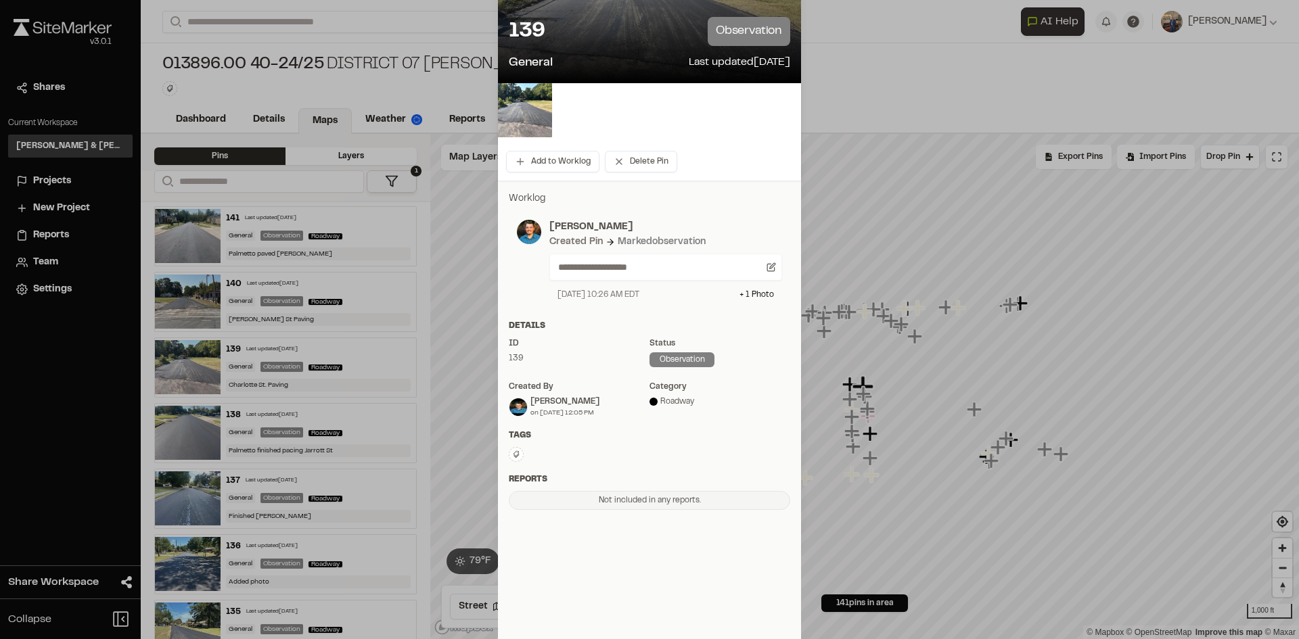
scroll to position [96, 0]
click at [596, 505] on div "Not included in any reports." at bounding box center [649, 500] width 281 height 19
click at [514, 452] on icon at bounding box center [517, 454] width 6 height 7
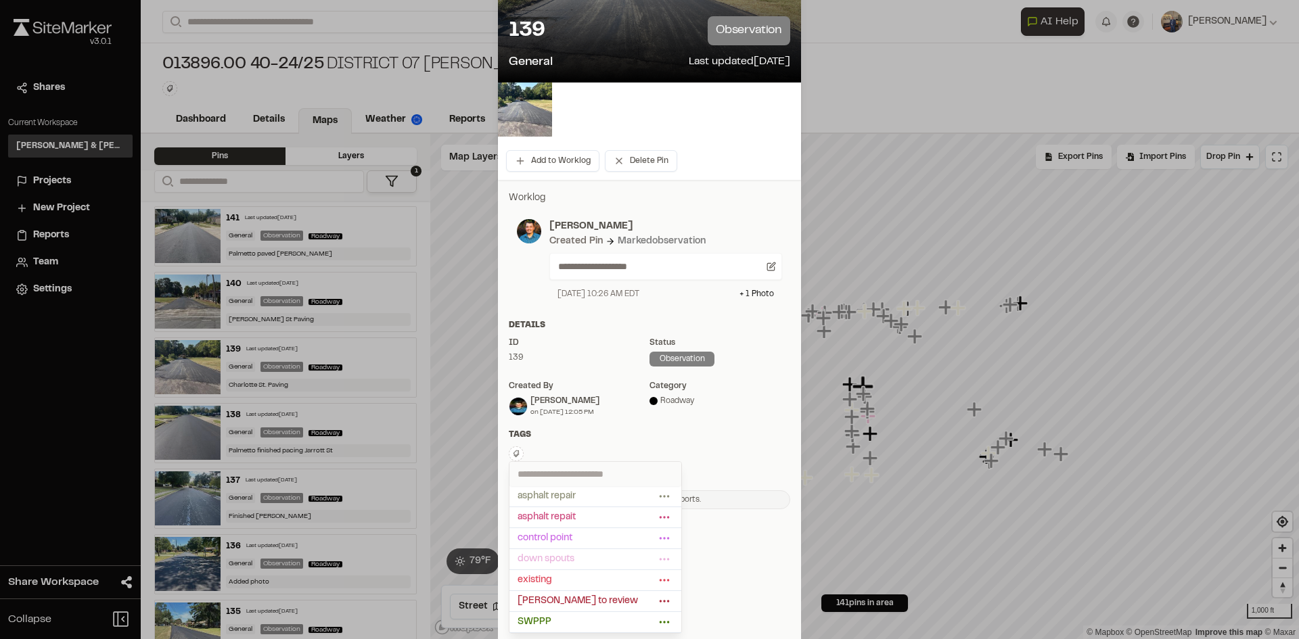
click at [611, 443] on div at bounding box center [649, 223] width 1299 height 639
click at [641, 503] on div "Not included in any reports." at bounding box center [649, 500] width 281 height 19
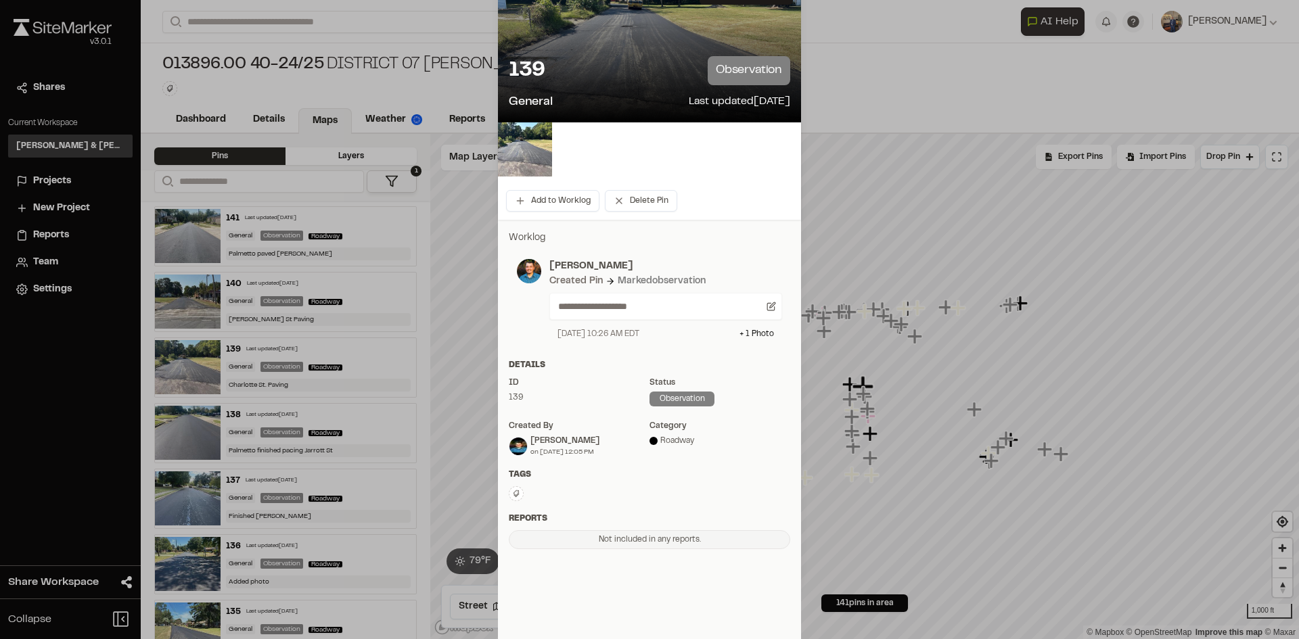
scroll to position [0, 0]
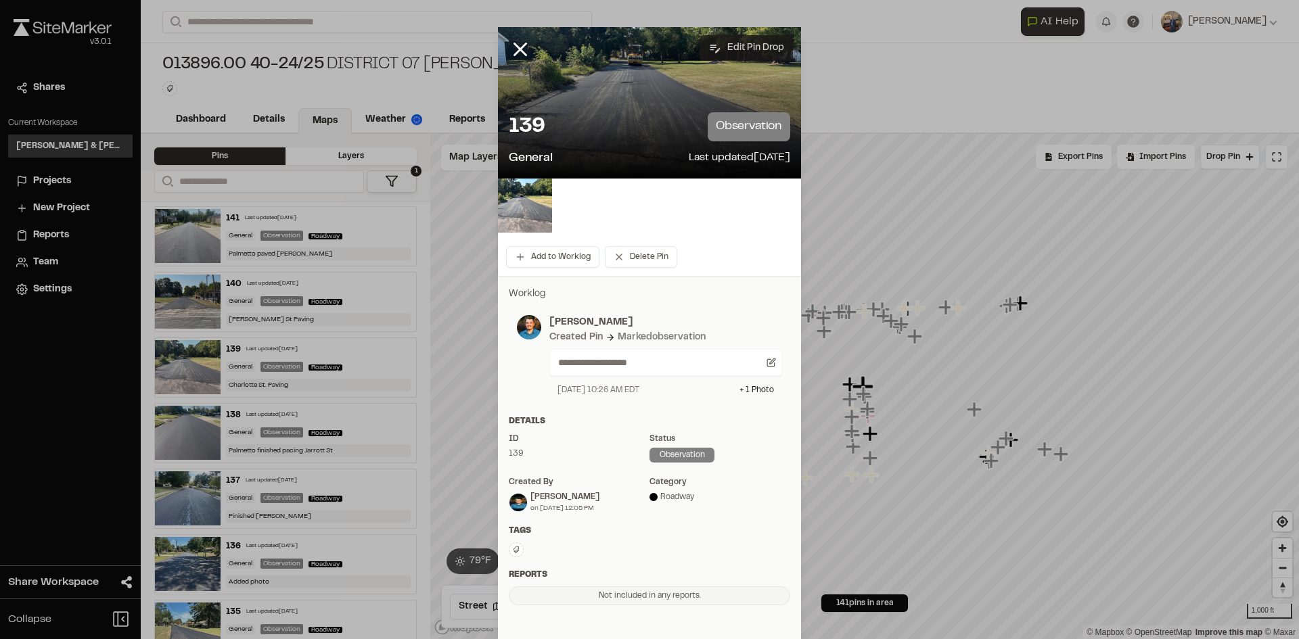
click at [734, 50] on button "Edit Pin Drop" at bounding box center [746, 48] width 93 height 26
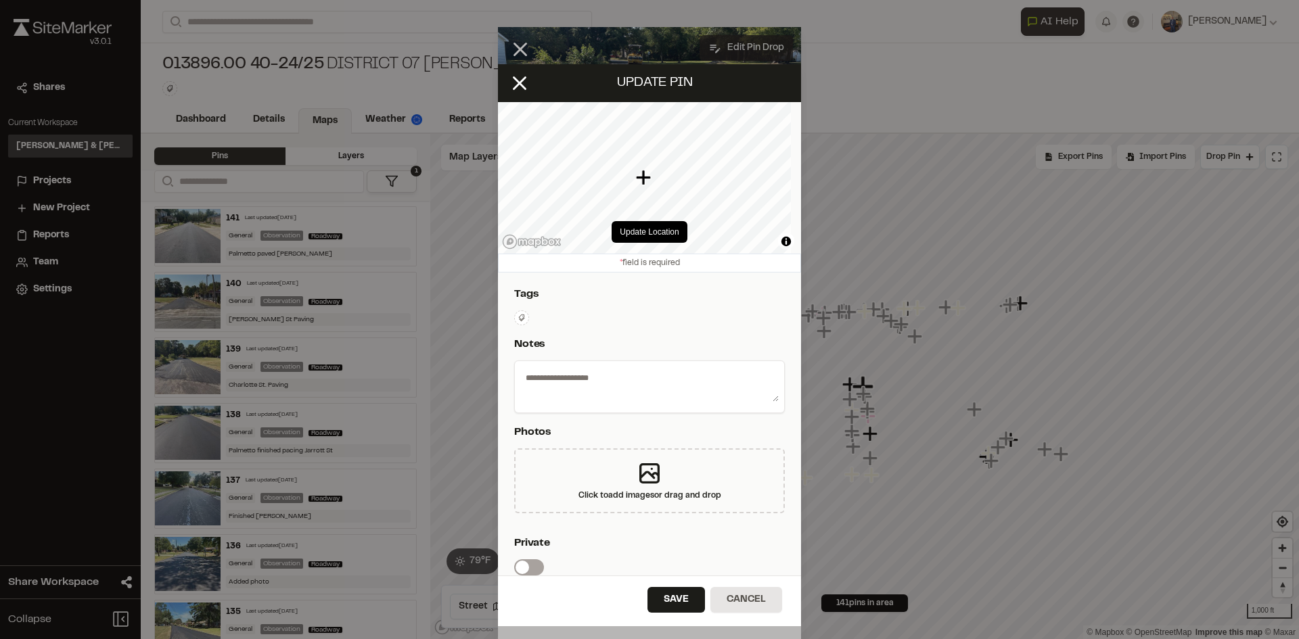
type textarea "**********"
select select "****"
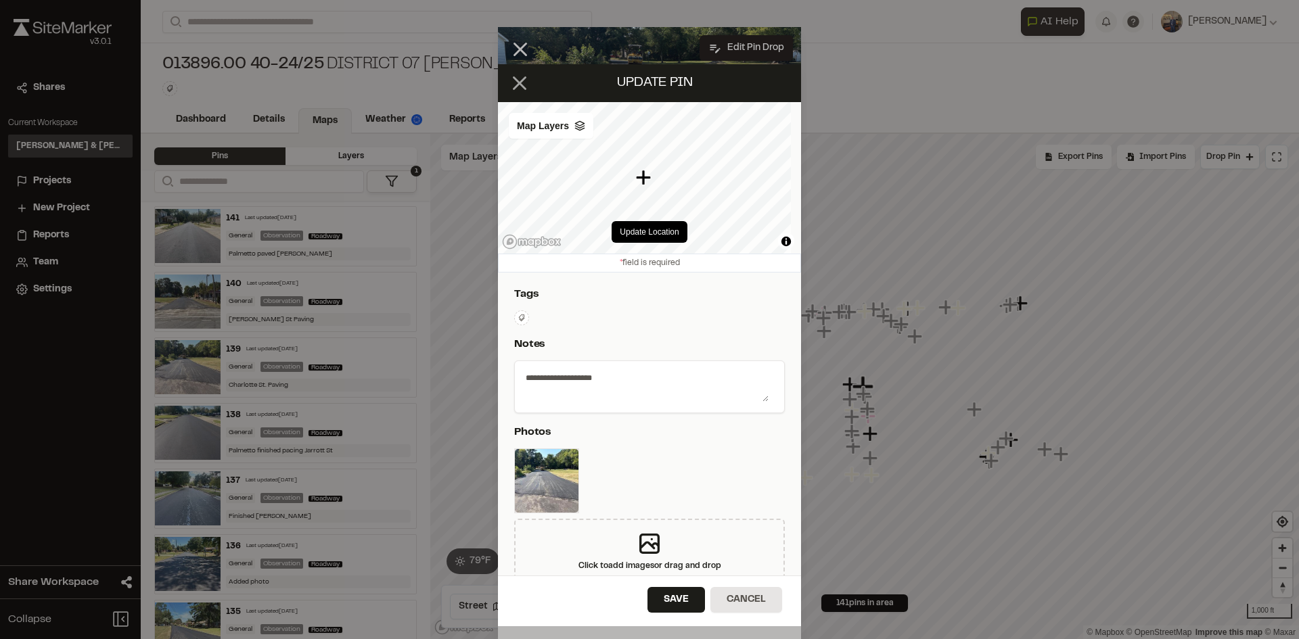
click at [521, 78] on icon at bounding box center [519, 83] width 23 height 23
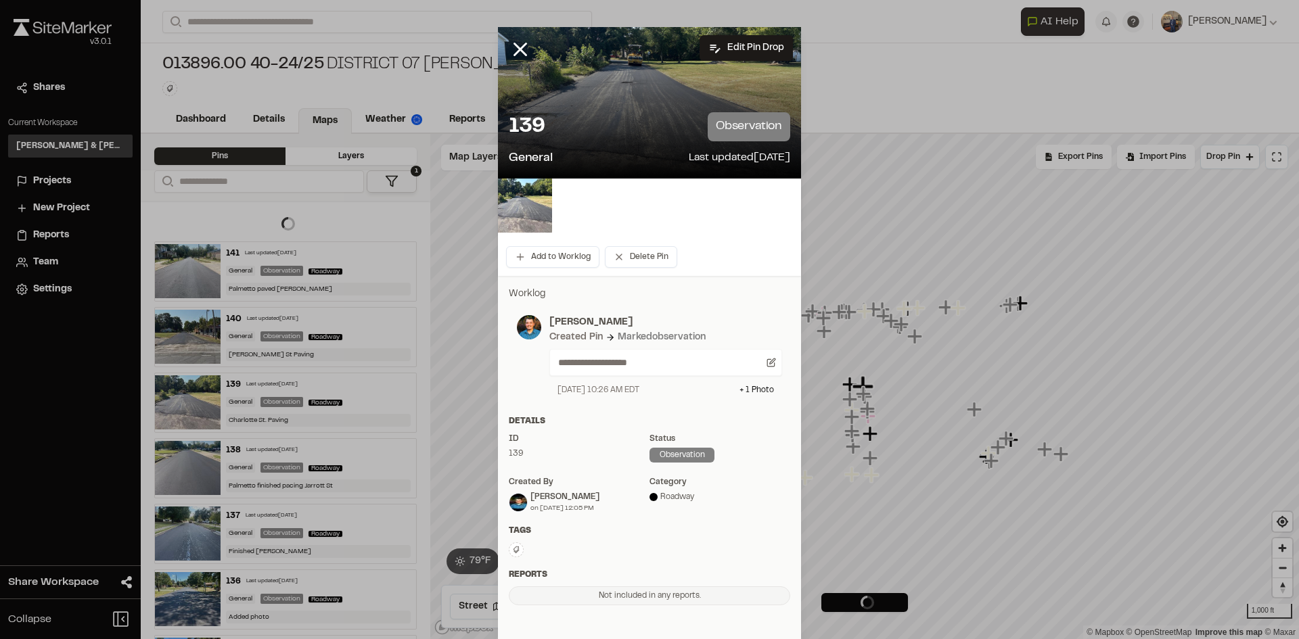
click at [512, 51] on icon at bounding box center [520, 49] width 23 height 23
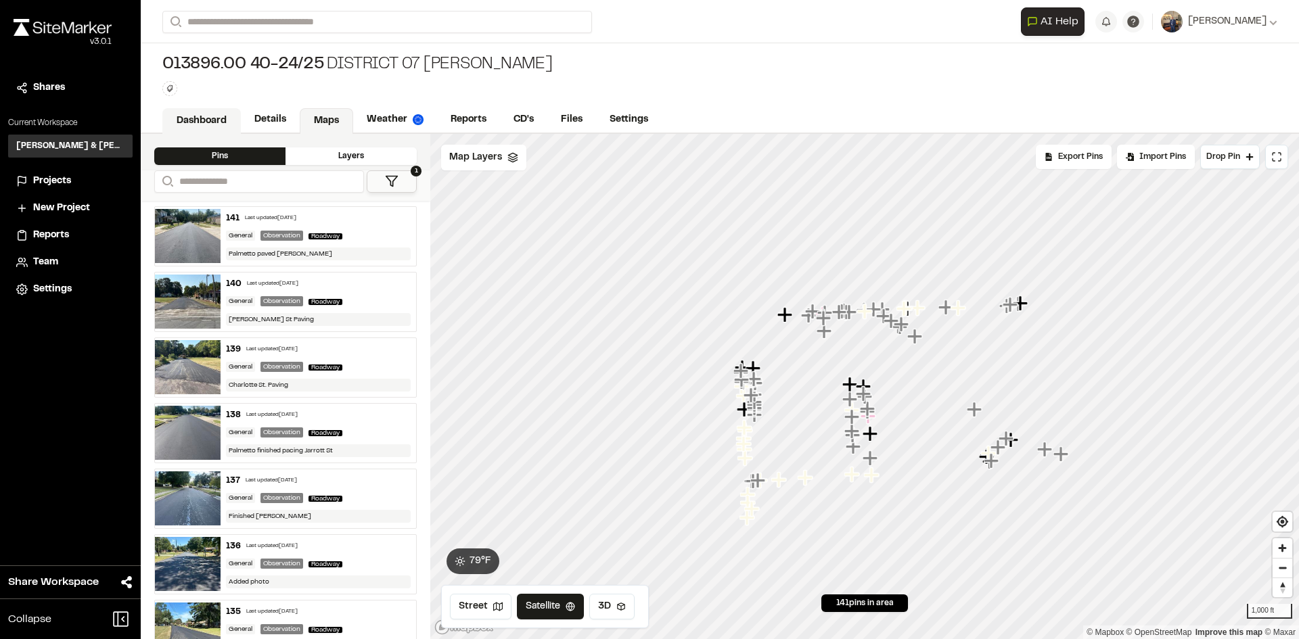
click at [207, 118] on link "Dashboard" at bounding box center [201, 121] width 78 height 26
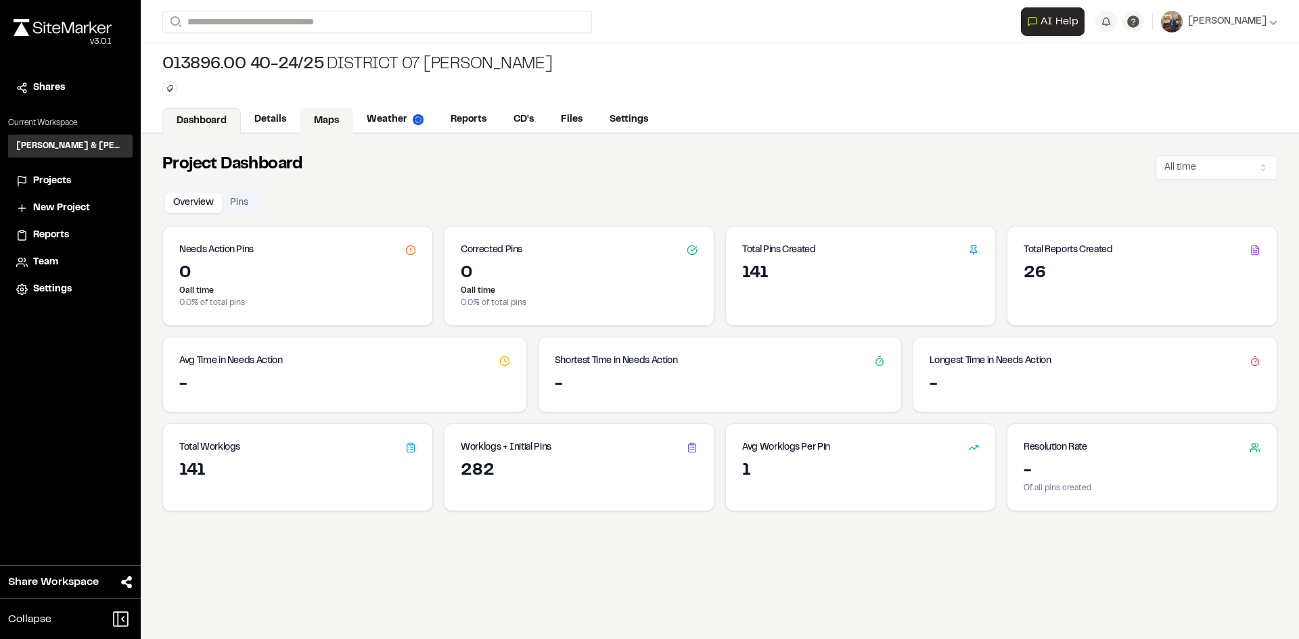
click at [323, 121] on link "Maps" at bounding box center [326, 121] width 53 height 26
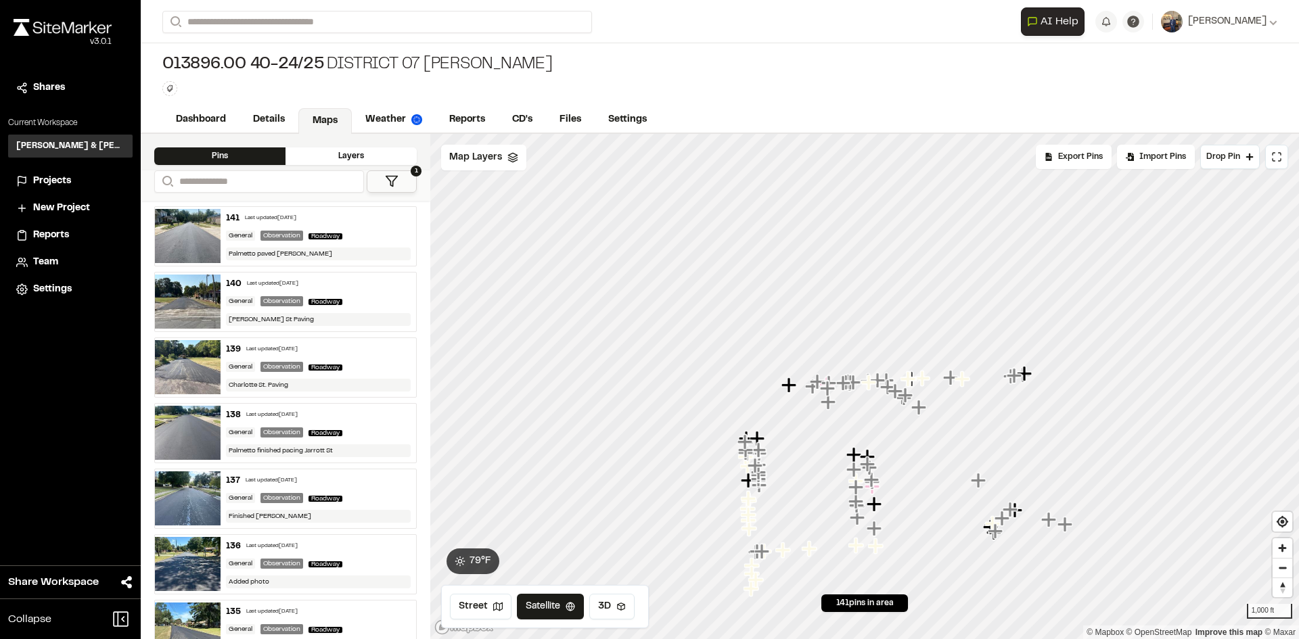
click at [352, 356] on div "139 Last updated Sep 5, 2025 General Observation Roadway Charlotte St. Paving" at bounding box center [319, 367] width 196 height 59
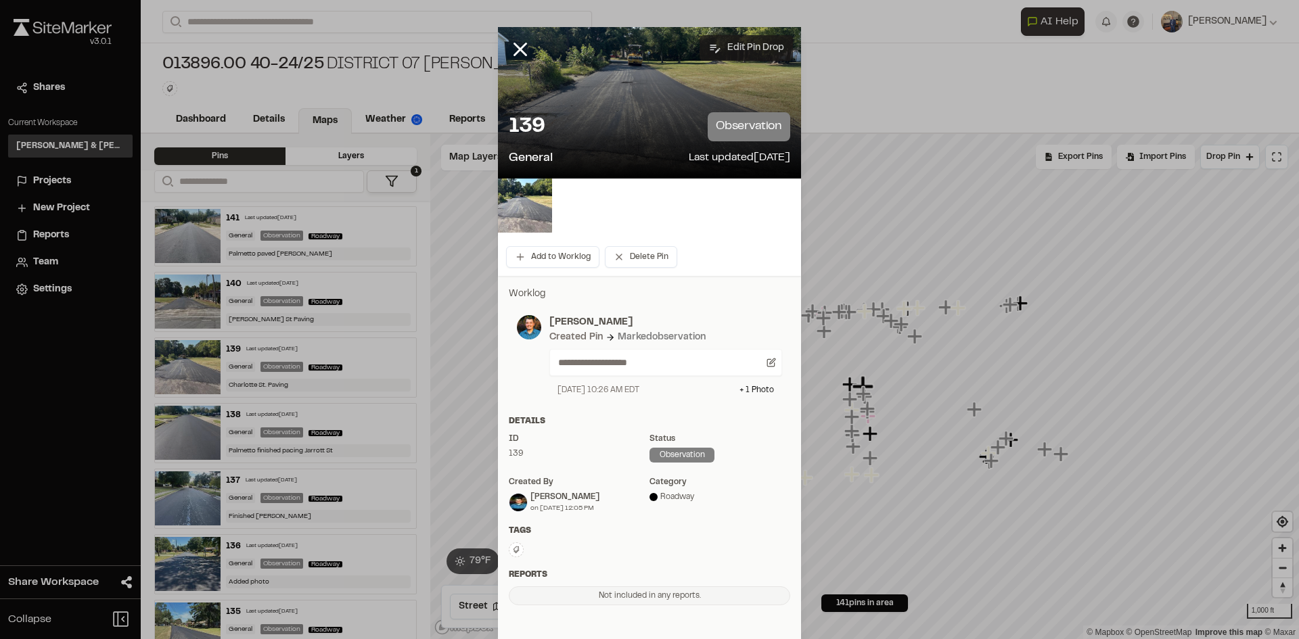
click at [758, 41] on button "Edit Pin Drop" at bounding box center [746, 48] width 93 height 26
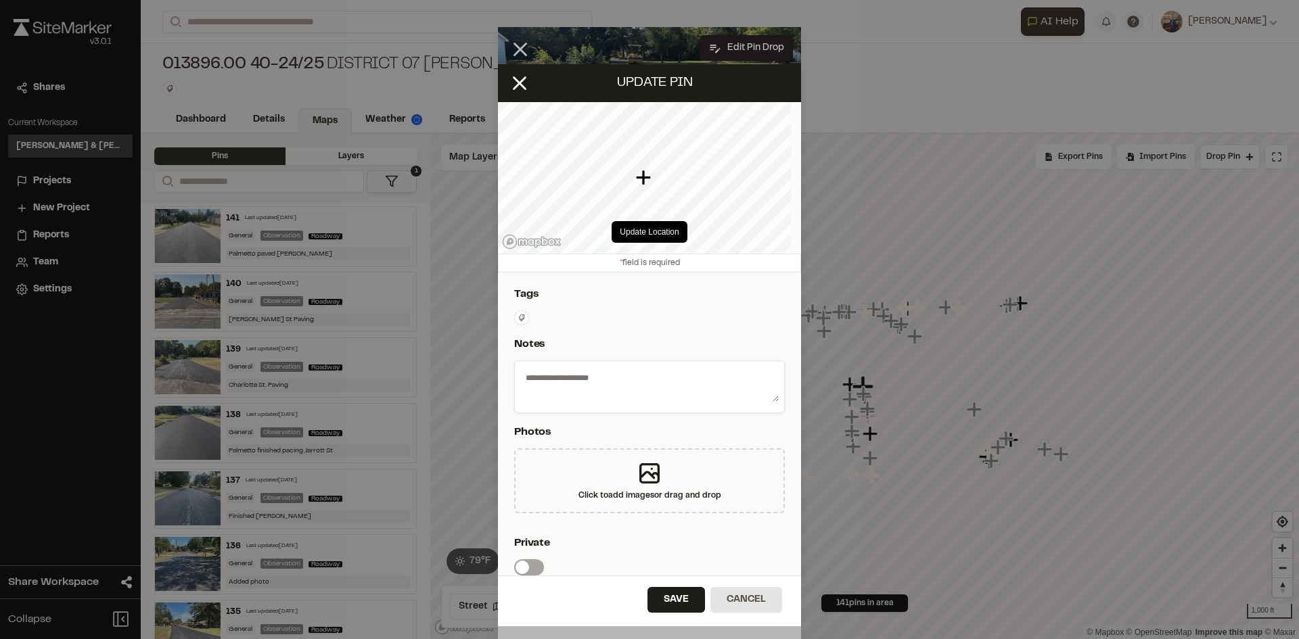
type textarea "**********"
select select "****"
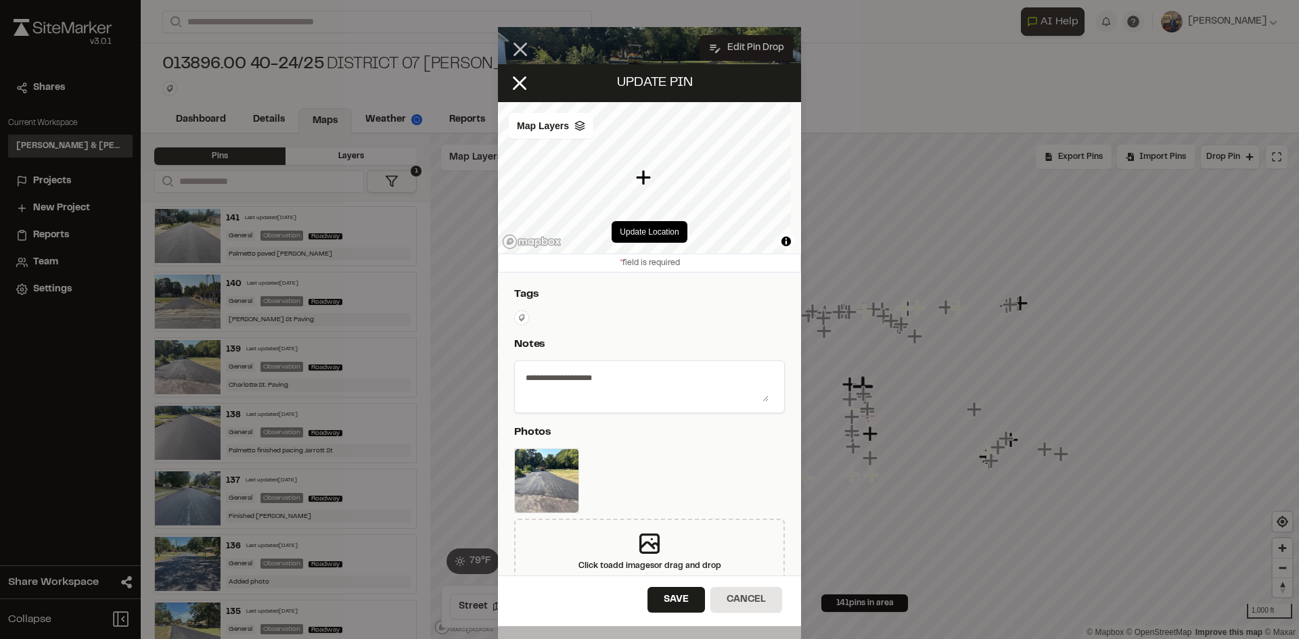
click at [527, 318] on button at bounding box center [521, 318] width 15 height 15
click at [576, 302] on div at bounding box center [649, 319] width 1299 height 639
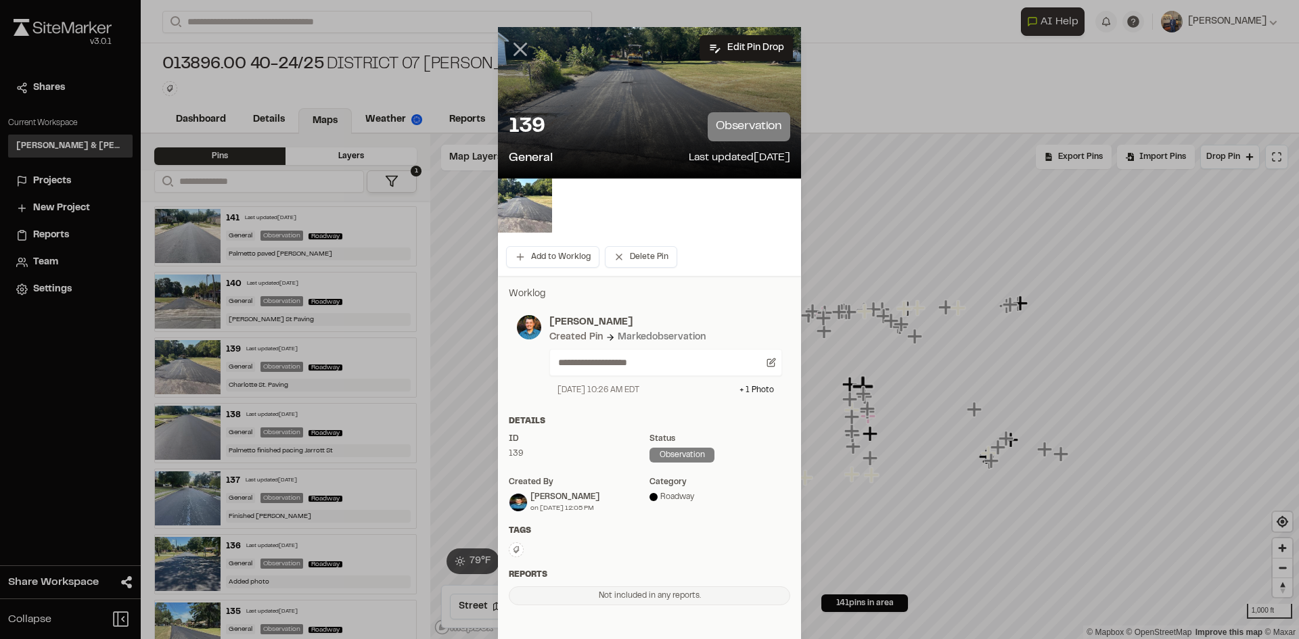
click at [522, 52] on icon at bounding box center [520, 49] width 23 height 23
